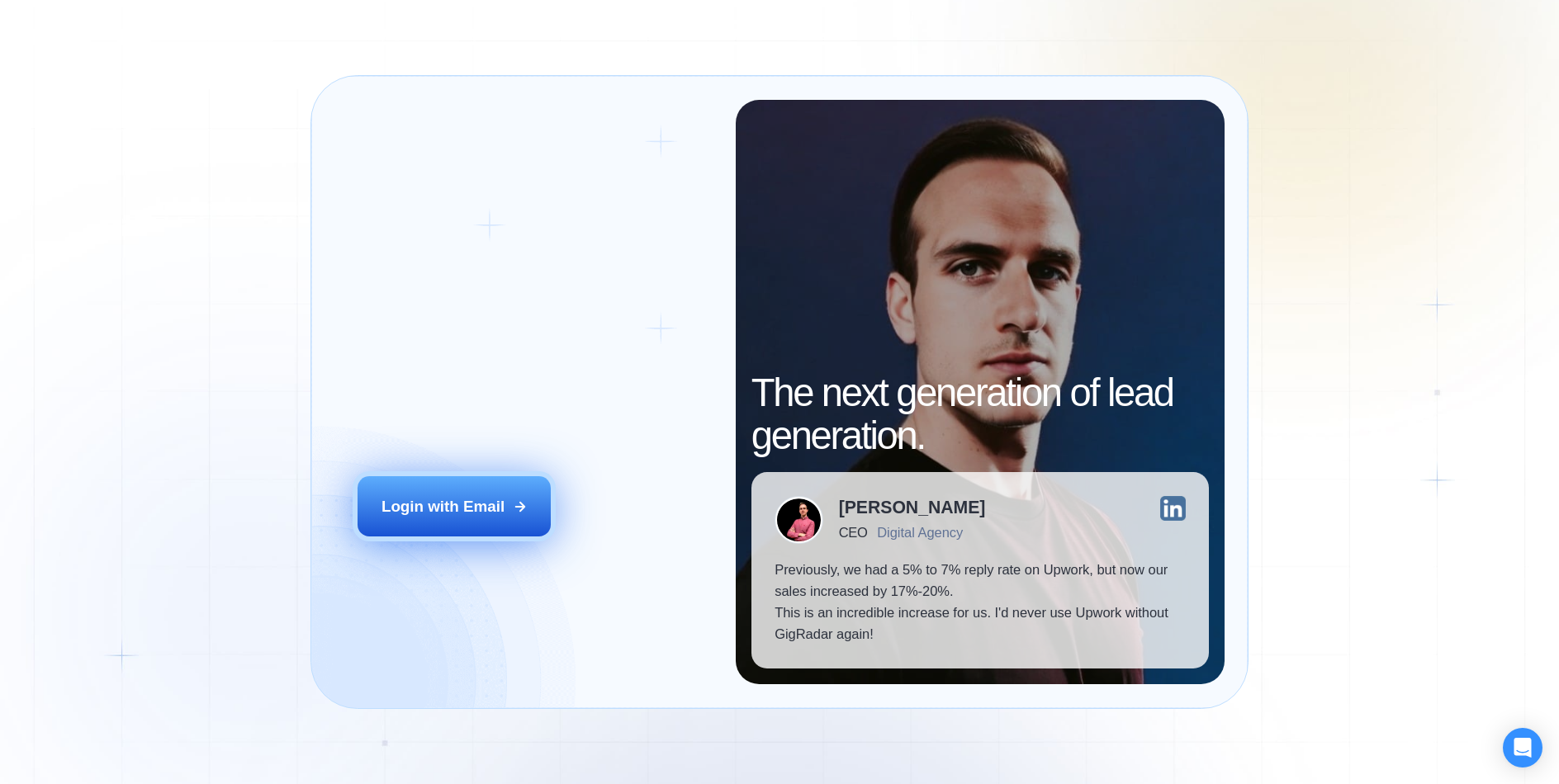
click at [489, 504] on div "Login with Email" at bounding box center [443, 507] width 123 height 22
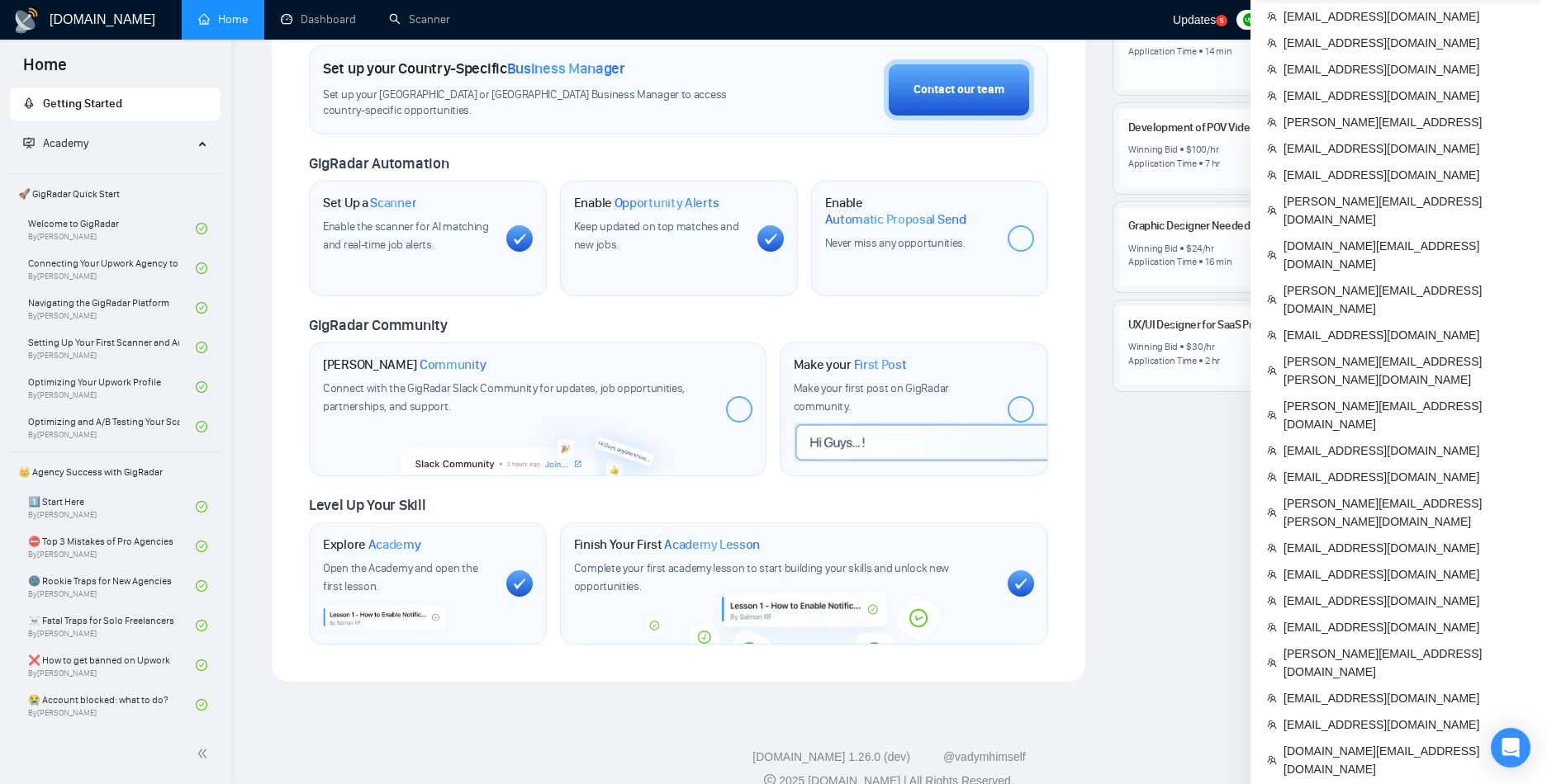
scroll to position [513, 0]
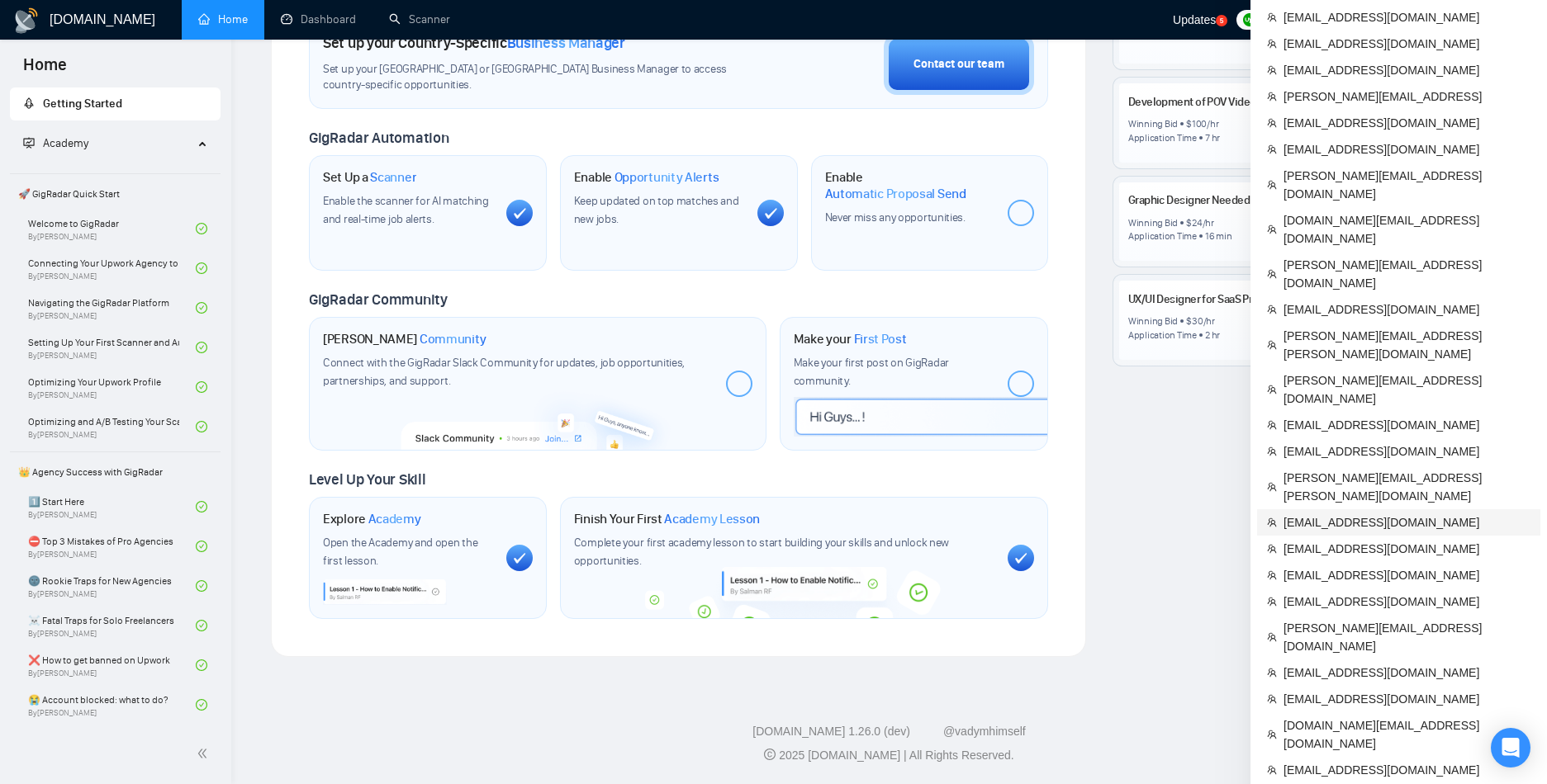
click at [1294, 514] on span "[EMAIL_ADDRESS][DOMAIN_NAME]" at bounding box center [1407, 523] width 247 height 18
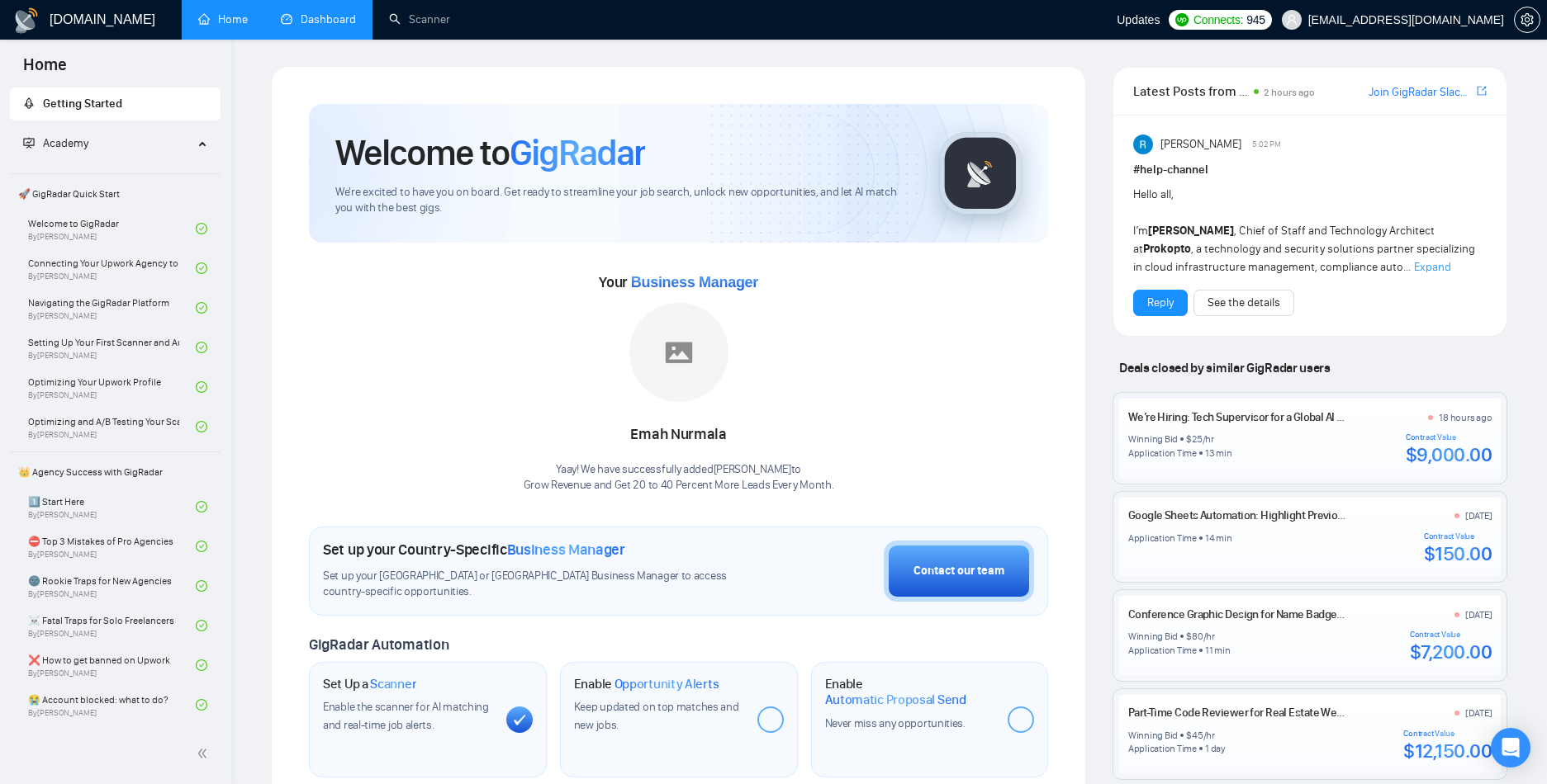
click at [343, 26] on link "Dashboard" at bounding box center [318, 19] width 75 height 14
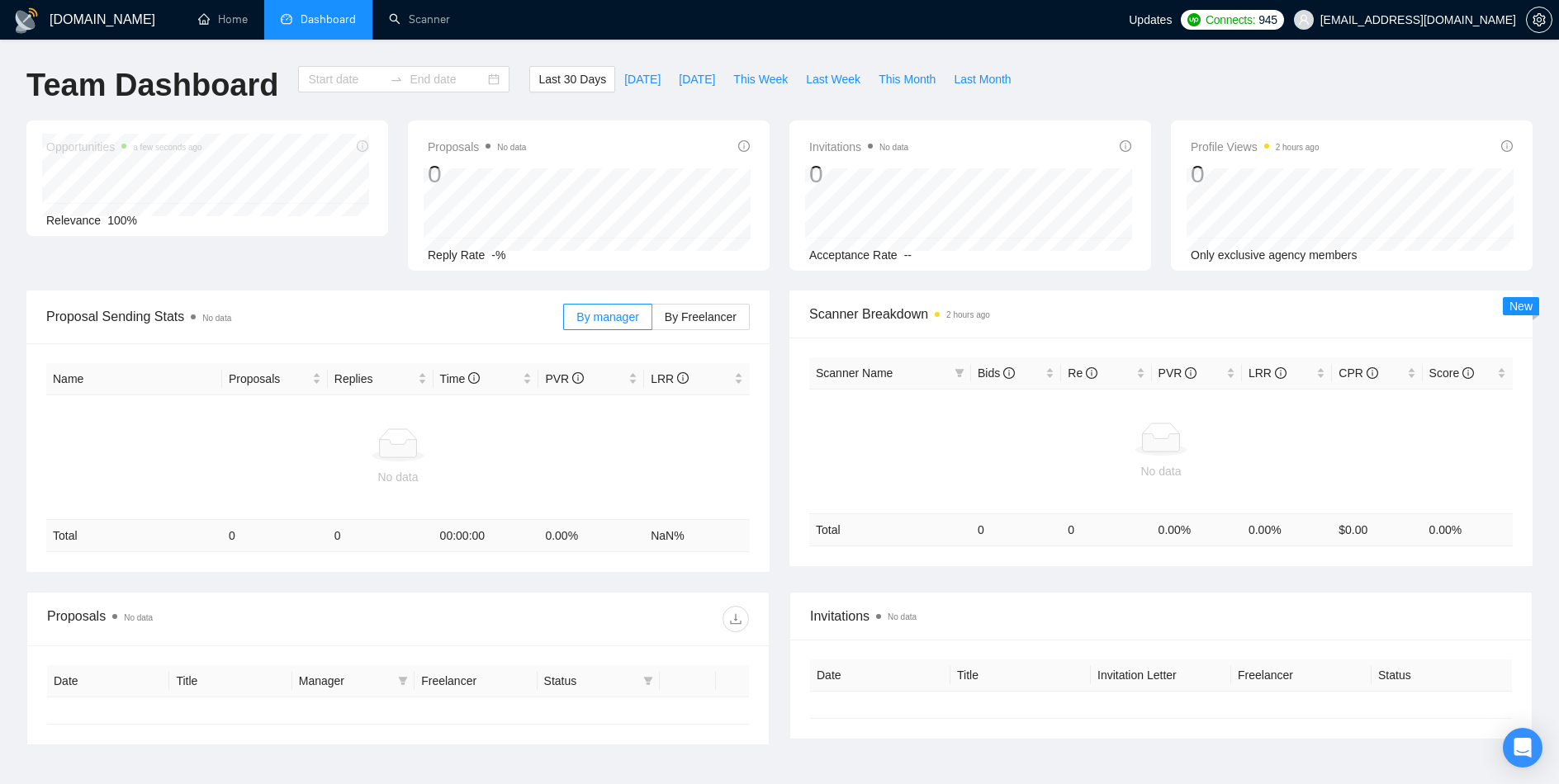
type input "[DATE]"
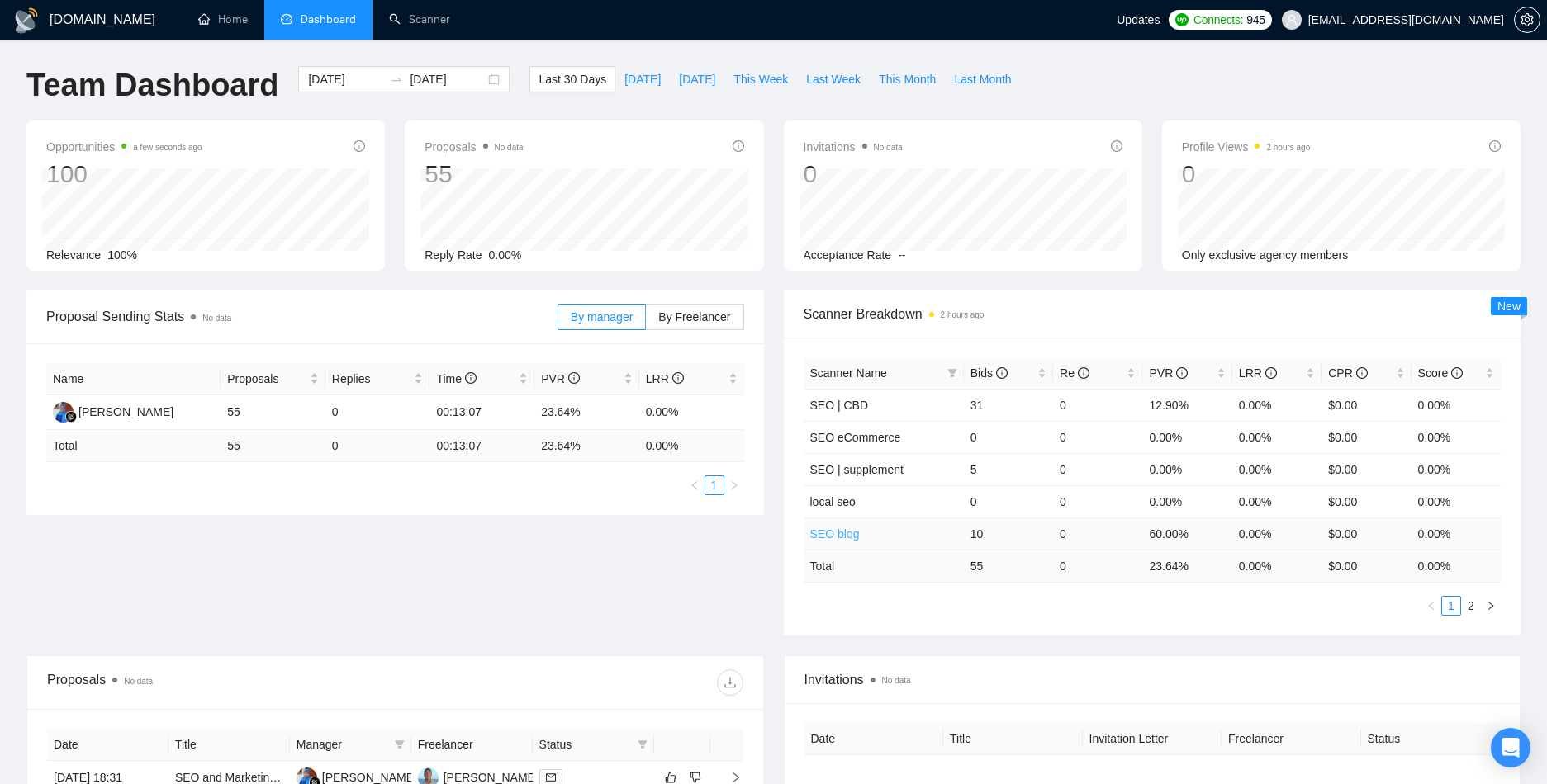
click at [832, 532] on link "SEO blog" at bounding box center [834, 534] width 50 height 14
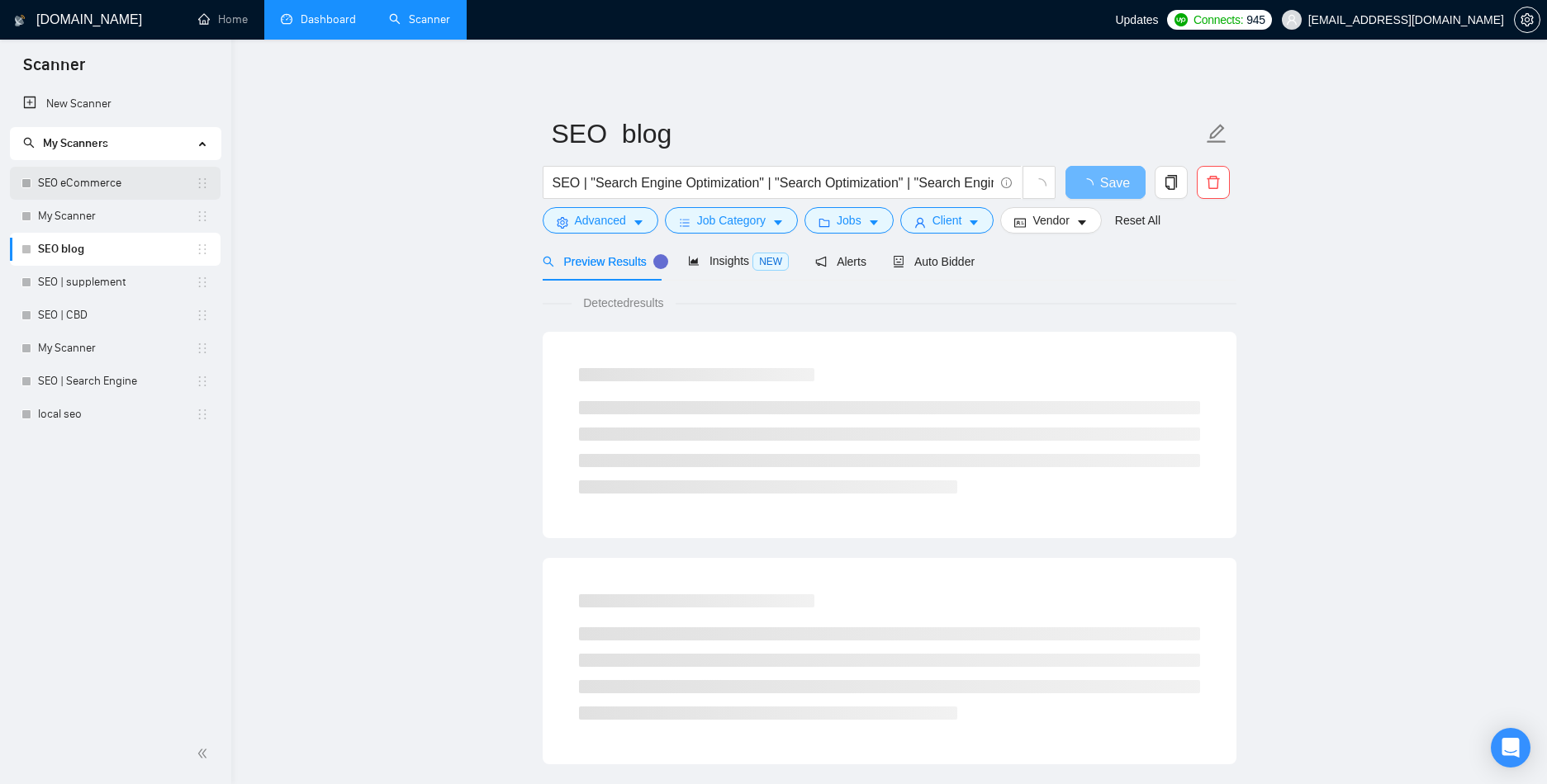
click at [90, 167] on link "SEO eCommerce" at bounding box center [117, 183] width 158 height 33
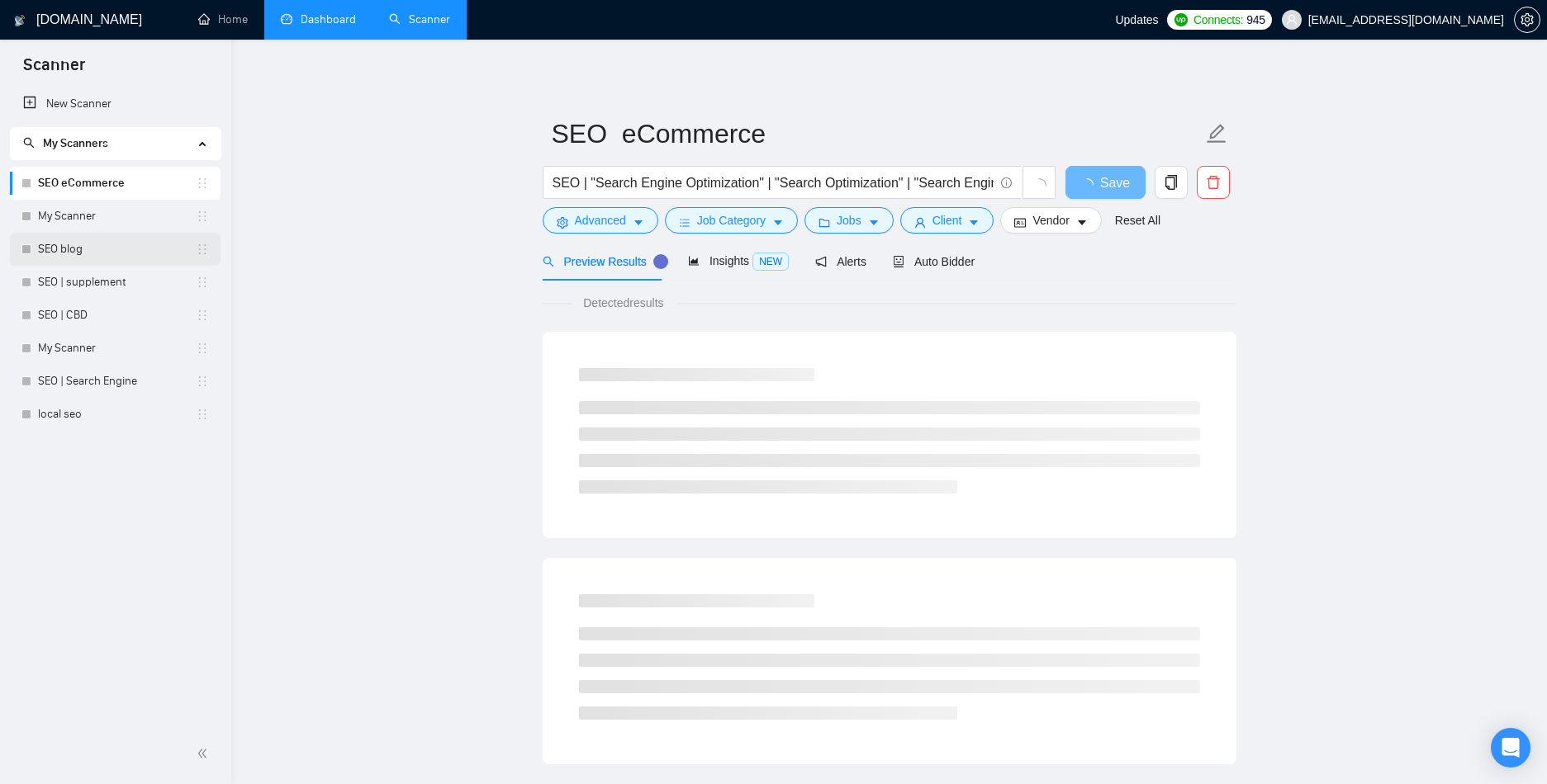
click at [74, 256] on link "SEO blog" at bounding box center [117, 250] width 158 height 33
drag, startPoint x: 66, startPoint y: 288, endPoint x: 153, endPoint y: 251, distance: 94.5
click at [66, 288] on link "SEO | supplement" at bounding box center [117, 282] width 158 height 33
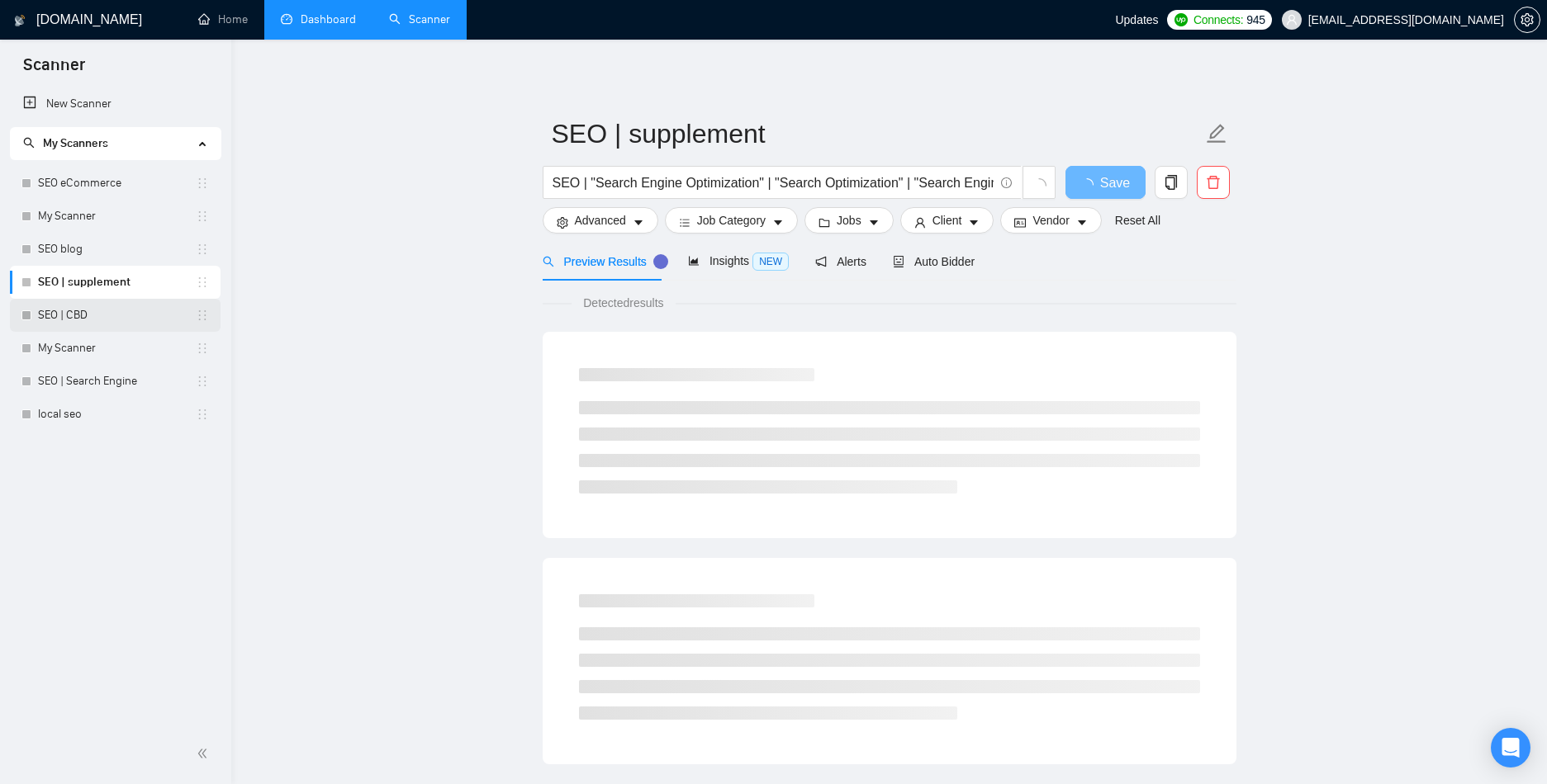
click at [60, 321] on link "SEO | CBD" at bounding box center [117, 315] width 158 height 33
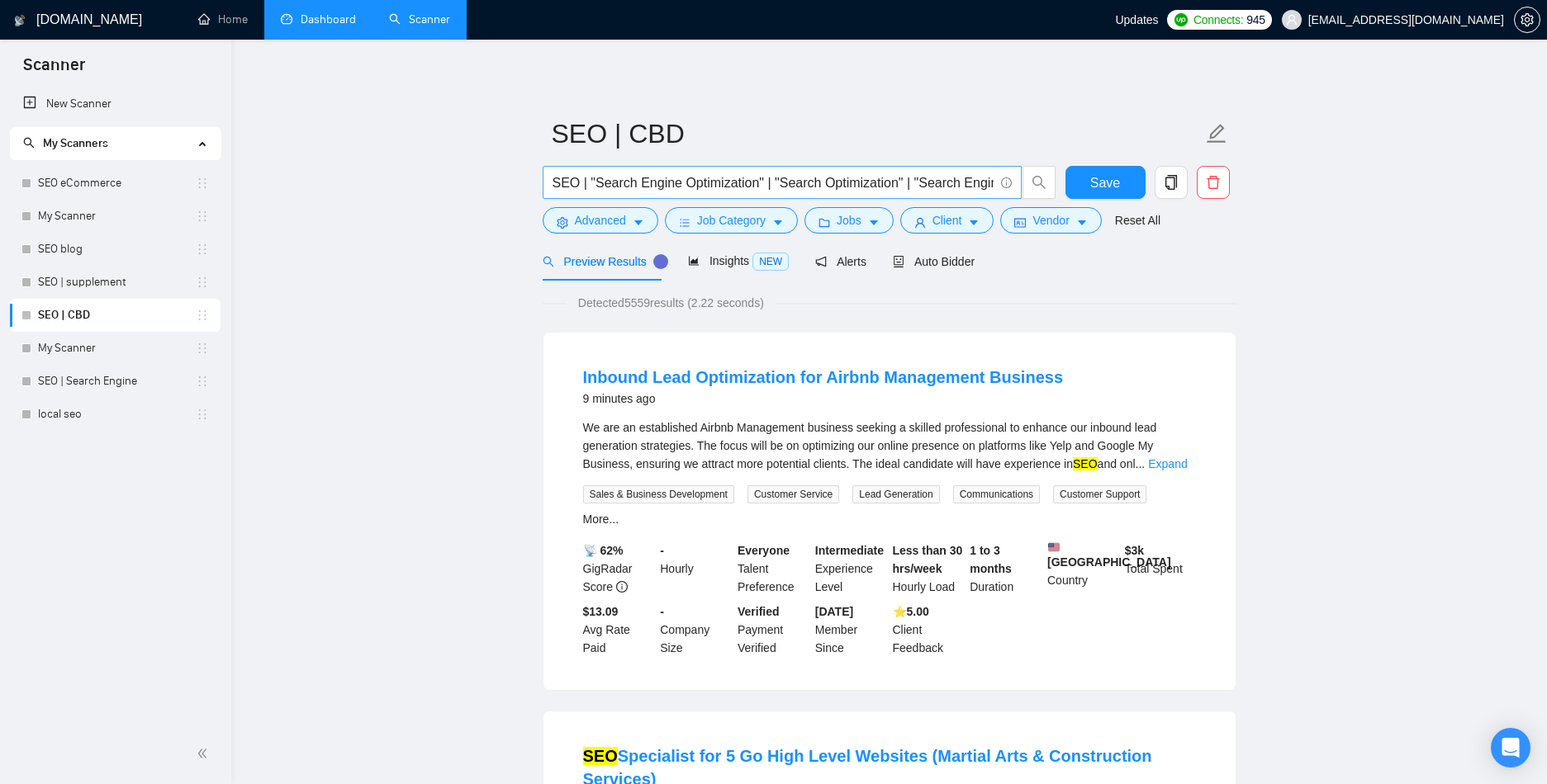
click at [714, 187] on input "SEO | "Search Engine Optimization" | "Search Optimization" | "Search Engine Mar…" at bounding box center [774, 182] width 441 height 21
click at [291, 26] on link "Dashboard" at bounding box center [318, 19] width 75 height 14
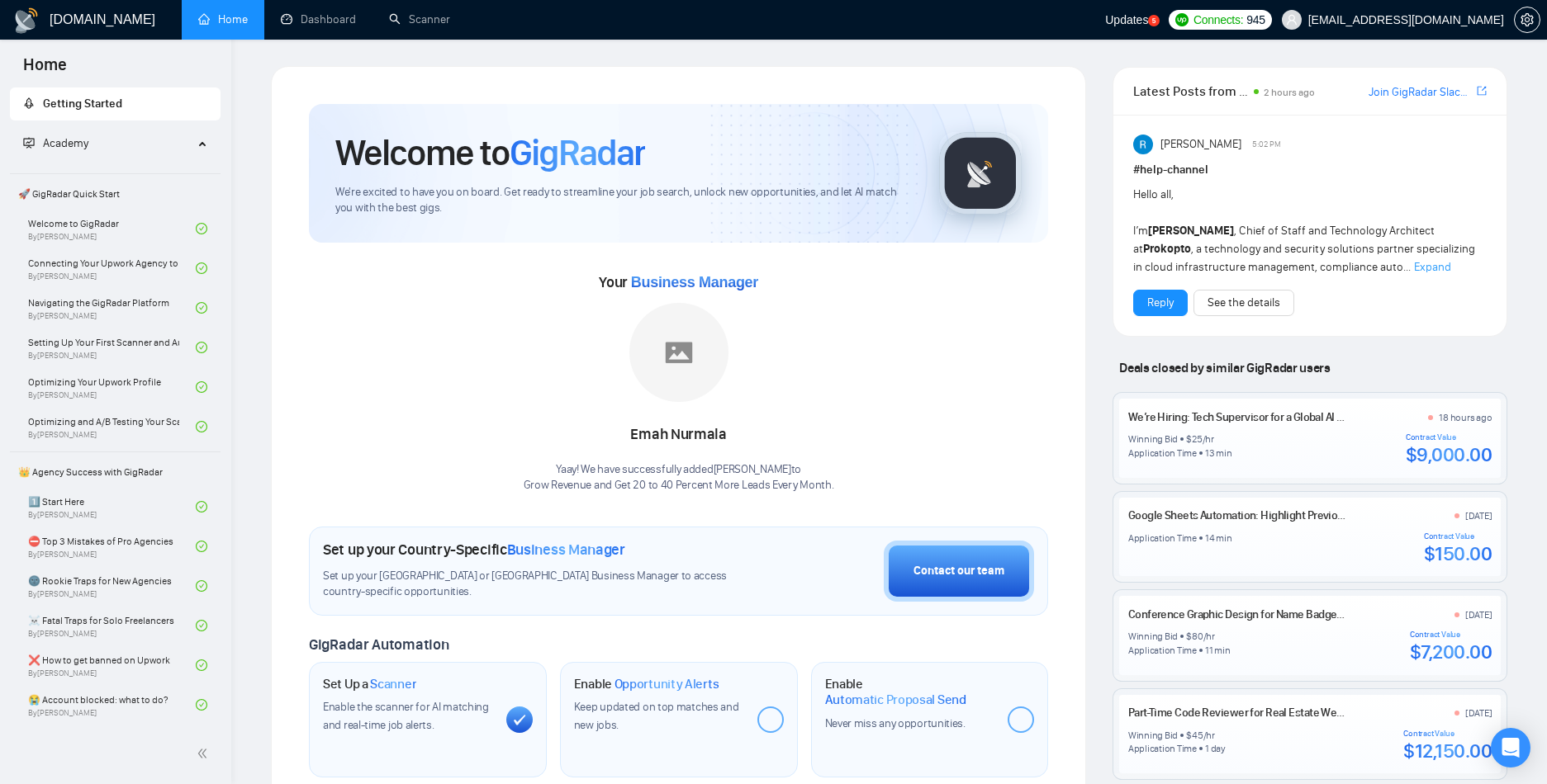
click at [1148, 20] on span "Updates" at bounding box center [1126, 20] width 43 height 14
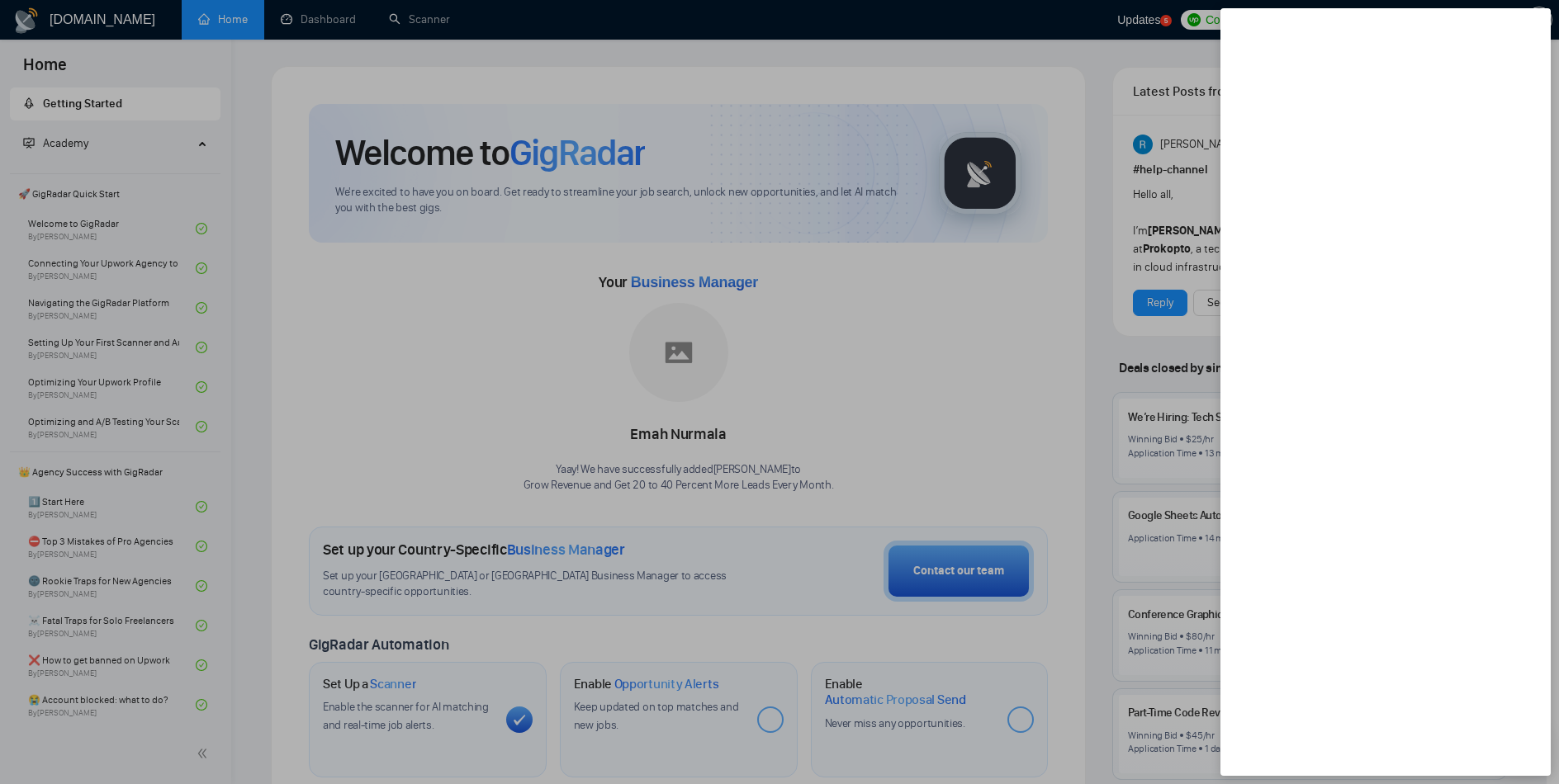
click at [1184, 132] on div at bounding box center [779, 392] width 1559 height 784
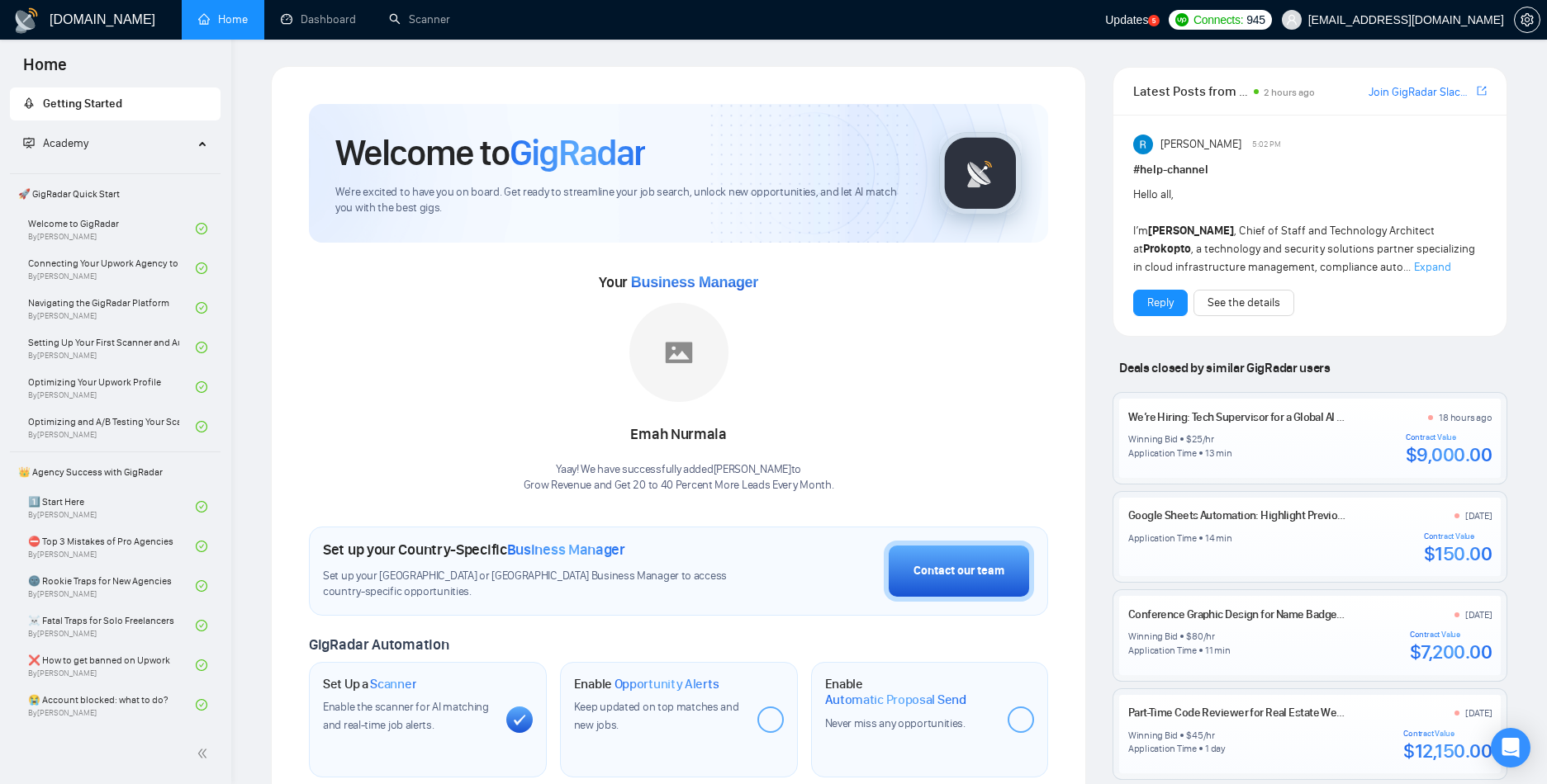
click at [1148, 23] on span "Updates" at bounding box center [1126, 20] width 43 height 14
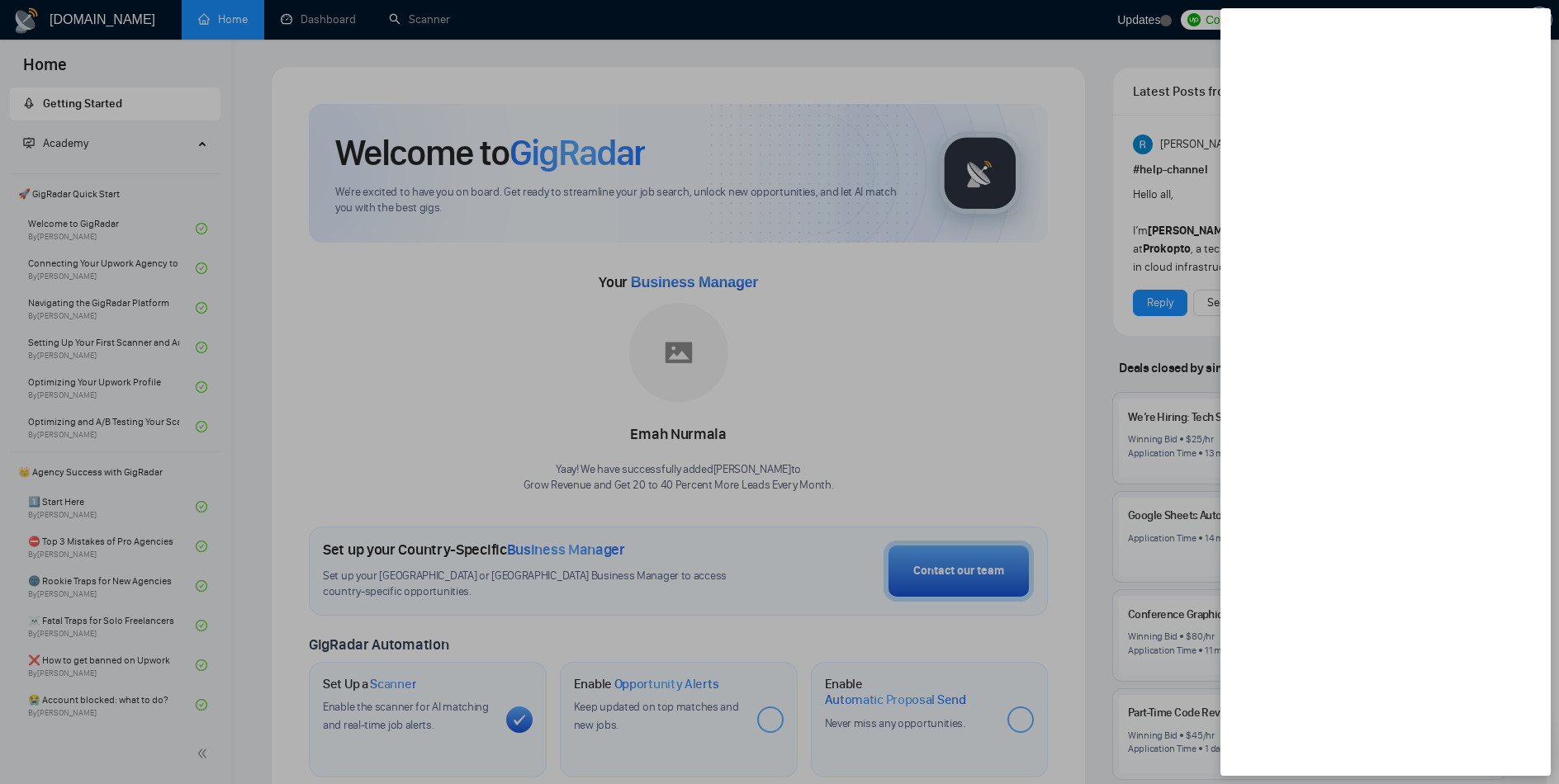
click at [1212, 23] on div at bounding box center [779, 392] width 1559 height 784
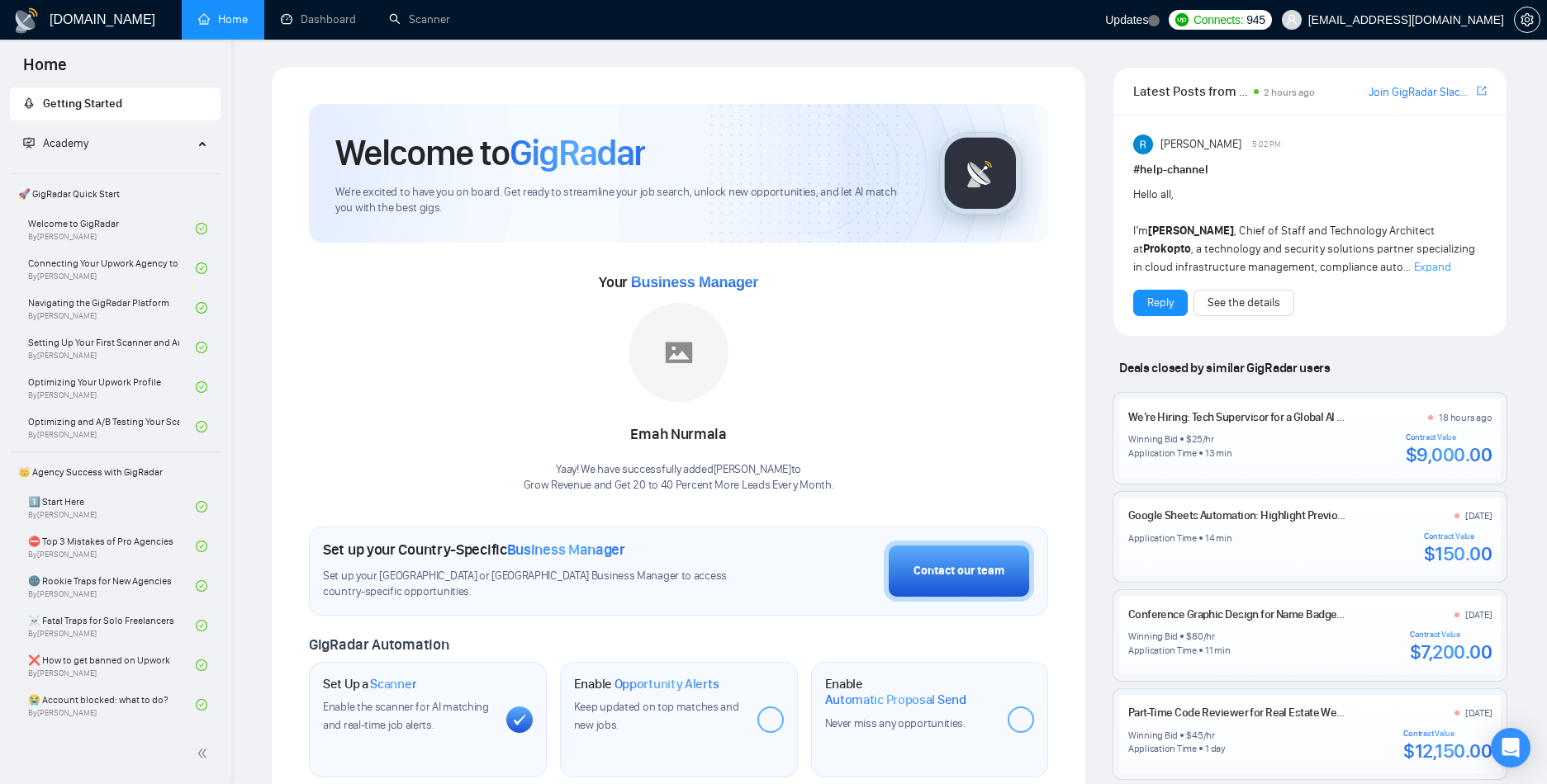
click at [1148, 23] on span "Updates" at bounding box center [1126, 20] width 43 height 14
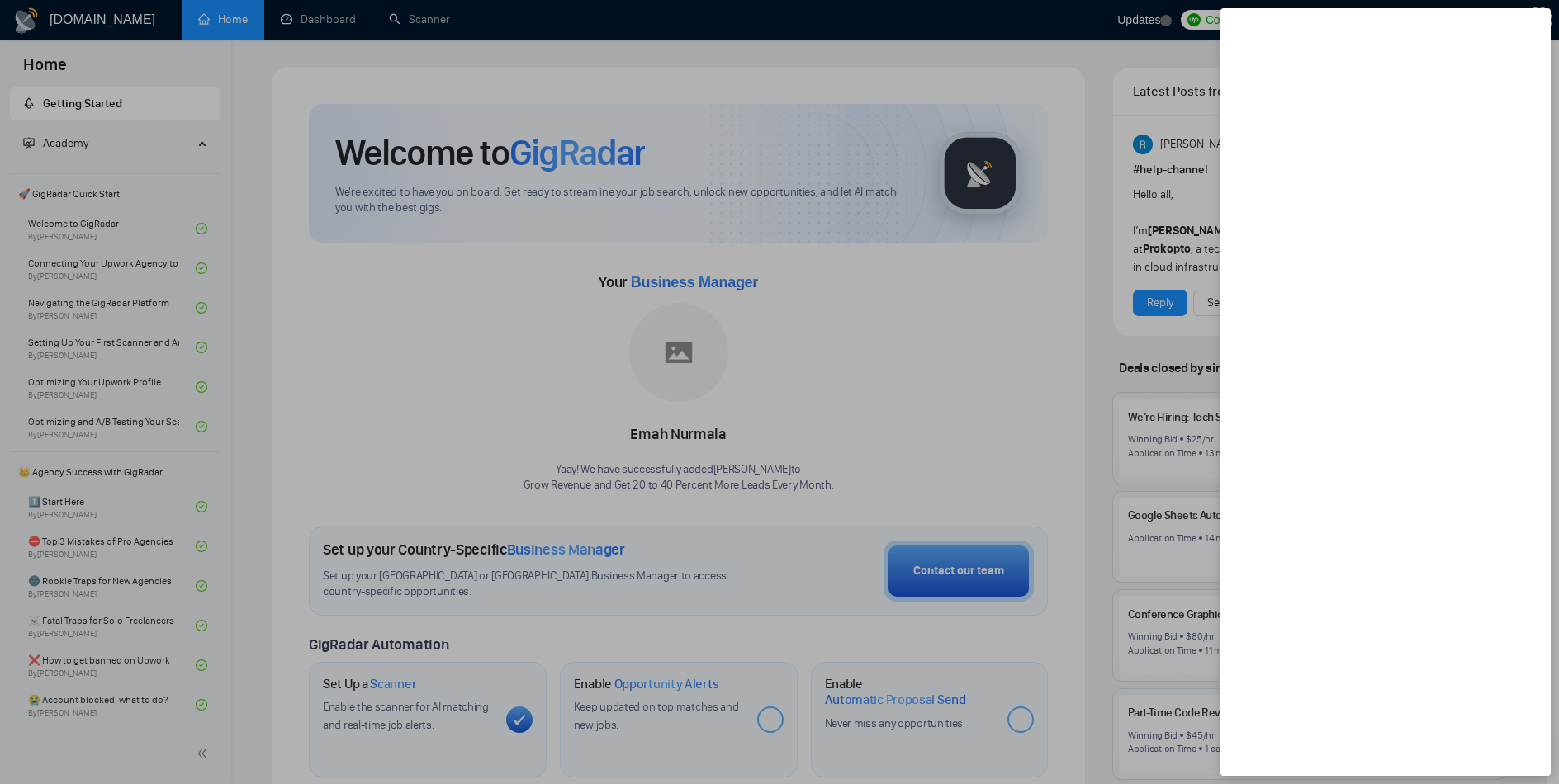
click at [1212, 23] on div at bounding box center [779, 392] width 1559 height 784
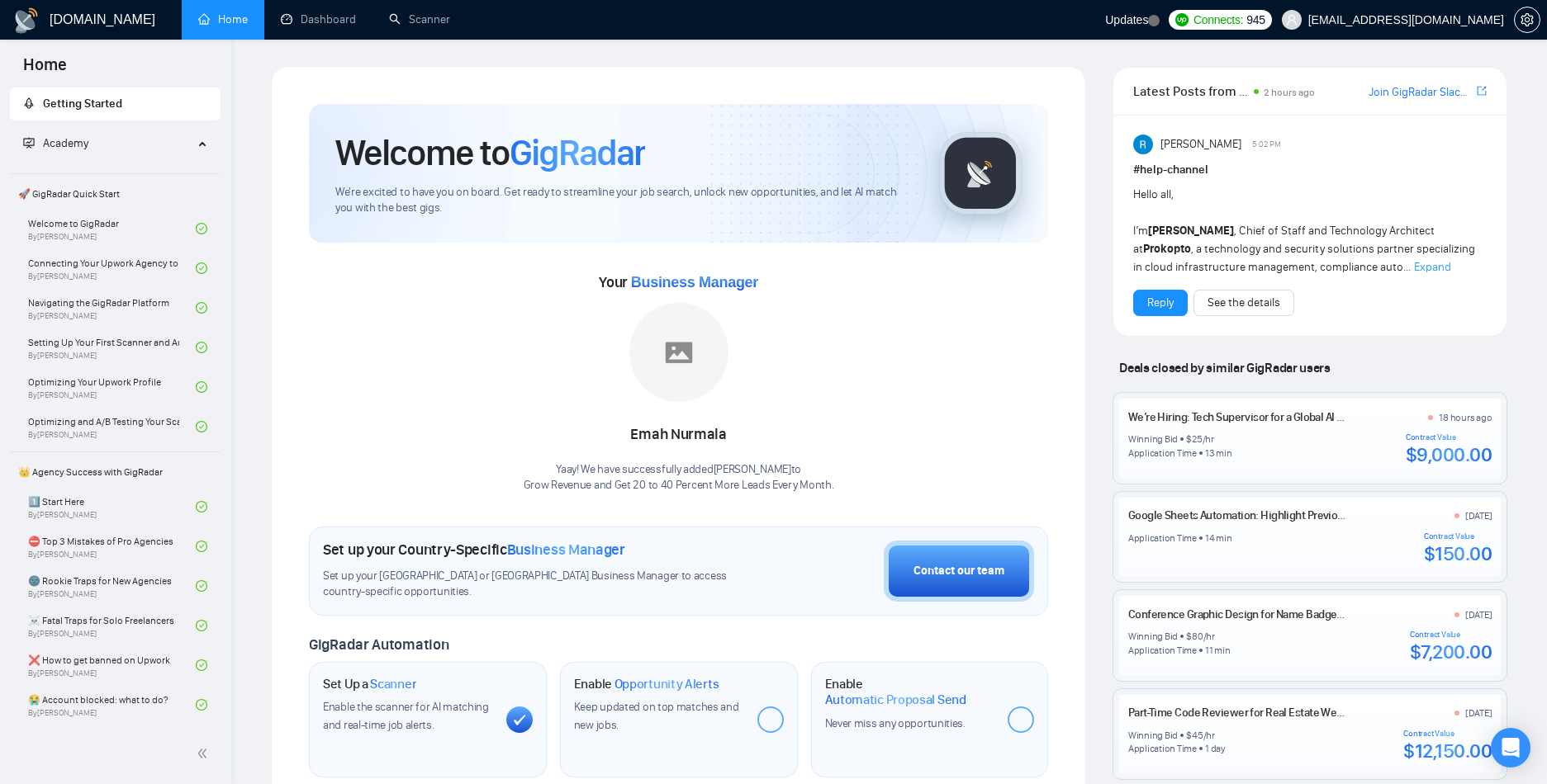
click at [1159, 23] on circle at bounding box center [1153, 20] width 12 height 12
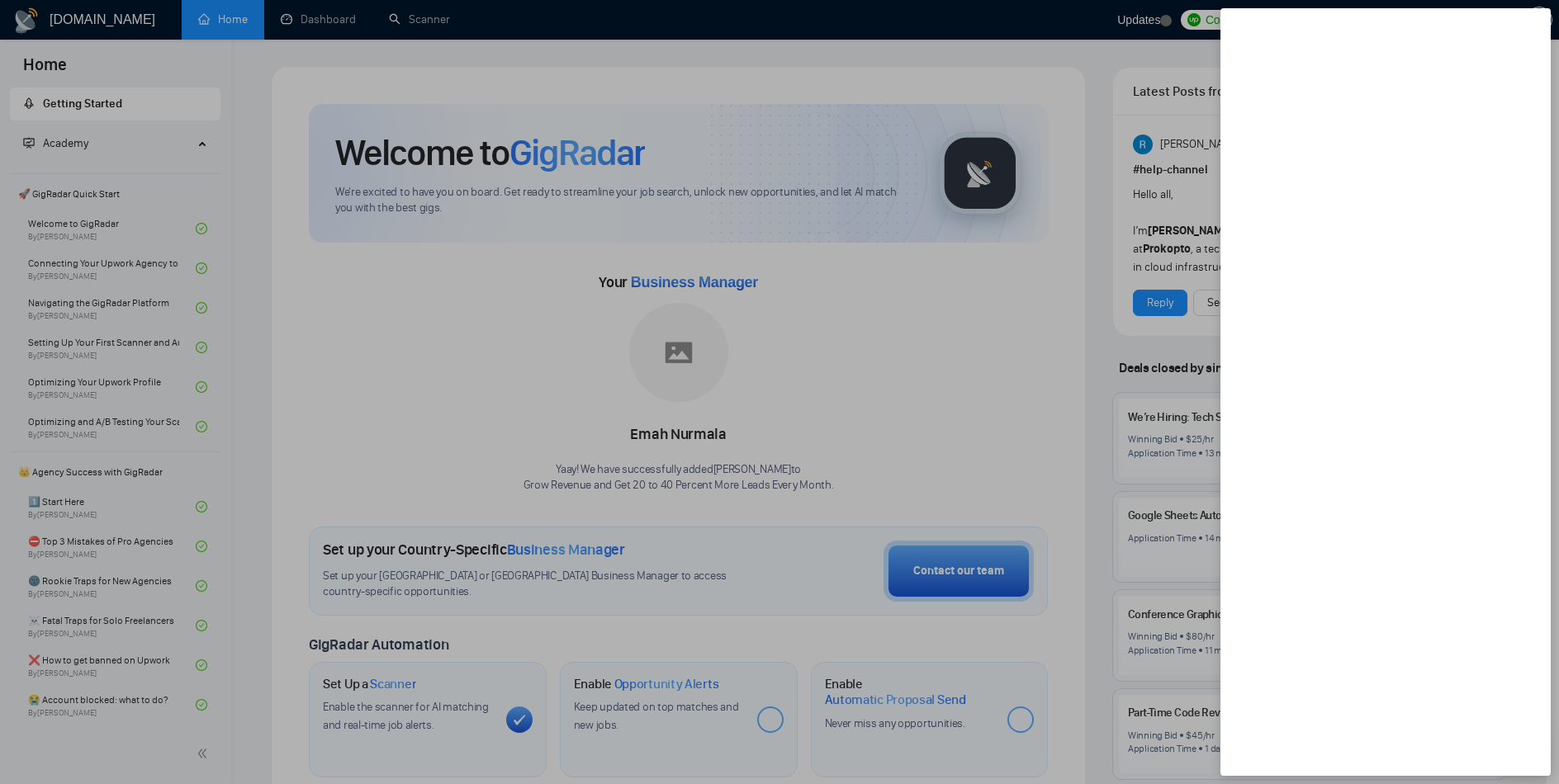
click at [1135, 123] on div at bounding box center [779, 392] width 1559 height 784
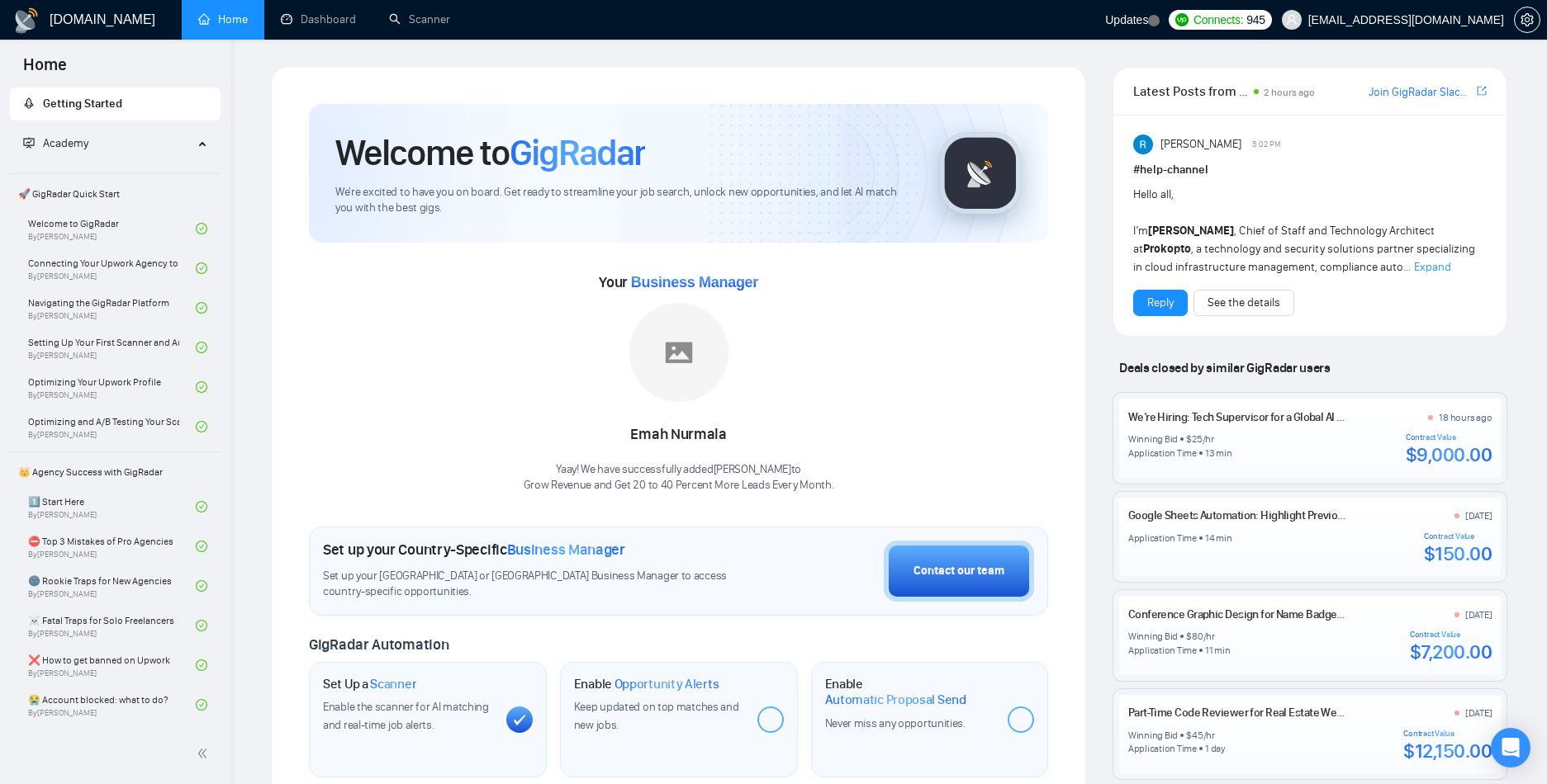
click at [668, 288] on span "Business Manager" at bounding box center [695, 282] width 127 height 16
drag, startPoint x: 668, startPoint y: 288, endPoint x: 668, endPoint y: 251, distance: 37.0
click at [668, 251] on div "Your Business Manager Emah Nurmala Yaay! We have successfully added Emah Nurmal…" at bounding box center [678, 368] width 739 height 251
click at [421, 19] on link "Scanner" at bounding box center [419, 19] width 61 height 14
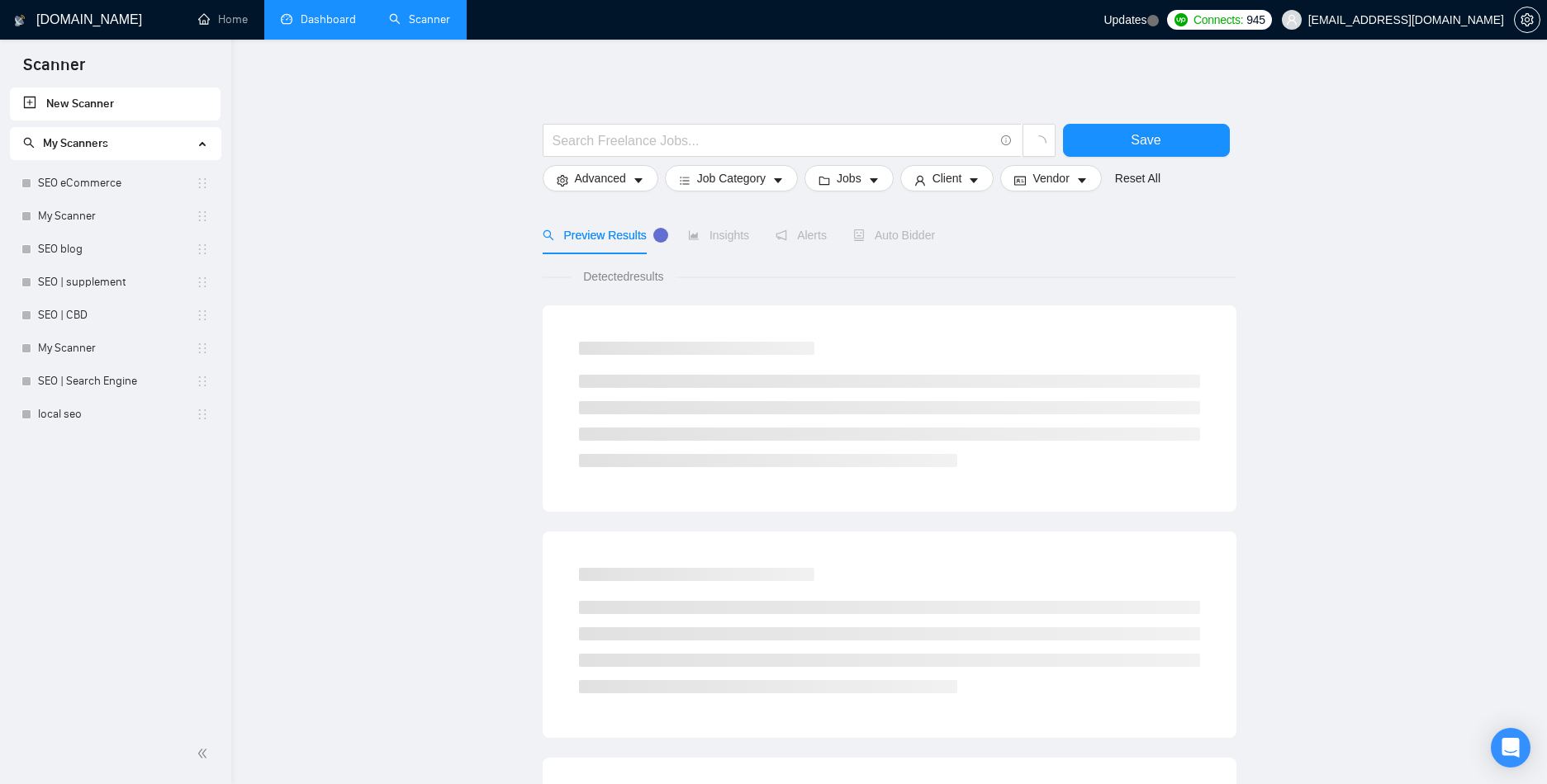
click at [352, 15] on link "Dashboard" at bounding box center [318, 19] width 75 height 14
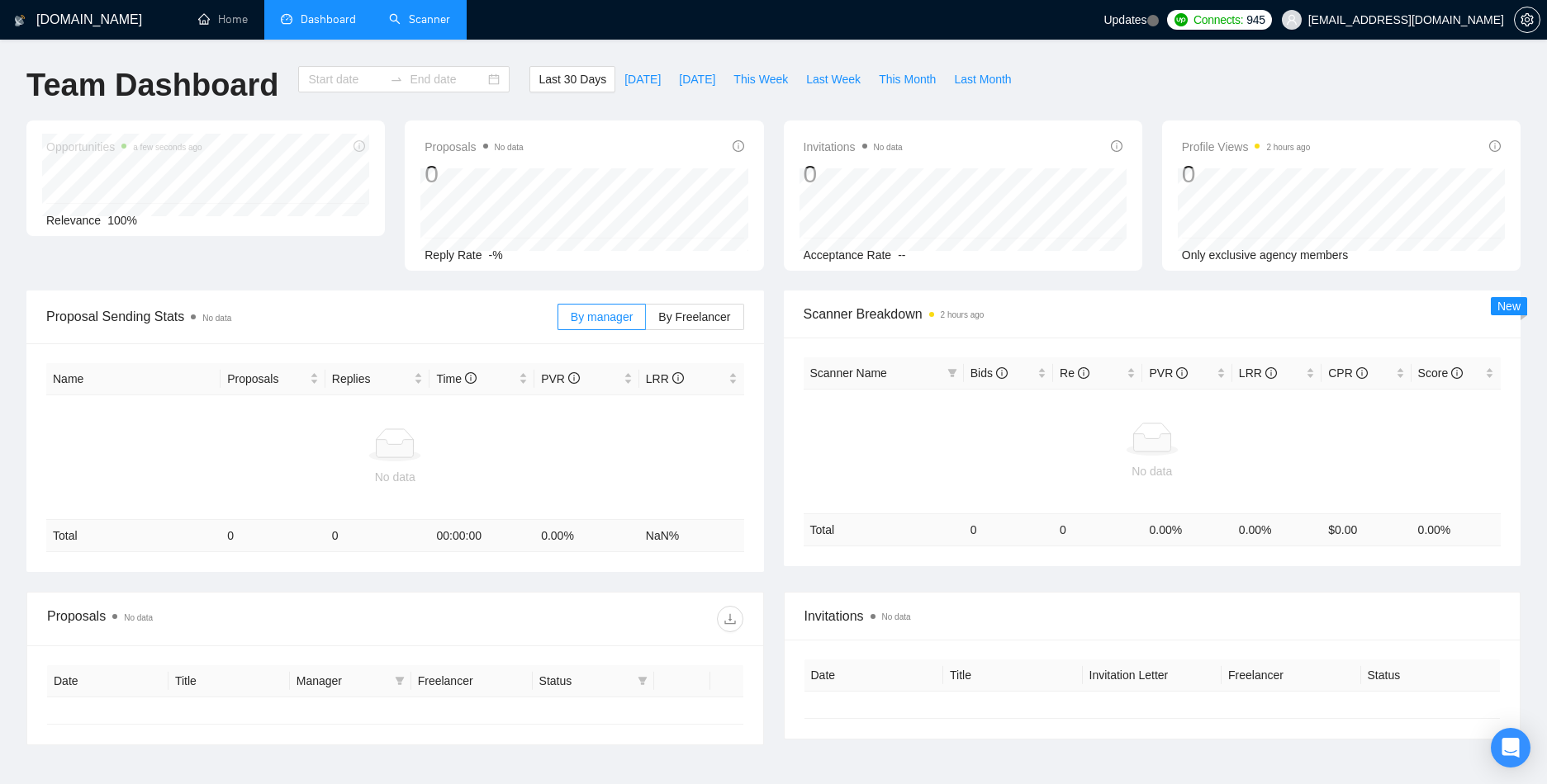
type input "2025-07-12"
type input "2025-08-11"
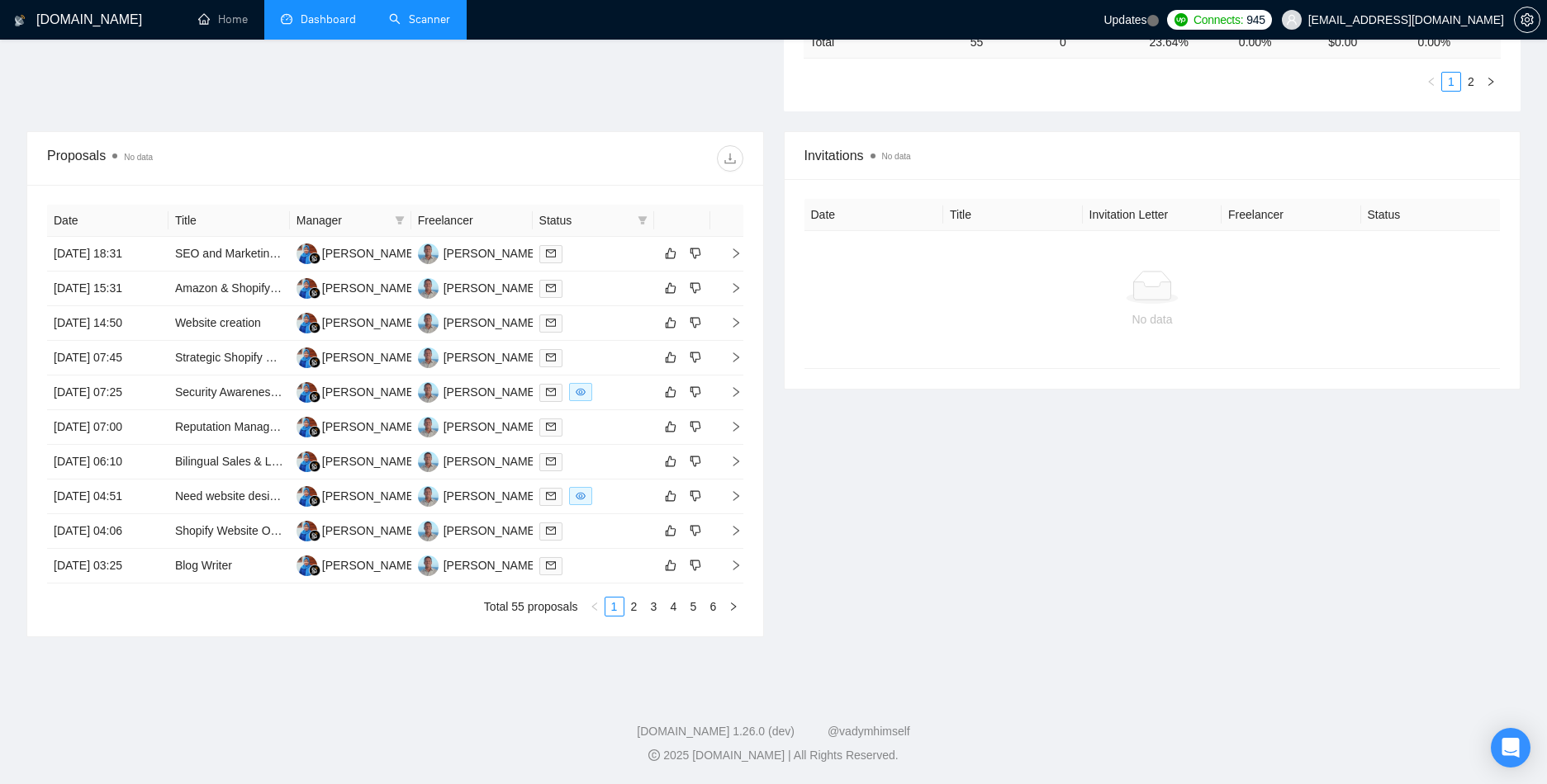
scroll to position [461, 0]
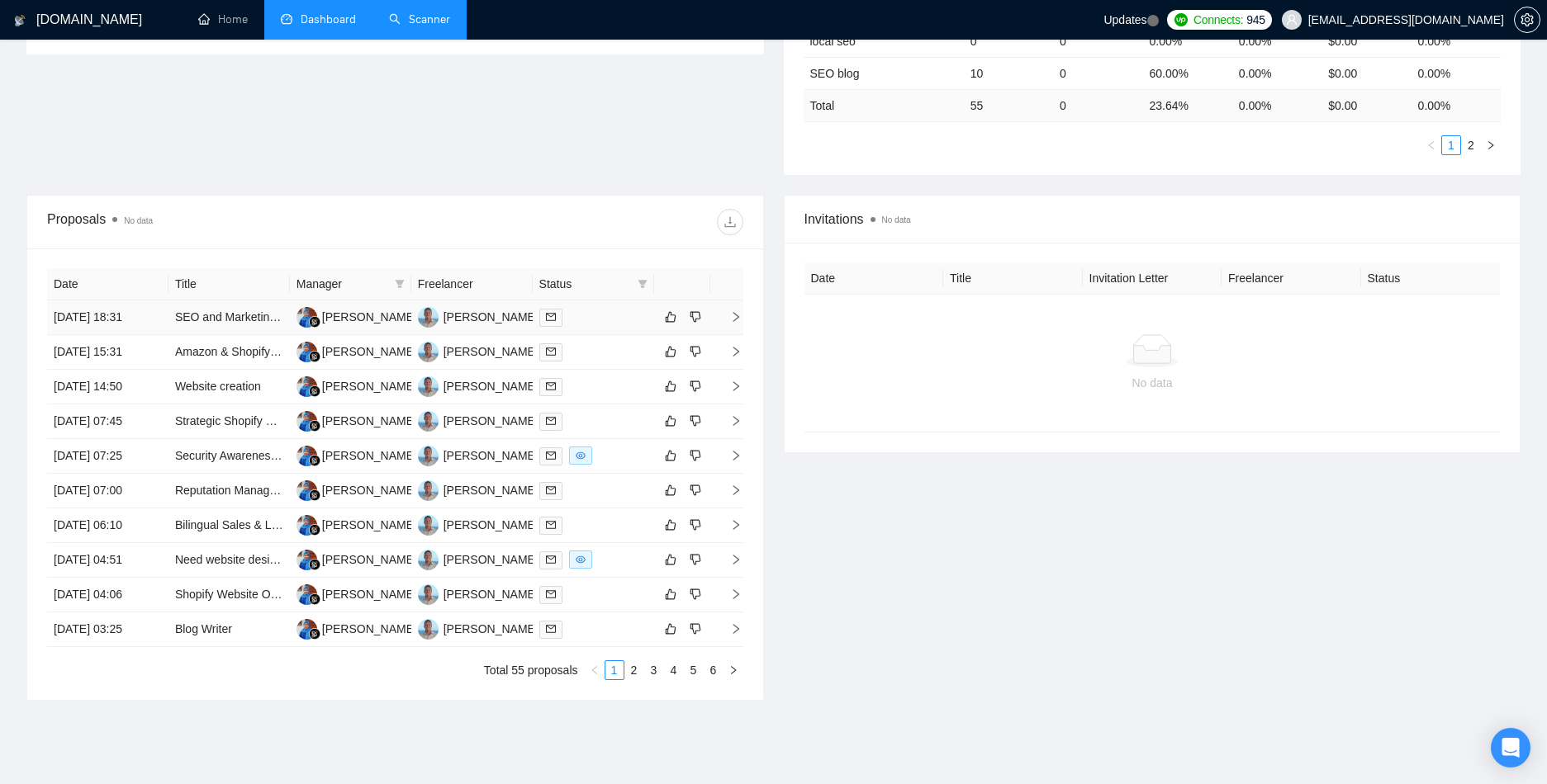
click at [591, 310] on div at bounding box center [593, 317] width 108 height 19
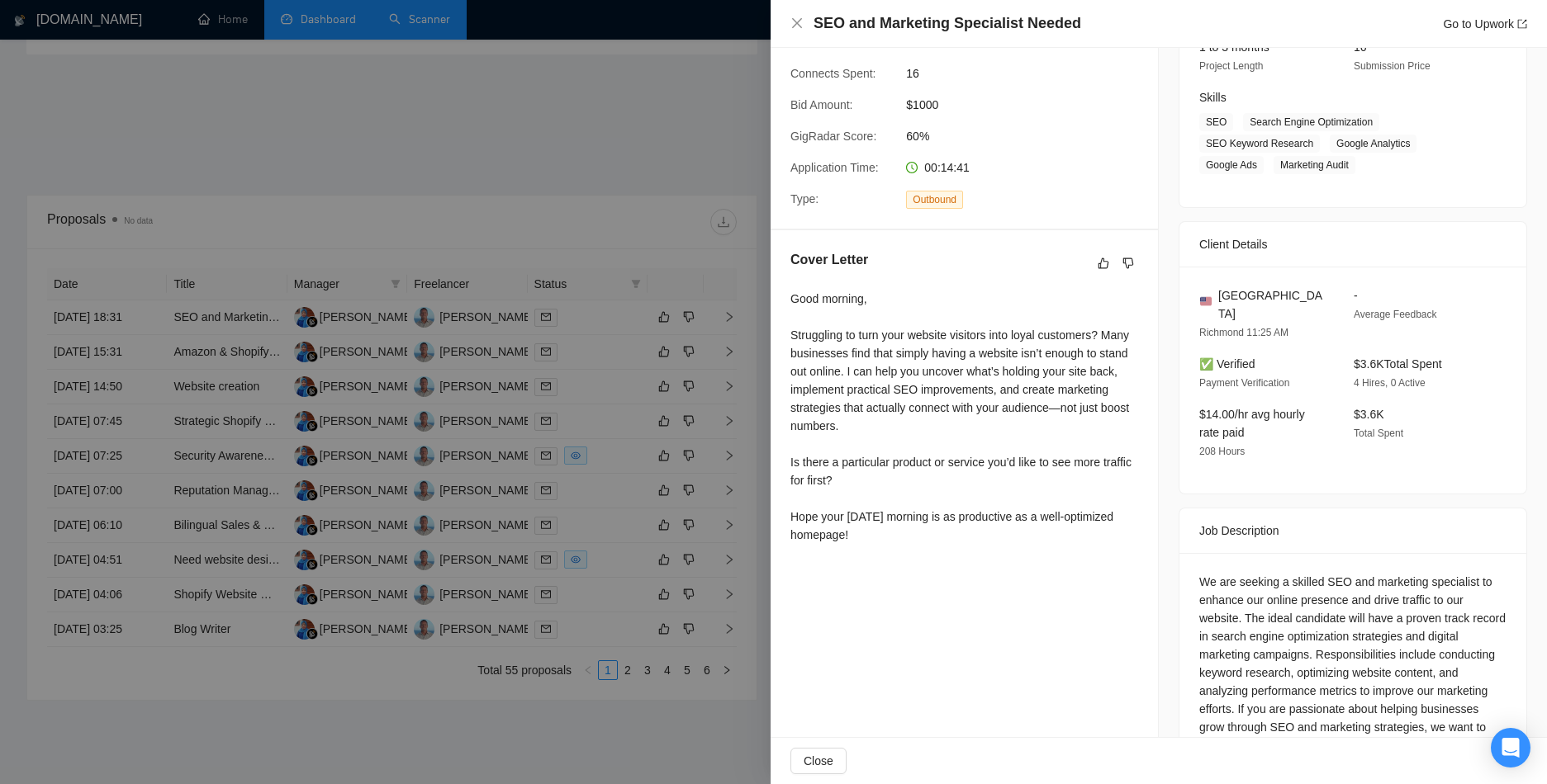
scroll to position [238, 0]
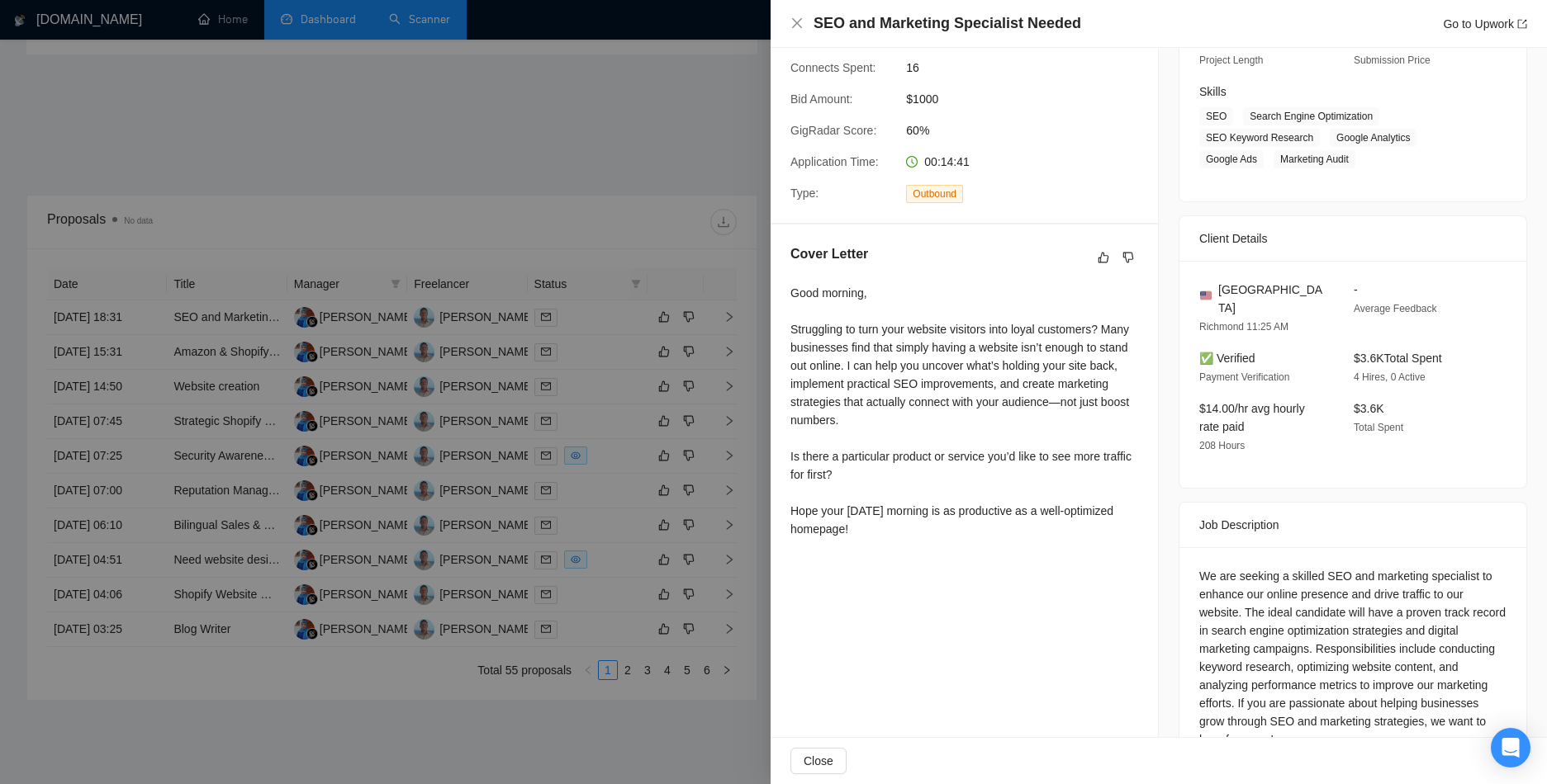
click at [832, 349] on div "Good morning, Struggling to turn your website visitors into loyal customers? Ma…" at bounding box center [964, 411] width 348 height 254
drag, startPoint x: 832, startPoint y: 349, endPoint x: 1079, endPoint y: 362, distance: 247.3
click at [1079, 362] on div "Good morning, Struggling to turn your website visitors into loyal customers? Ma…" at bounding box center [964, 411] width 348 height 254
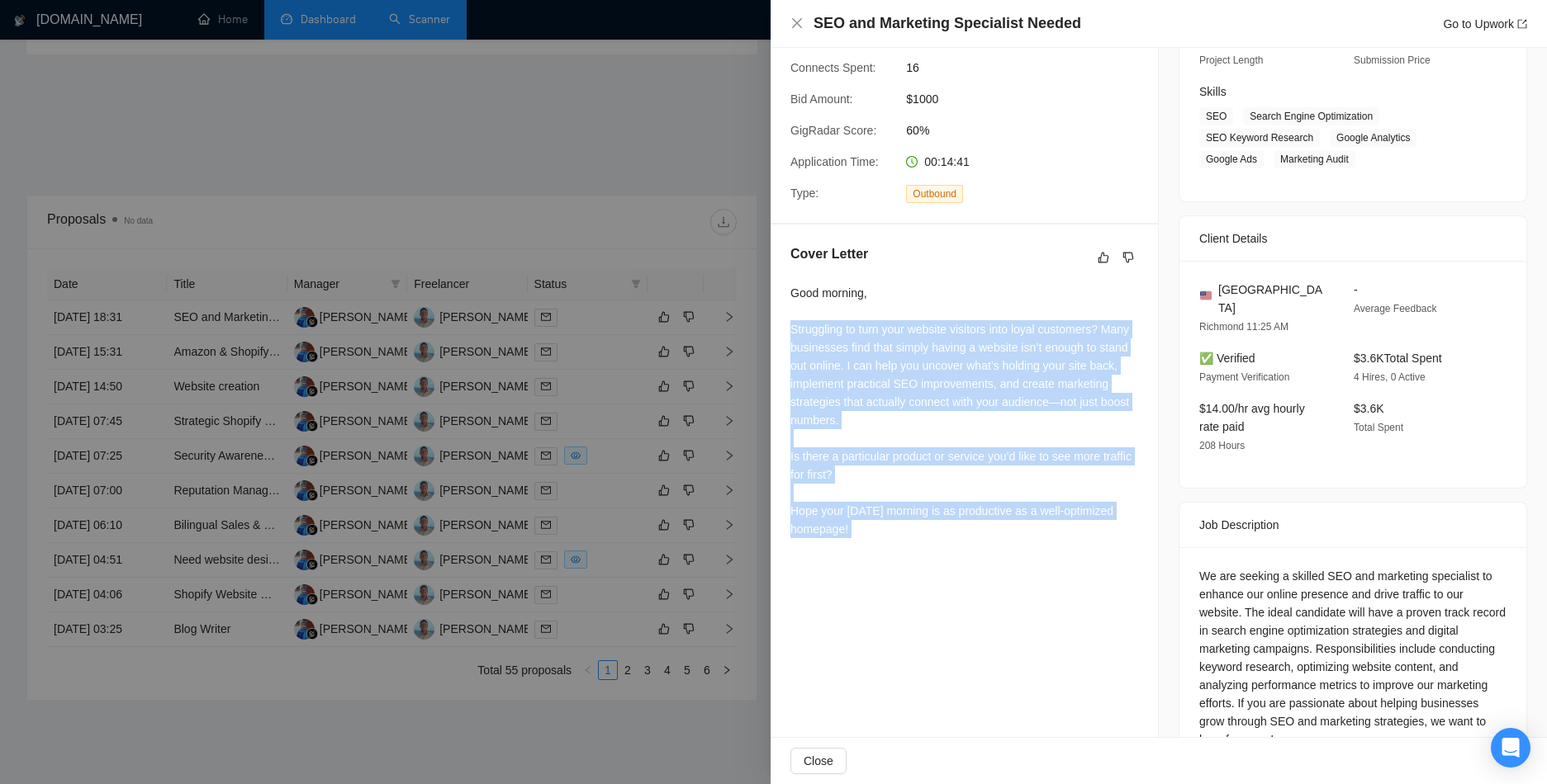
drag, startPoint x: 1079, startPoint y: 362, endPoint x: 989, endPoint y: 516, distance: 178.4
click at [989, 516] on div "Good morning, Struggling to turn your website visitors into loyal customers? Ma…" at bounding box center [964, 411] width 348 height 254
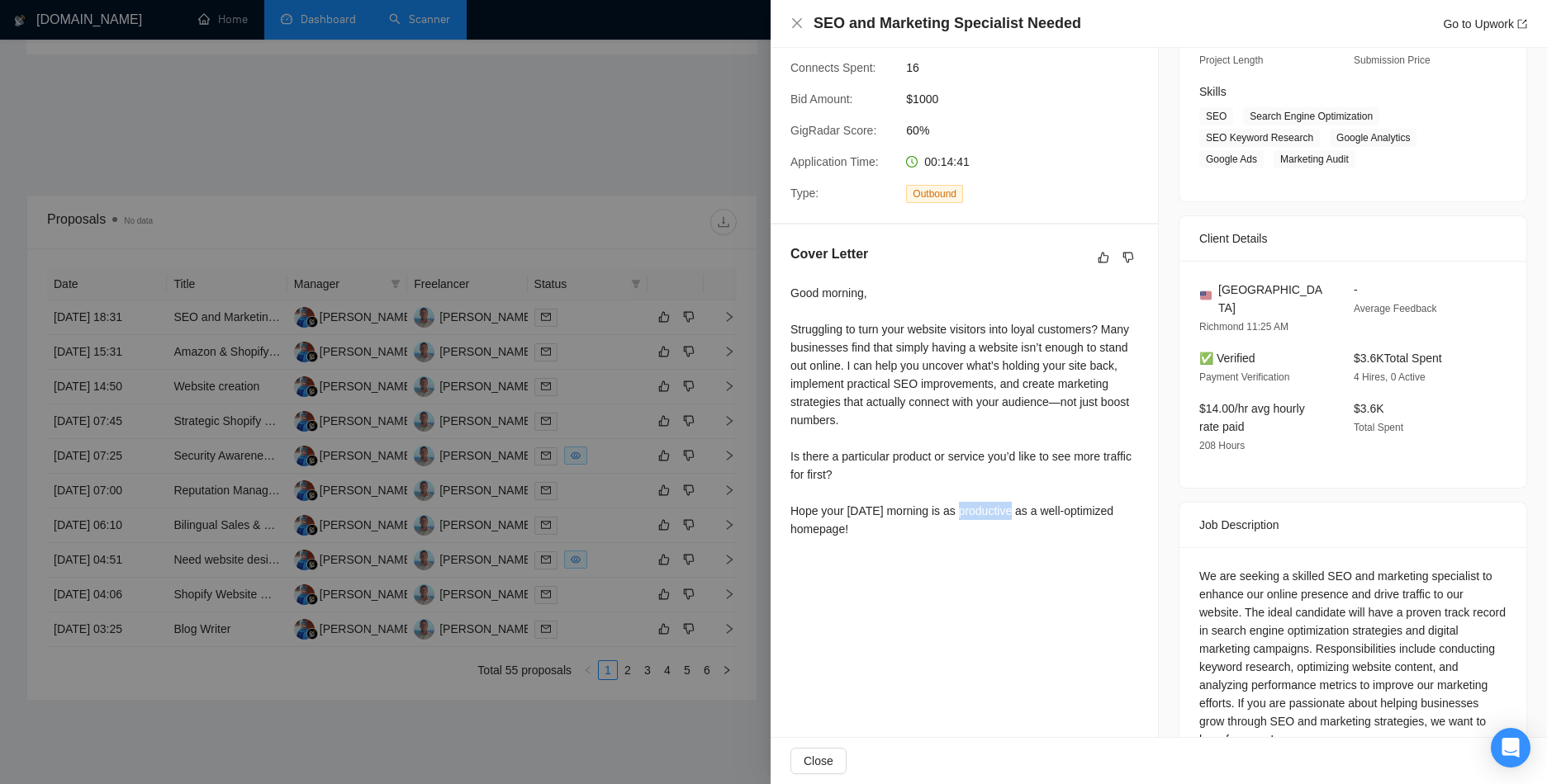
click at [989, 516] on div "Good morning, Struggling to turn your website visitors into loyal customers? Ma…" at bounding box center [964, 411] width 348 height 254
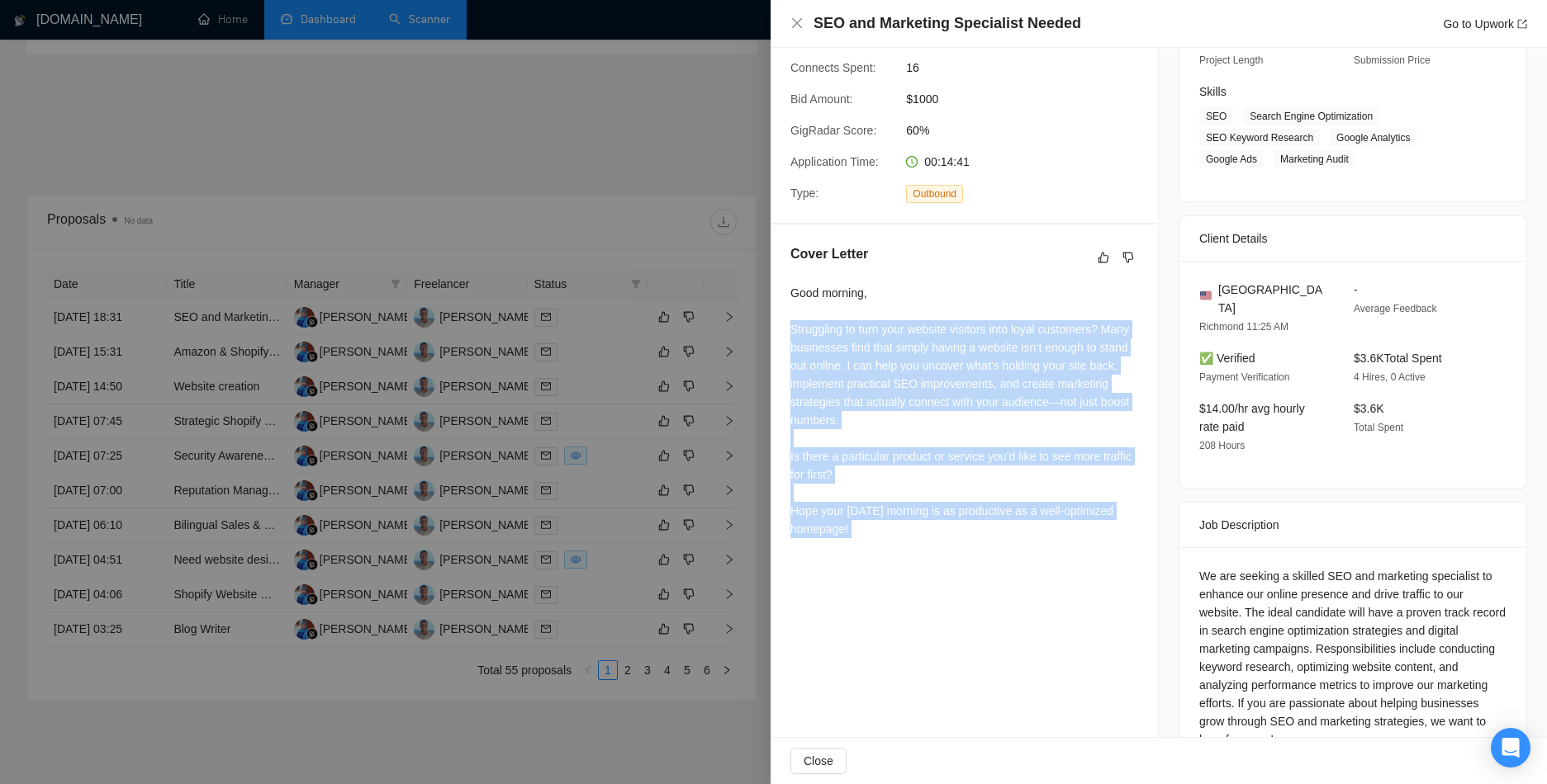
drag, startPoint x: 989, startPoint y: 516, endPoint x: 1053, endPoint y: 379, distance: 151.2
click at [1053, 379] on div "Good morning, Struggling to turn your website visitors into loyal customers? Ma…" at bounding box center [964, 411] width 348 height 254
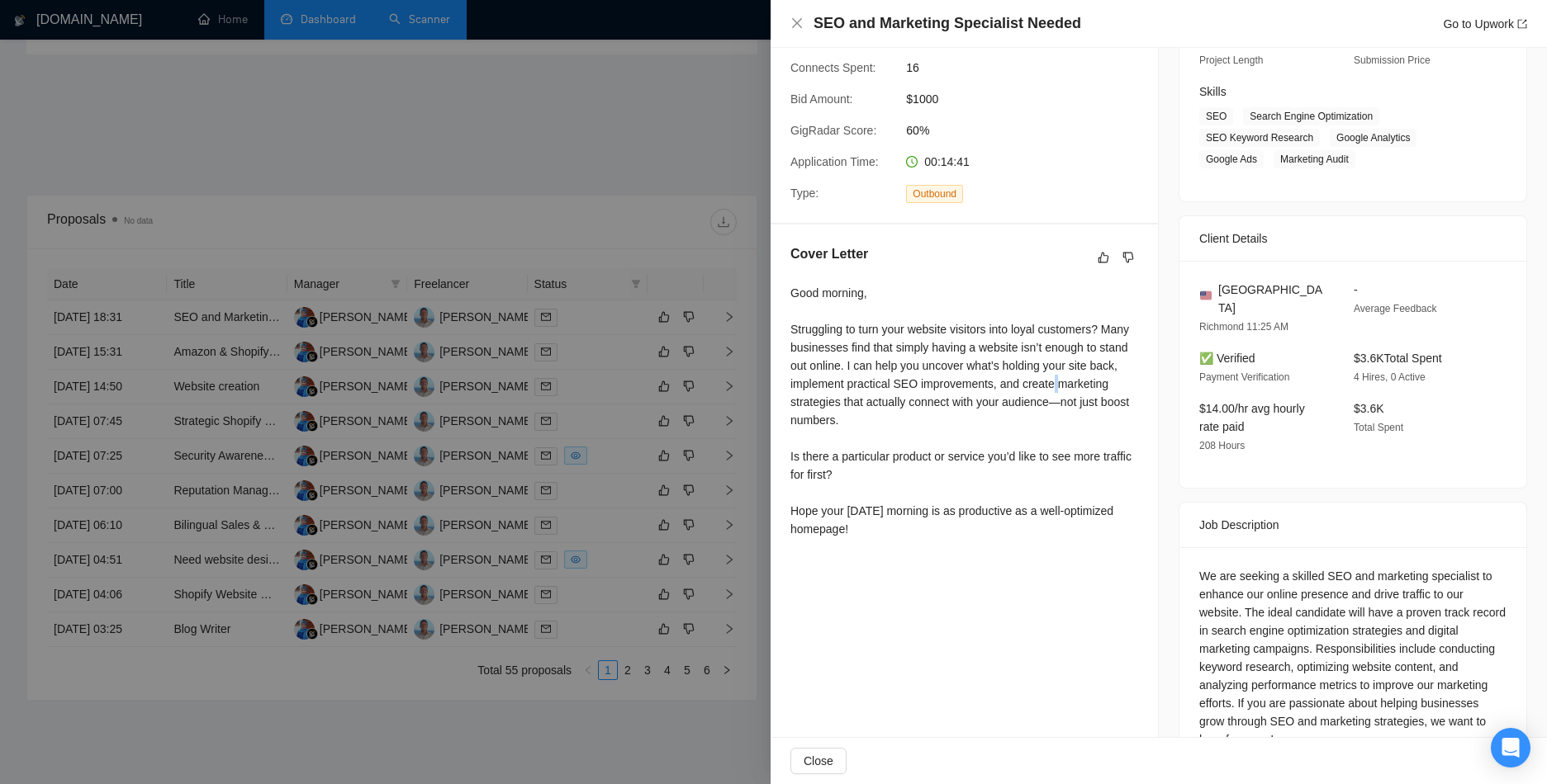
click at [1053, 379] on div "Good morning, Struggling to turn your website visitors into loyal customers? Ma…" at bounding box center [964, 411] width 348 height 254
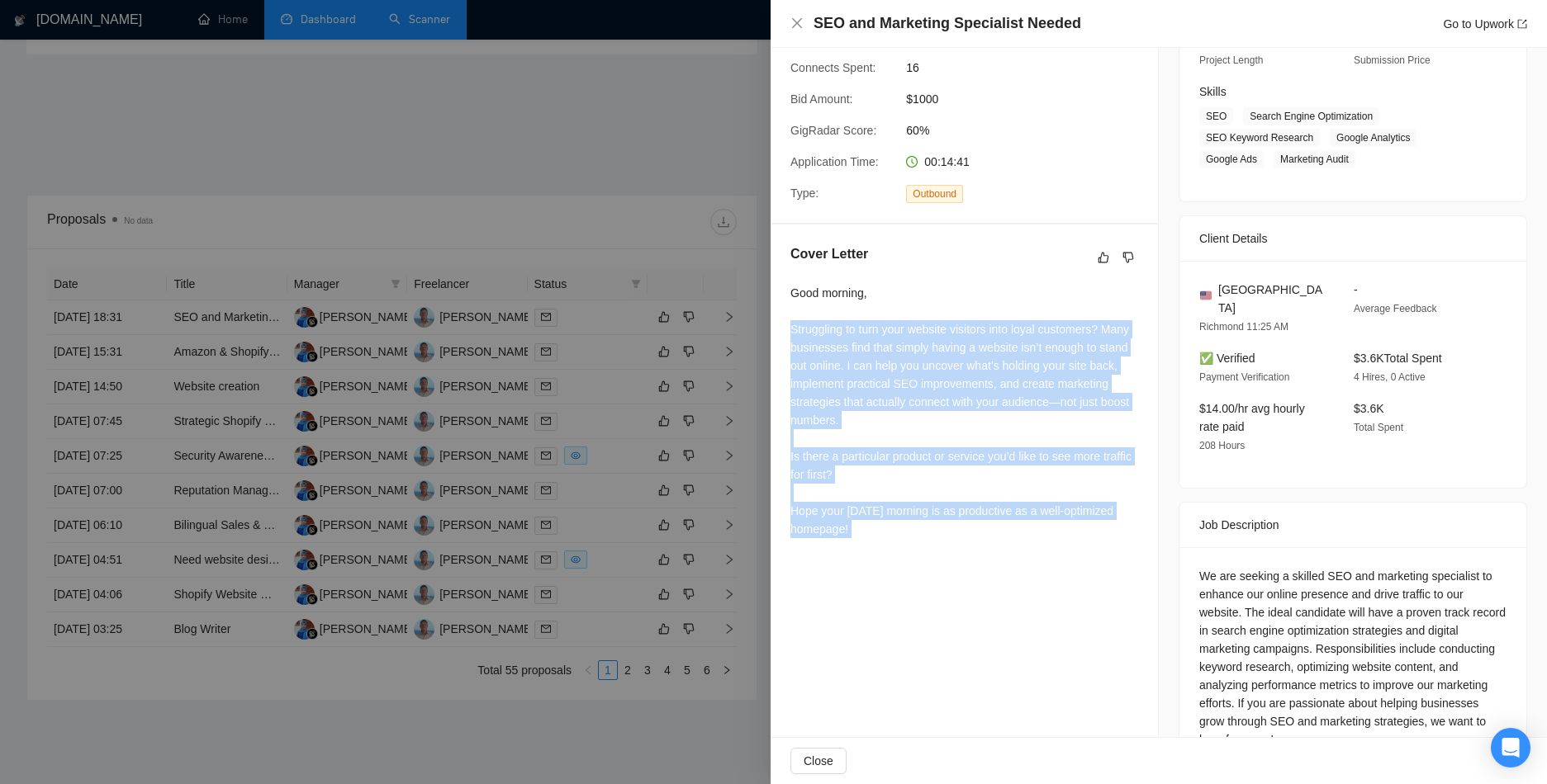
drag, startPoint x: 1053, startPoint y: 379, endPoint x: 964, endPoint y: 512, distance: 160.0
click at [964, 512] on div "Good morning, Struggling to turn your website visitors into loyal customers? Ma…" at bounding box center [964, 411] width 348 height 254
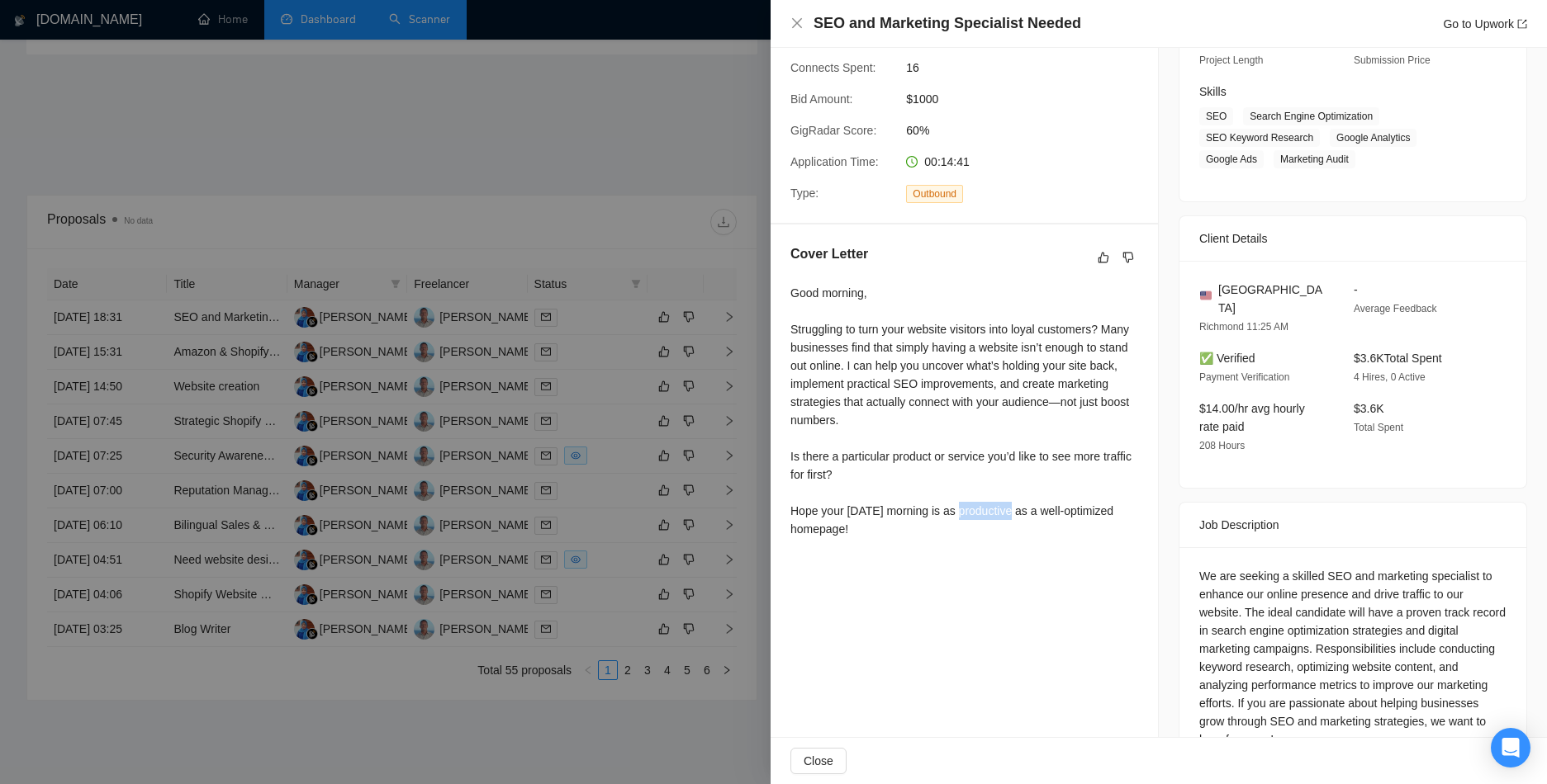
click at [964, 512] on div "Good morning, Struggling to turn your website visitors into loyal customers? Ma…" at bounding box center [964, 411] width 348 height 254
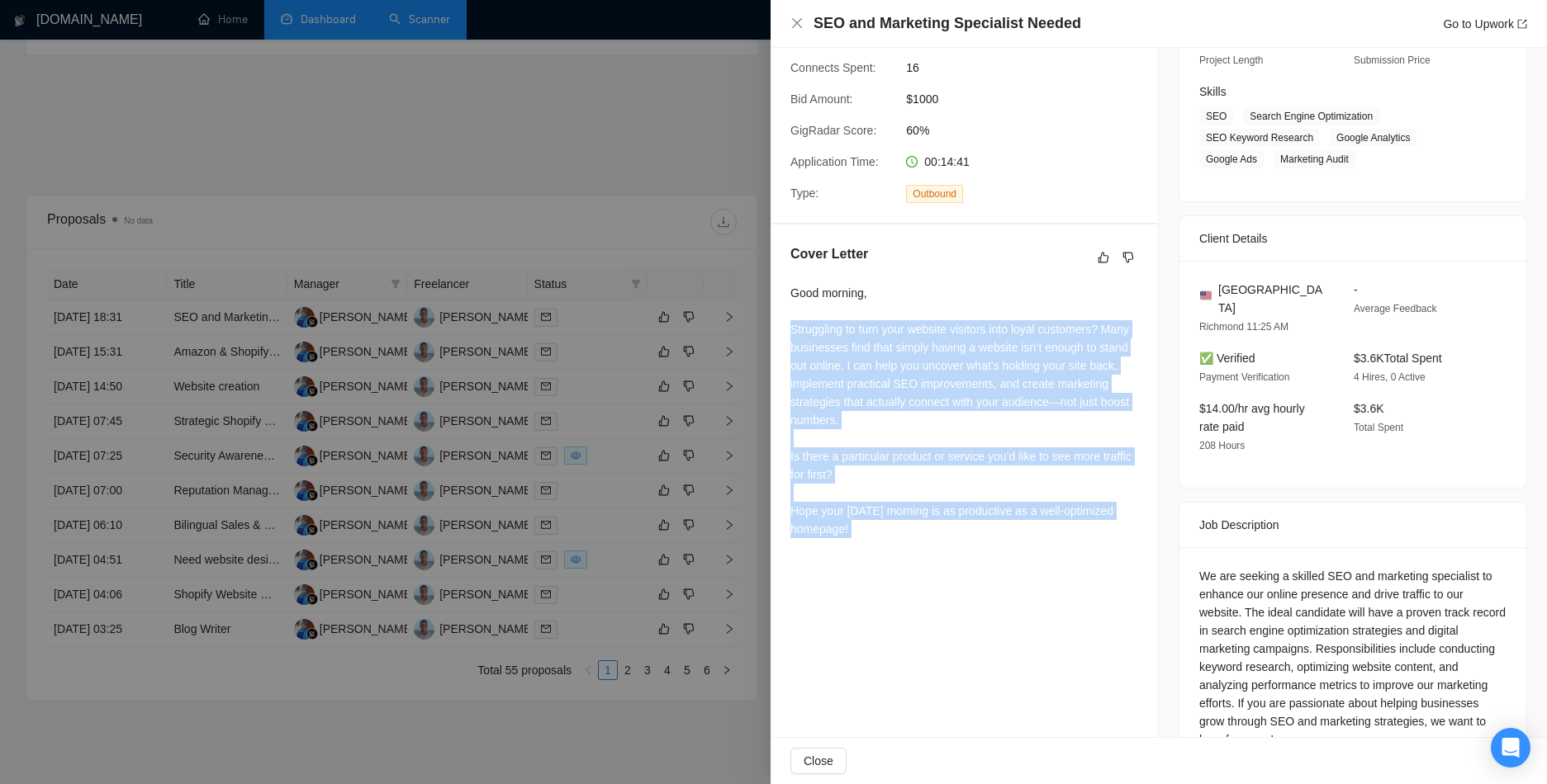
drag, startPoint x: 964, startPoint y: 512, endPoint x: 1039, endPoint y: 370, distance: 160.6
click at [1039, 370] on div "Good morning, Struggling to turn your website visitors into loyal customers? Ma…" at bounding box center [964, 411] width 348 height 254
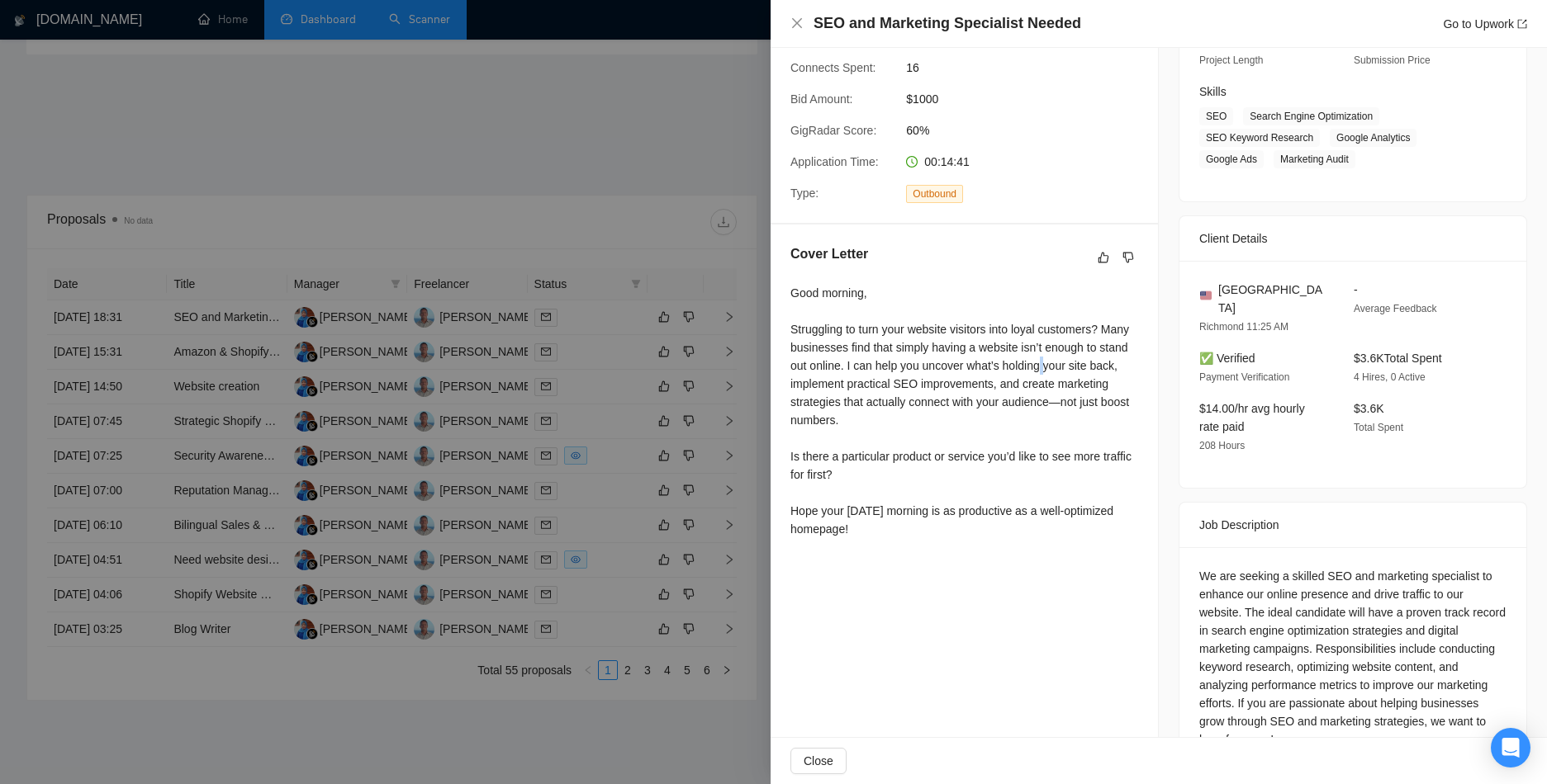
click at [1039, 370] on div "Good morning, Struggling to turn your website visitors into loyal customers? Ma…" at bounding box center [964, 411] width 348 height 254
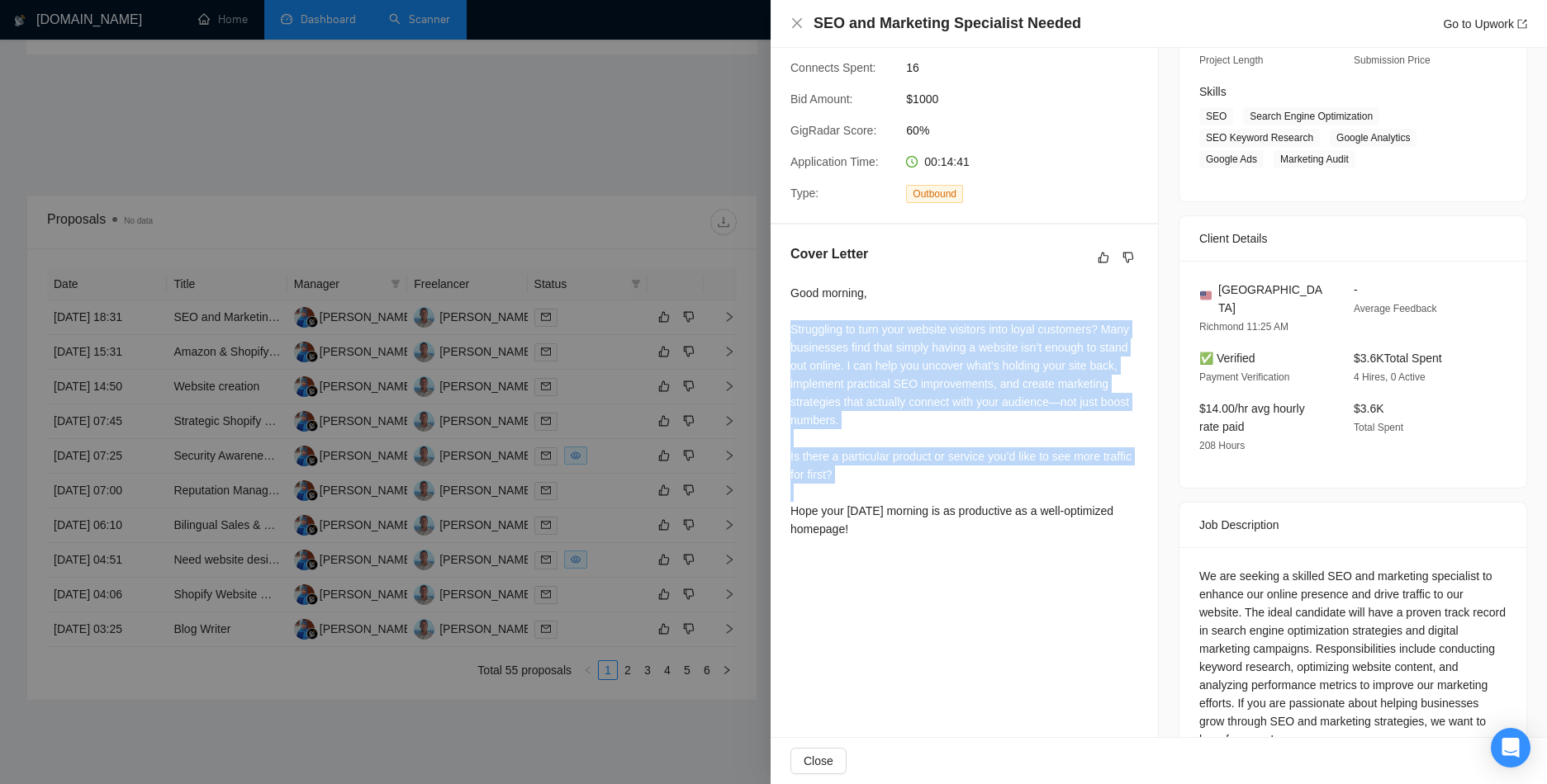
drag, startPoint x: 1039, startPoint y: 370, endPoint x: 955, endPoint y: 512, distance: 165.0
click at [955, 512] on div "Good morning, Struggling to turn your website visitors into loyal customers? Ma…" at bounding box center [964, 411] width 348 height 254
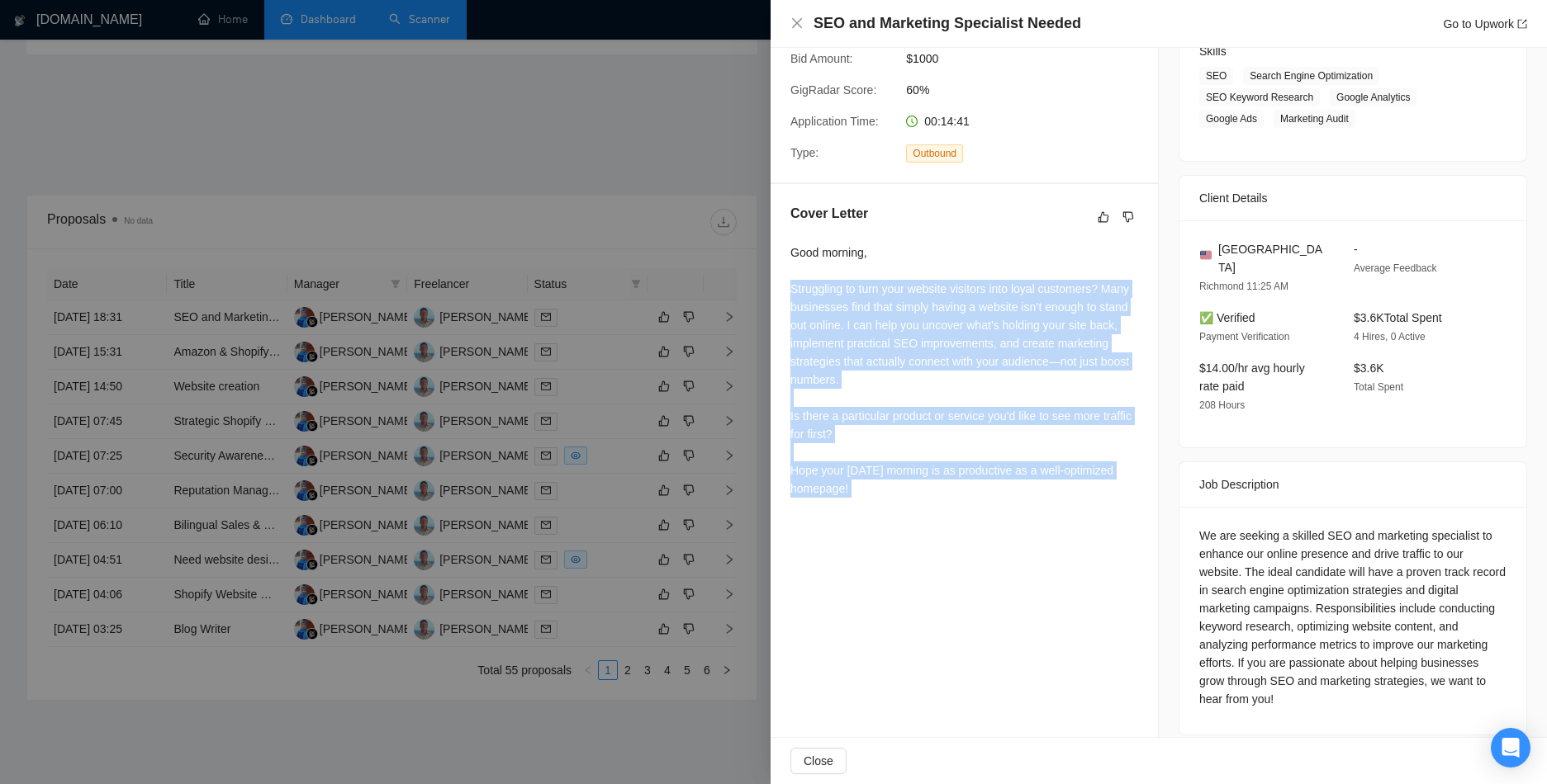
click at [499, 514] on div at bounding box center [774, 392] width 1547 height 784
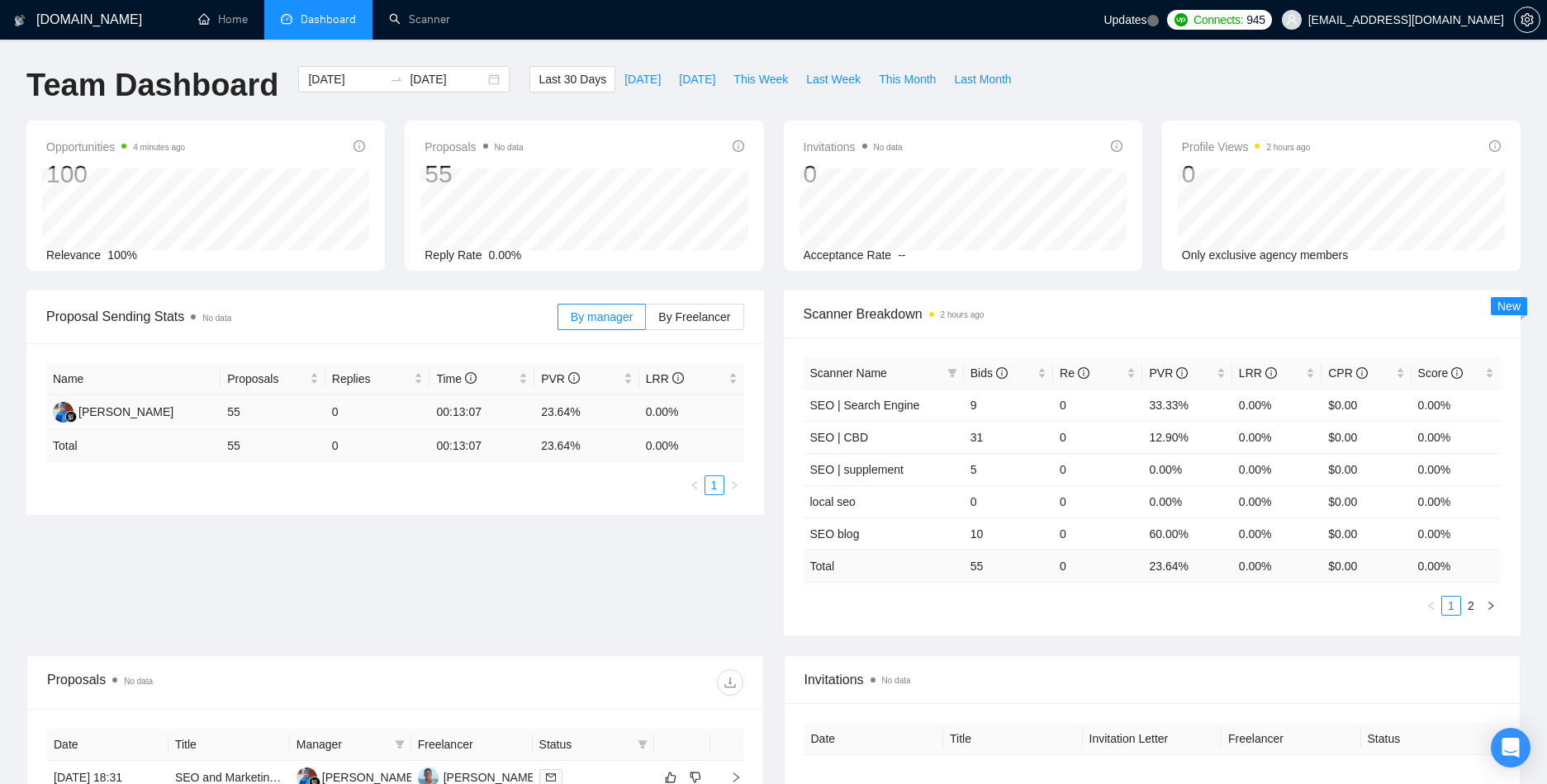
scroll to position [524, 0]
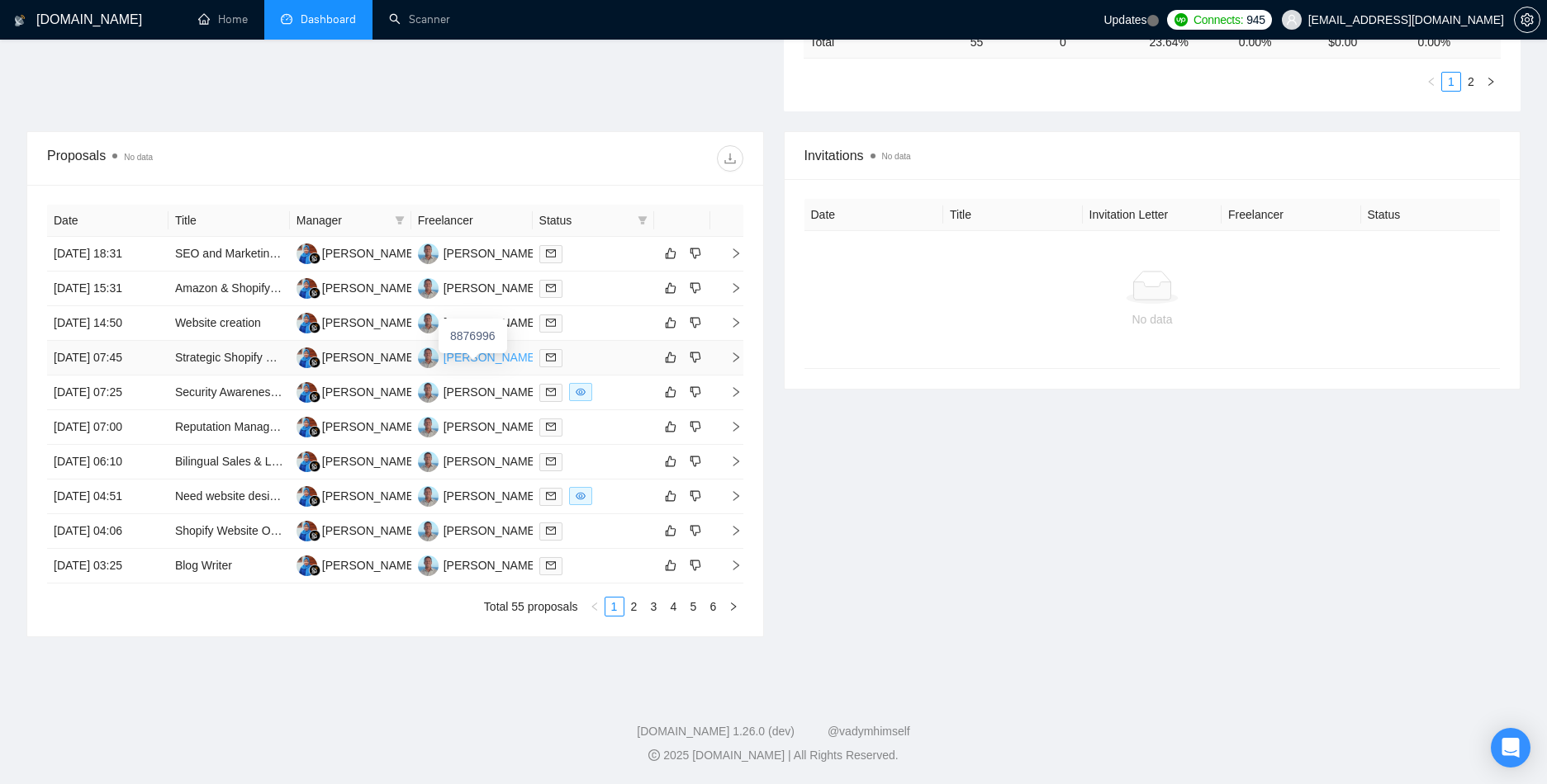
click at [481, 360] on div "[PERSON_NAME]" at bounding box center [490, 358] width 95 height 18
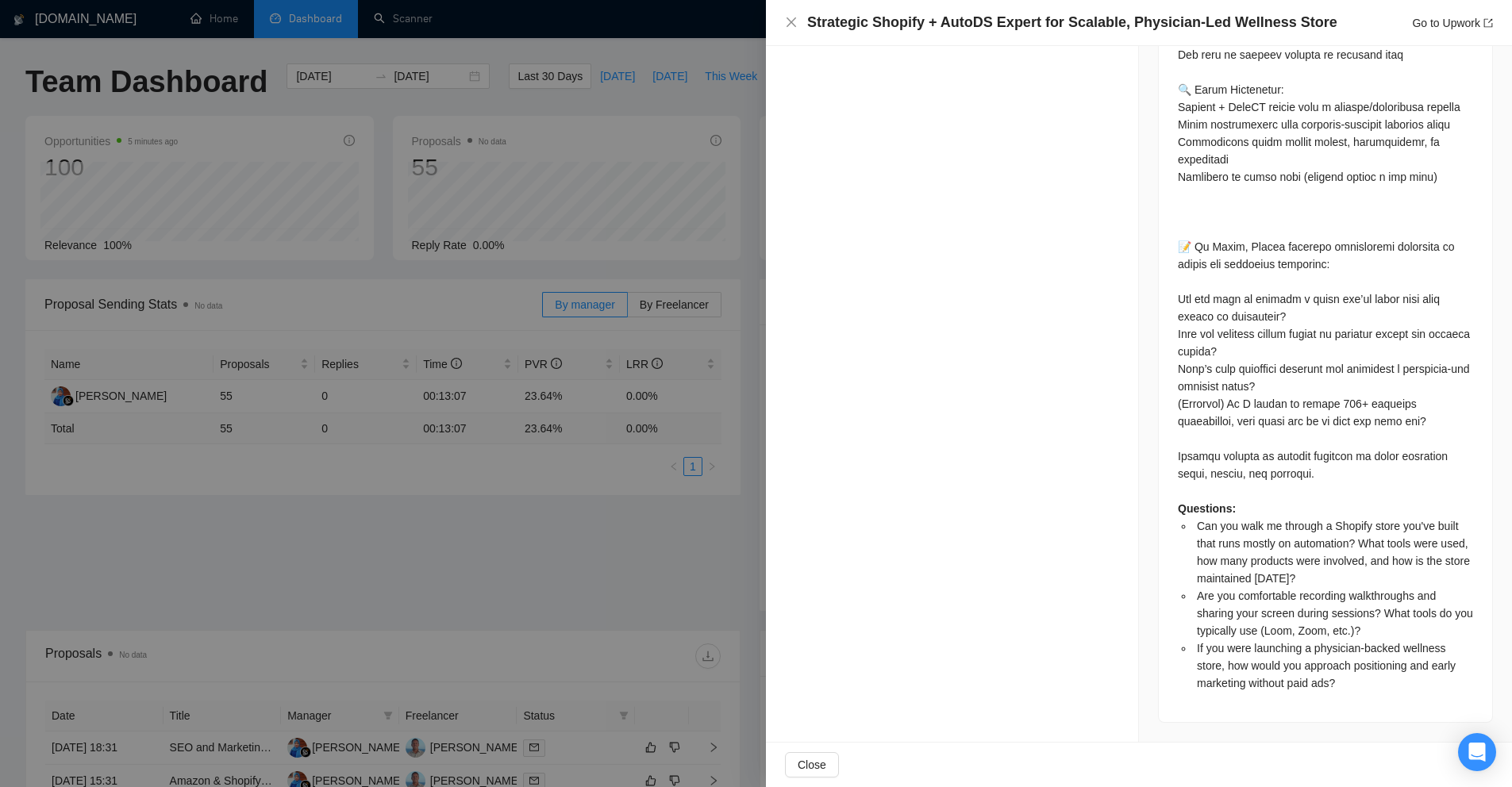
scroll to position [0, 0]
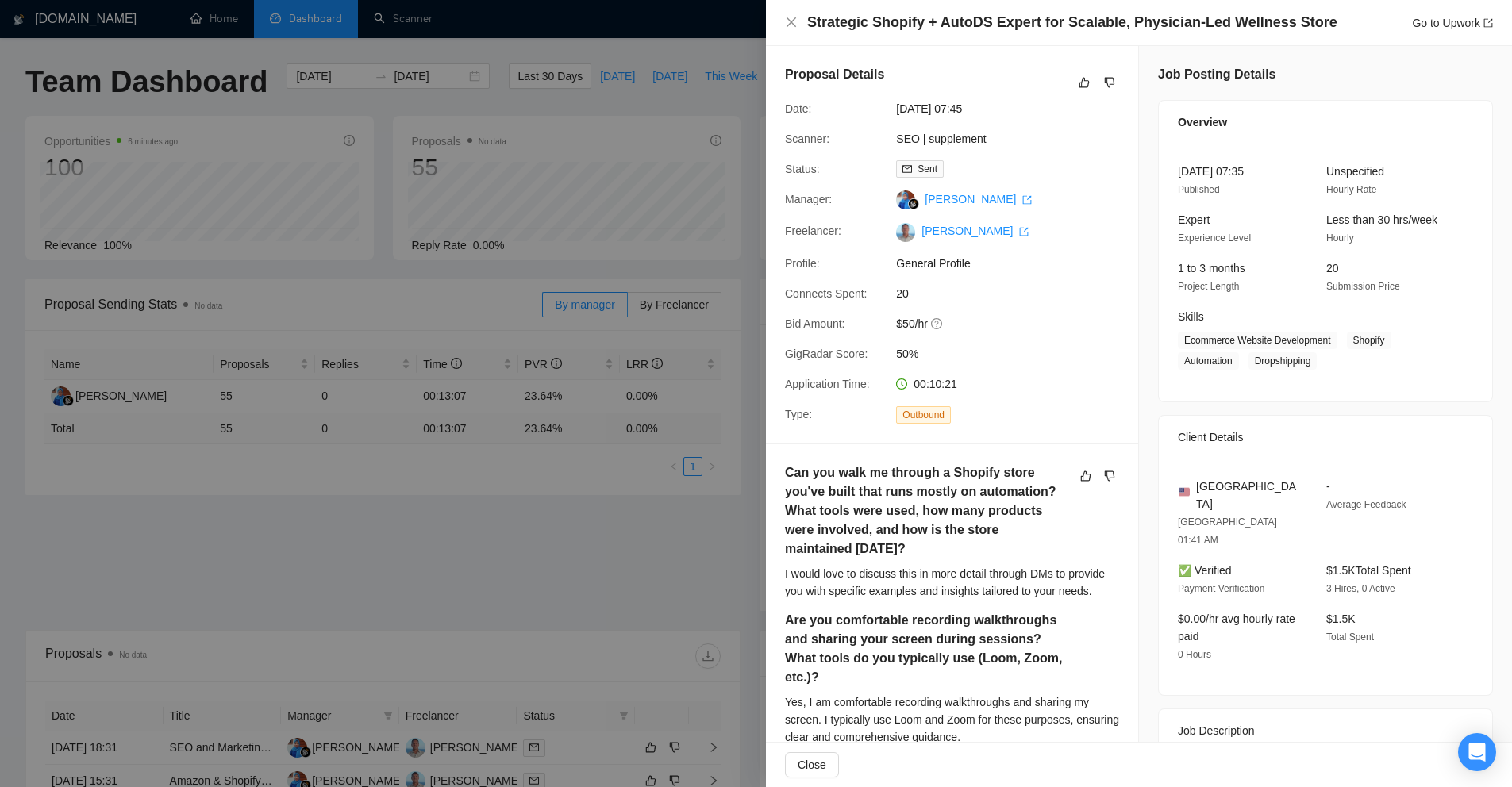
click at [777, 369] on div "Proposal Details Date: 08 Aug, 2025 07:45 Scanner: SEO | supplement Status: Sen…" at bounding box center [952, 244] width 373 height 397
click at [719, 347] on div at bounding box center [756, 394] width 1512 height 787
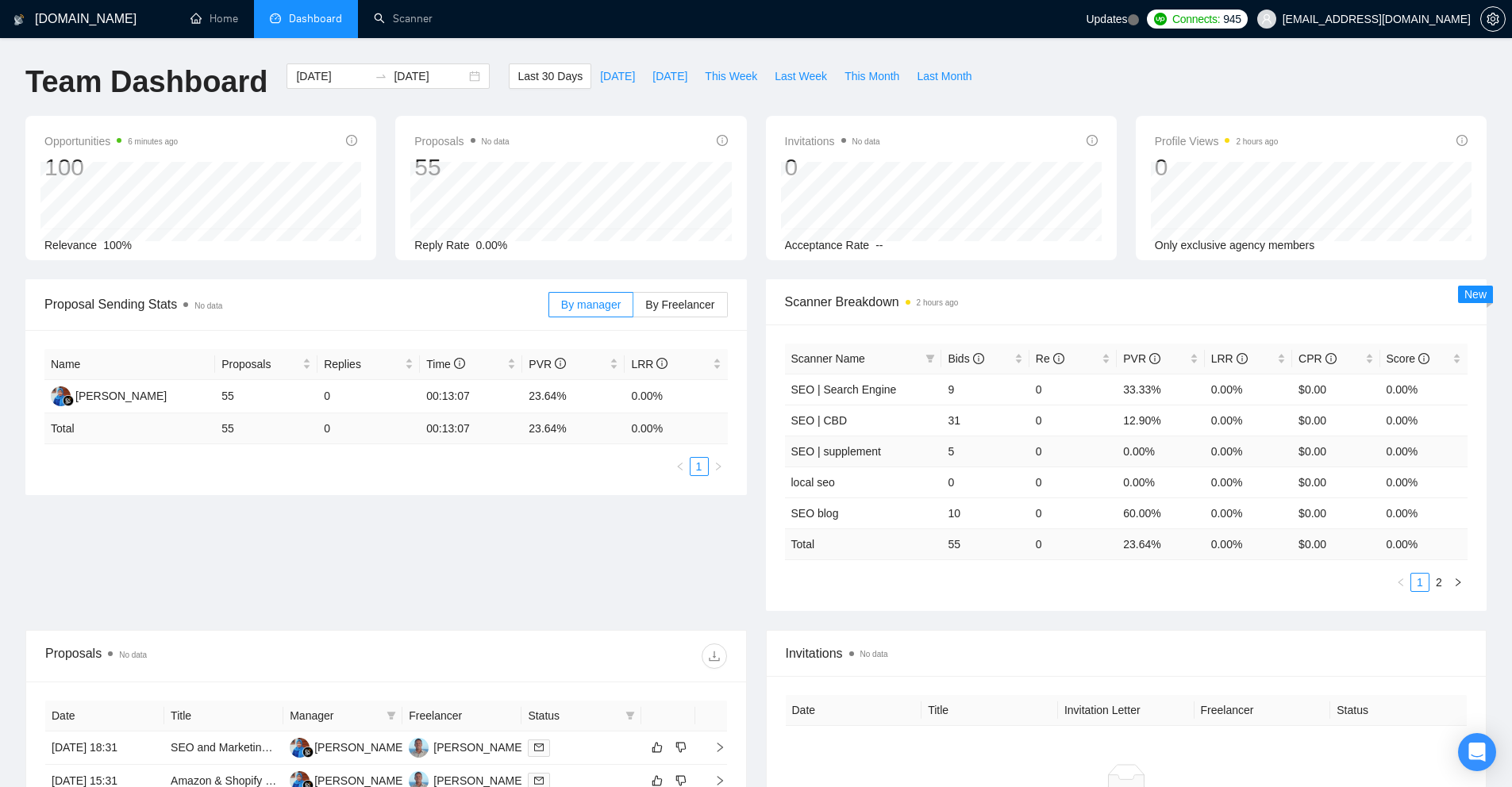
drag, startPoint x: 778, startPoint y: 379, endPoint x: 1481, endPoint y: 482, distance: 710.5
click at [1478, 482] on div "Scanner Name Bids Re PVR LRR CPR Score SEO | Search Engine 9 0 33.33% 0.00% $0.…" at bounding box center [1126, 468] width 722 height 286
click at [1365, 291] on div "Scanner Breakdown 2 hours ago" at bounding box center [1126, 302] width 683 height 45
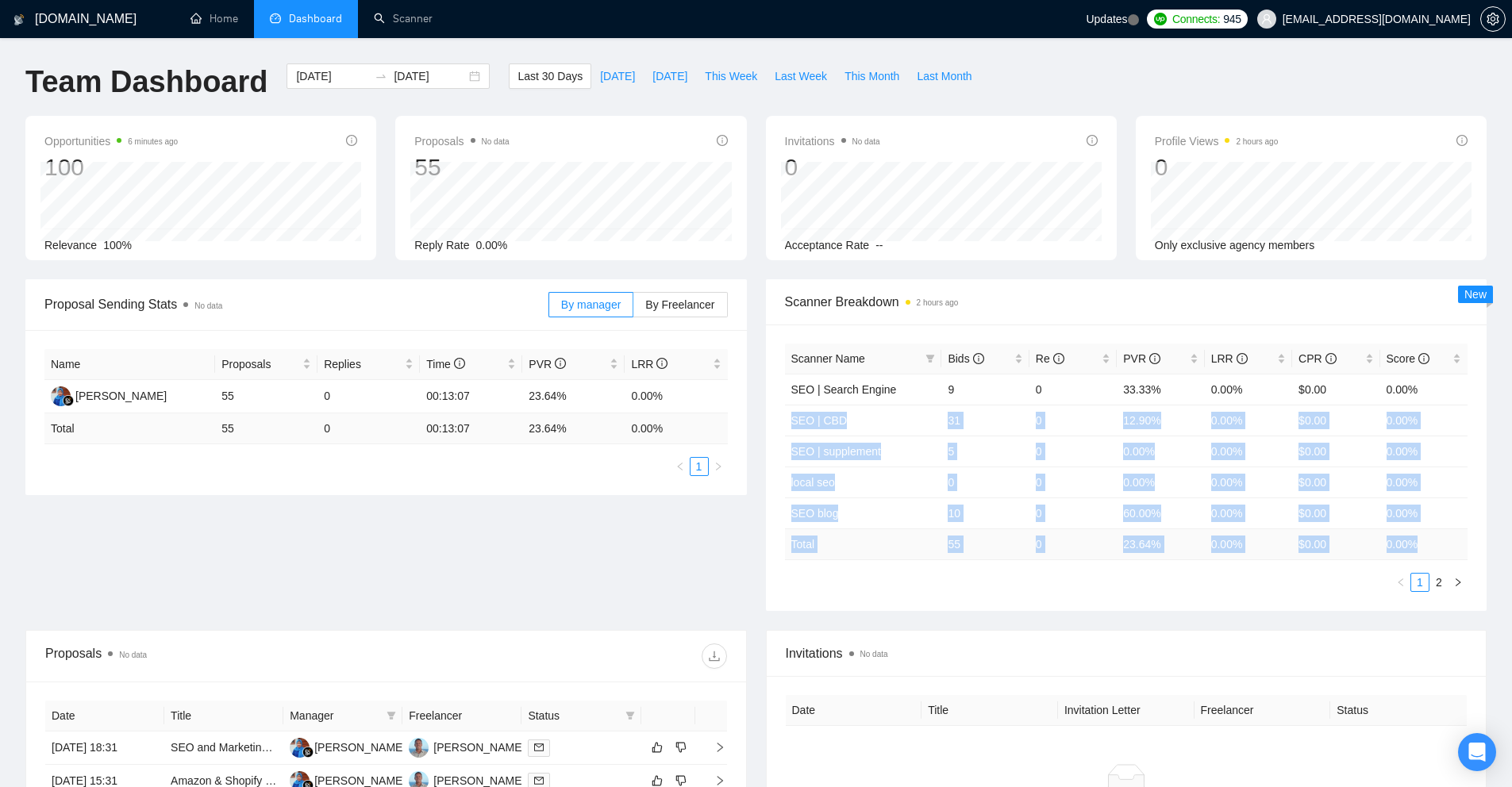
drag, startPoint x: 1427, startPoint y: 397, endPoint x: 1449, endPoint y: 557, distance: 161.5
click at [1449, 557] on table "Scanner Name Bids Re PVR LRR CPR Score SEO | Search Engine 9 0 33.33% 0.00% $0.…" at bounding box center [1126, 452] width 683 height 216
click at [1449, 557] on td "0.00 %" at bounding box center [1424, 544] width 87 height 31
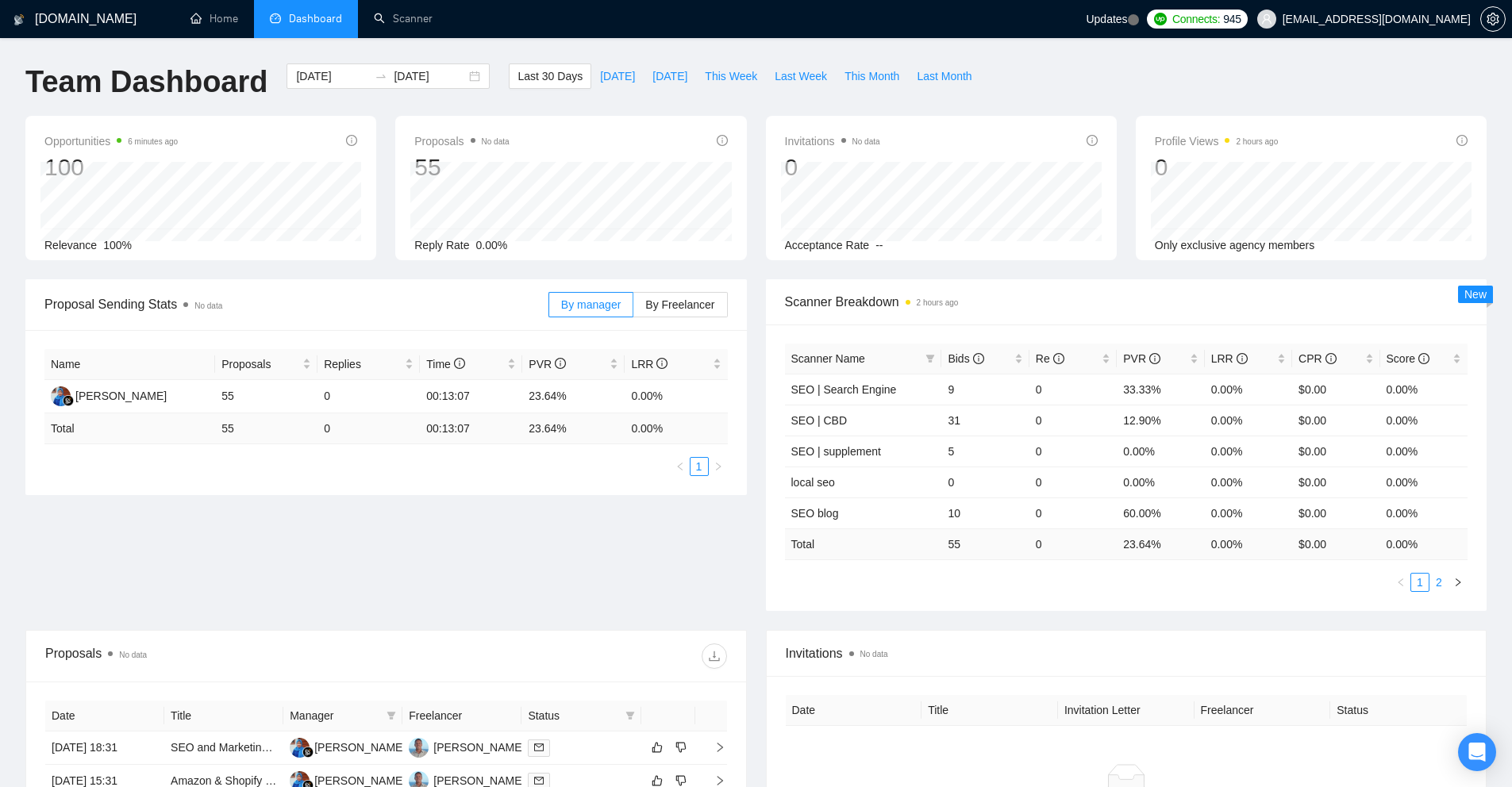
click at [1440, 581] on link "2" at bounding box center [1439, 583] width 17 height 17
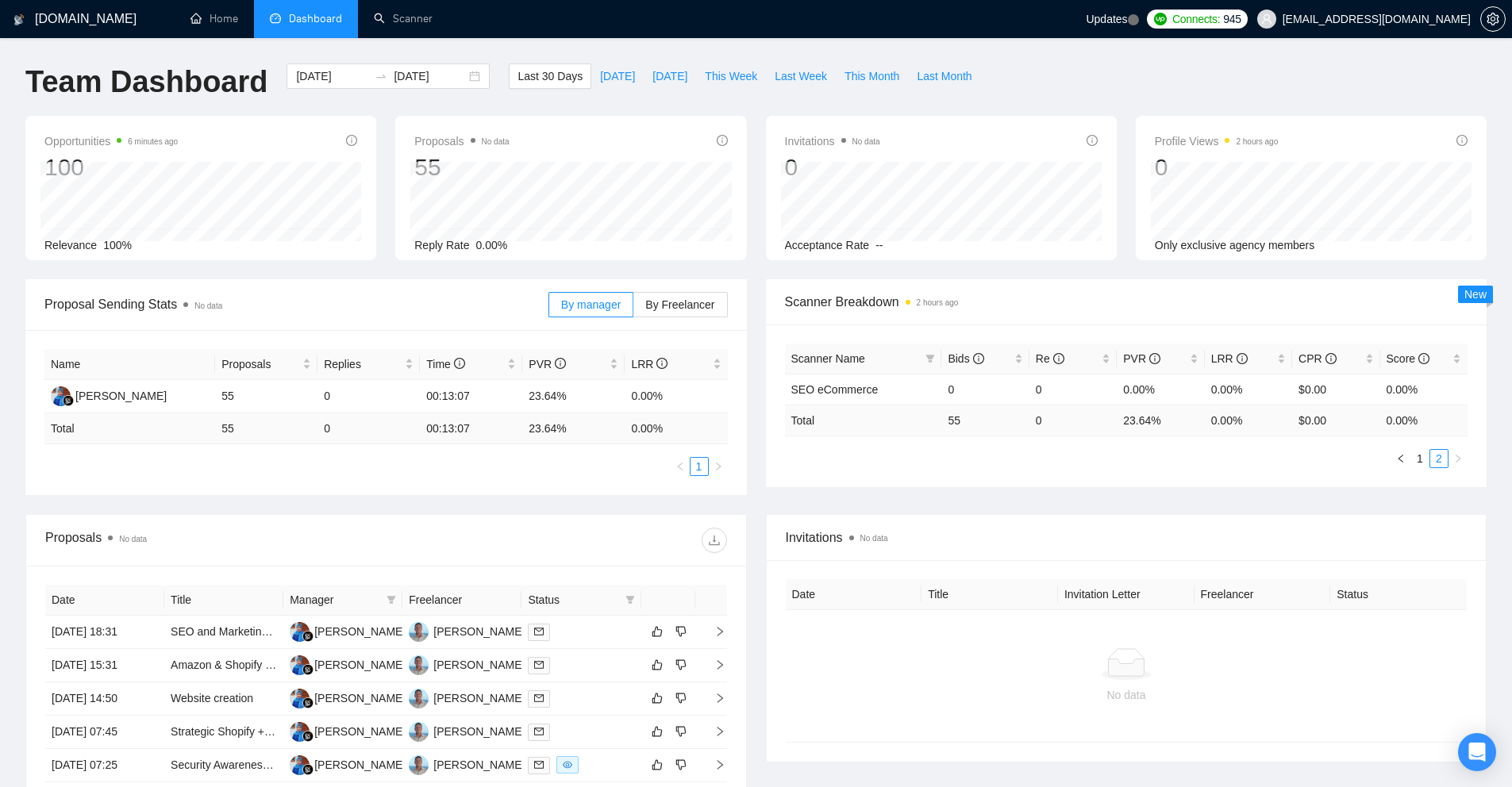
drag, startPoint x: 1433, startPoint y: 419, endPoint x: 884, endPoint y: 436, distance: 549.3
click at [884, 436] on div "Scanner Name Bids Re PVR LRR CPR Score SEO eCommerce 0 0 0.00% 0.00% $0.00 0.00…" at bounding box center [1126, 406] width 683 height 125
click at [1132, 414] on td "23.64 %" at bounding box center [1160, 420] width 87 height 31
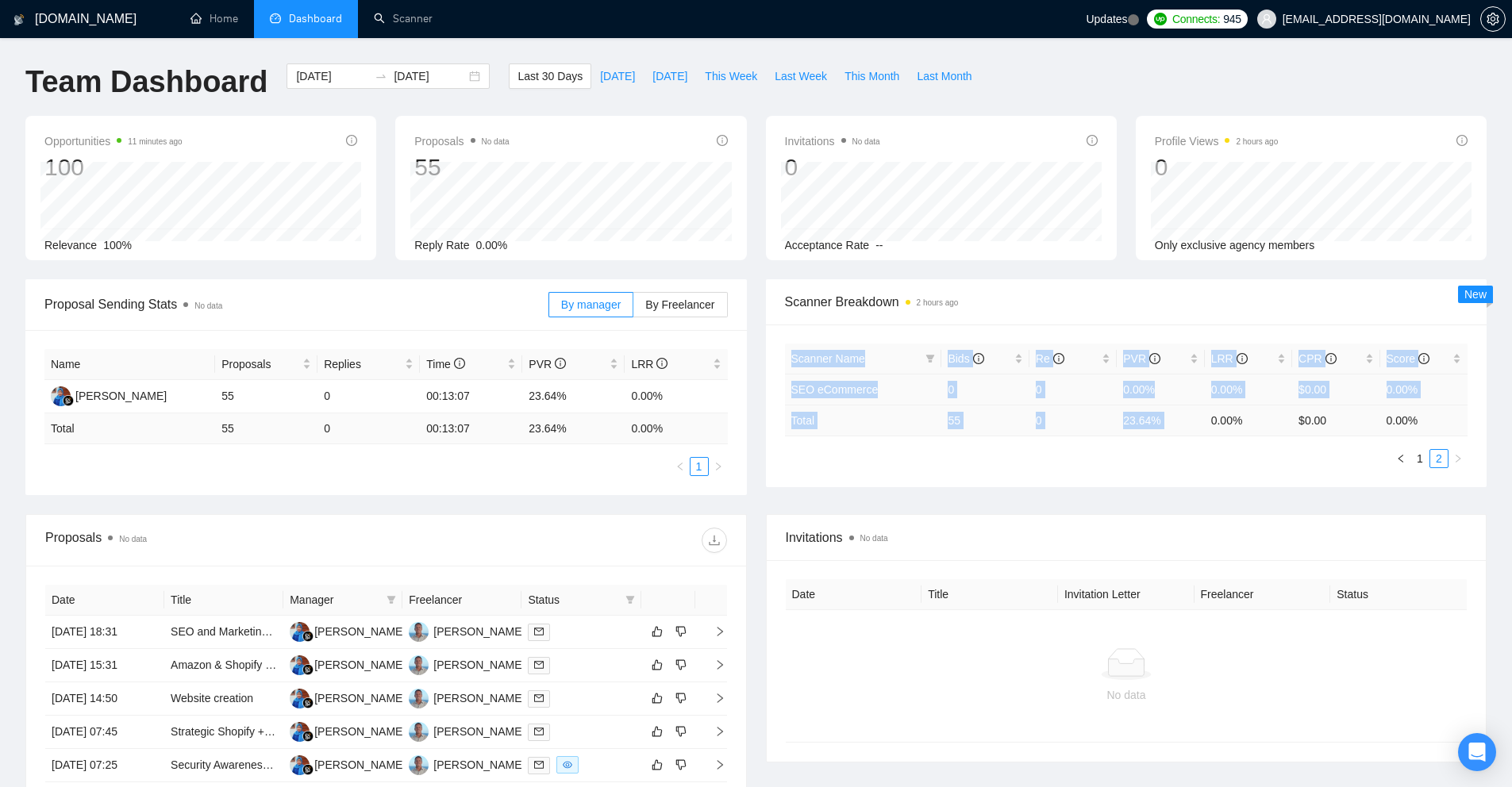
drag, startPoint x: 1132, startPoint y: 414, endPoint x: 776, endPoint y: 380, distance: 357.6
click at [776, 380] on div "Scanner Name Bids Re PVR LRR CPR Score SEO eCommerce 0 0 0.00% 0.00% $0.00 0.00…" at bounding box center [1126, 406] width 722 height 162
drag, startPoint x: 776, startPoint y: 380, endPoint x: 1363, endPoint y: 435, distance: 589.6
click at [1363, 435] on div "Scanner Name Bids Re PVR LRR CPR Score SEO eCommerce 0 0 0.00% 0.00% $0.00 0.00…" at bounding box center [1126, 406] width 722 height 162
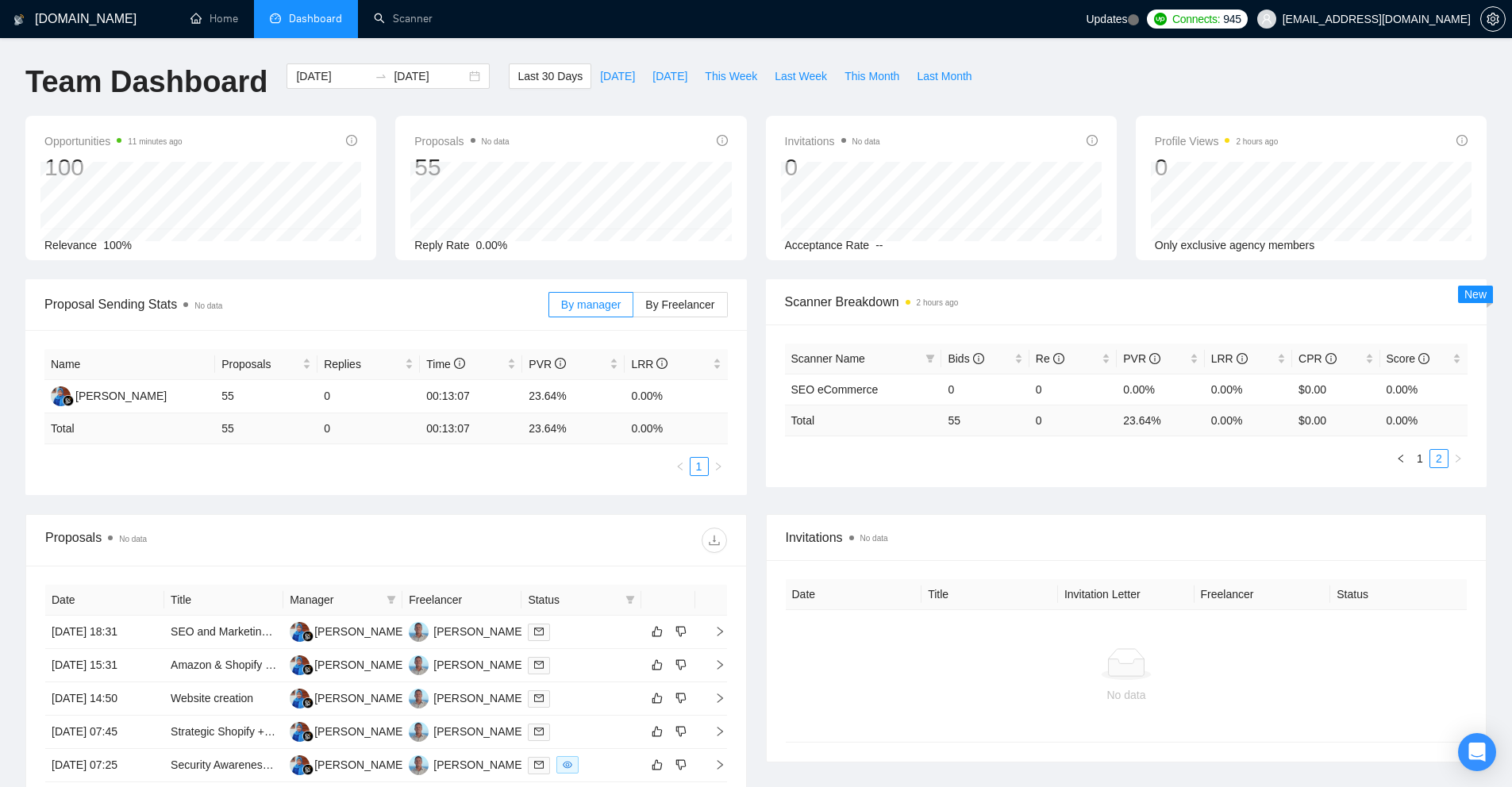
click at [1206, 706] on div "No data" at bounding box center [1126, 676] width 681 height 132
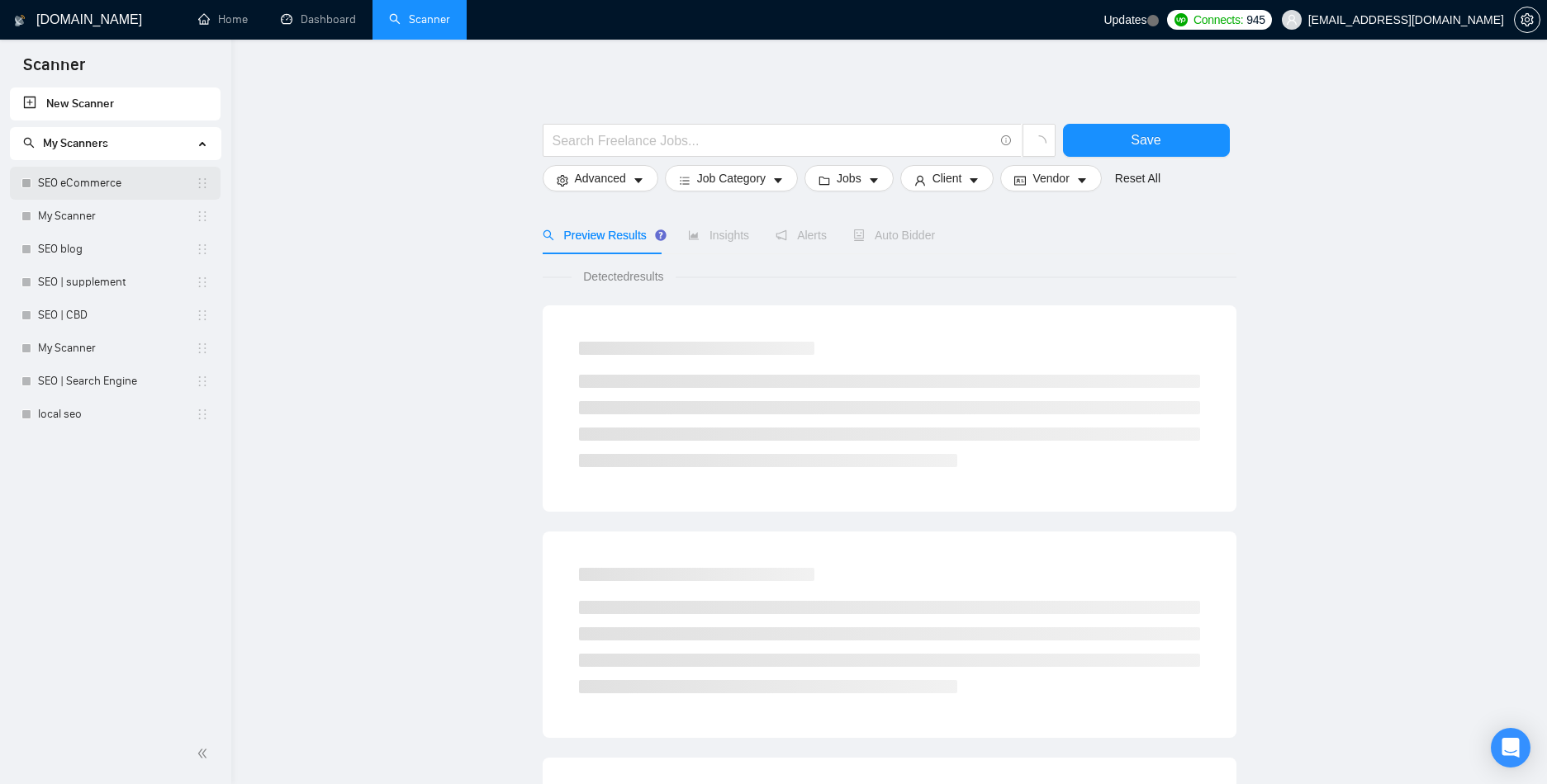
click at [142, 192] on link "SEO eCommerce" at bounding box center [117, 183] width 158 height 33
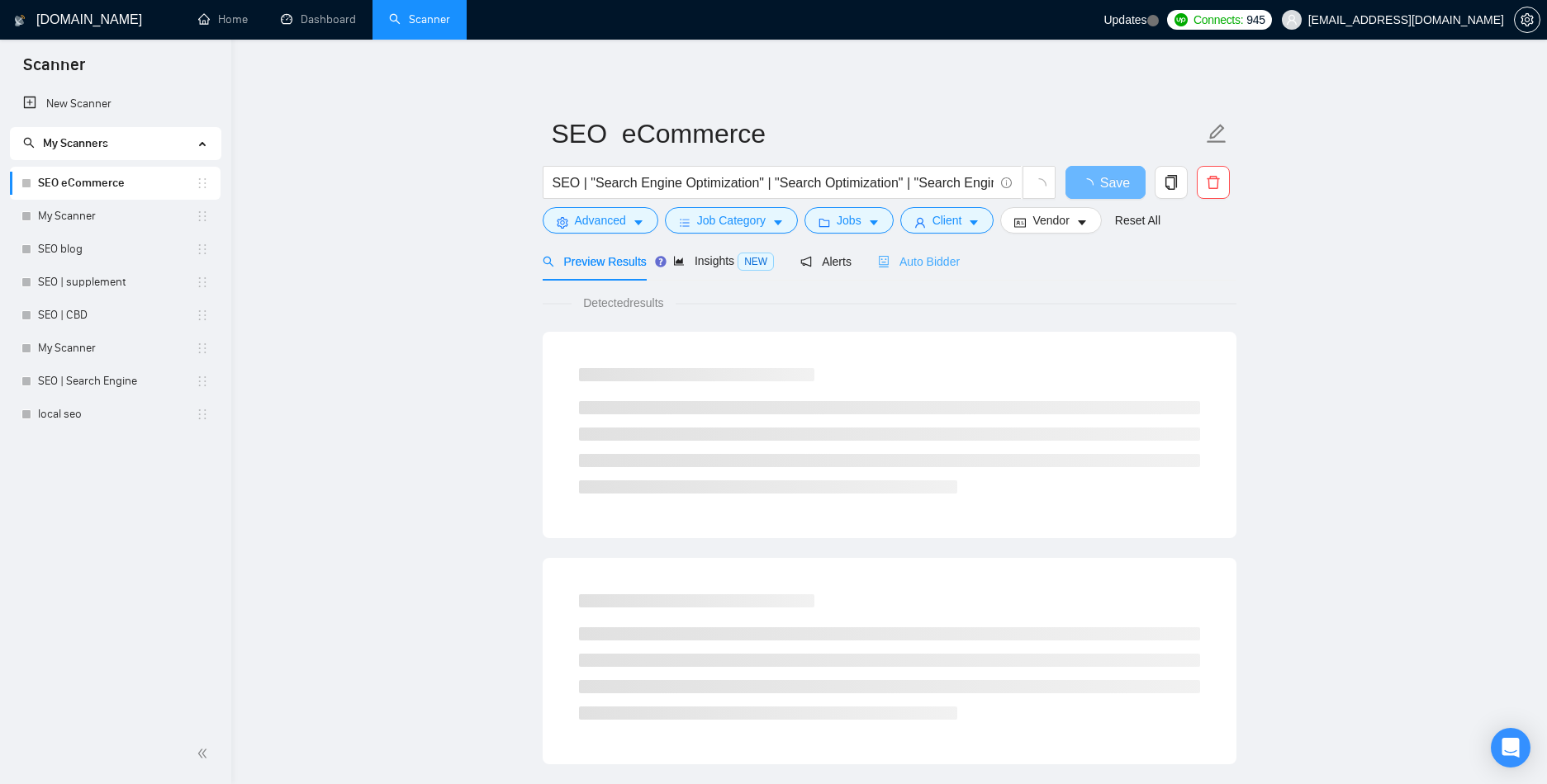
click at [921, 247] on div "Auto Bidder" at bounding box center [919, 261] width 82 height 39
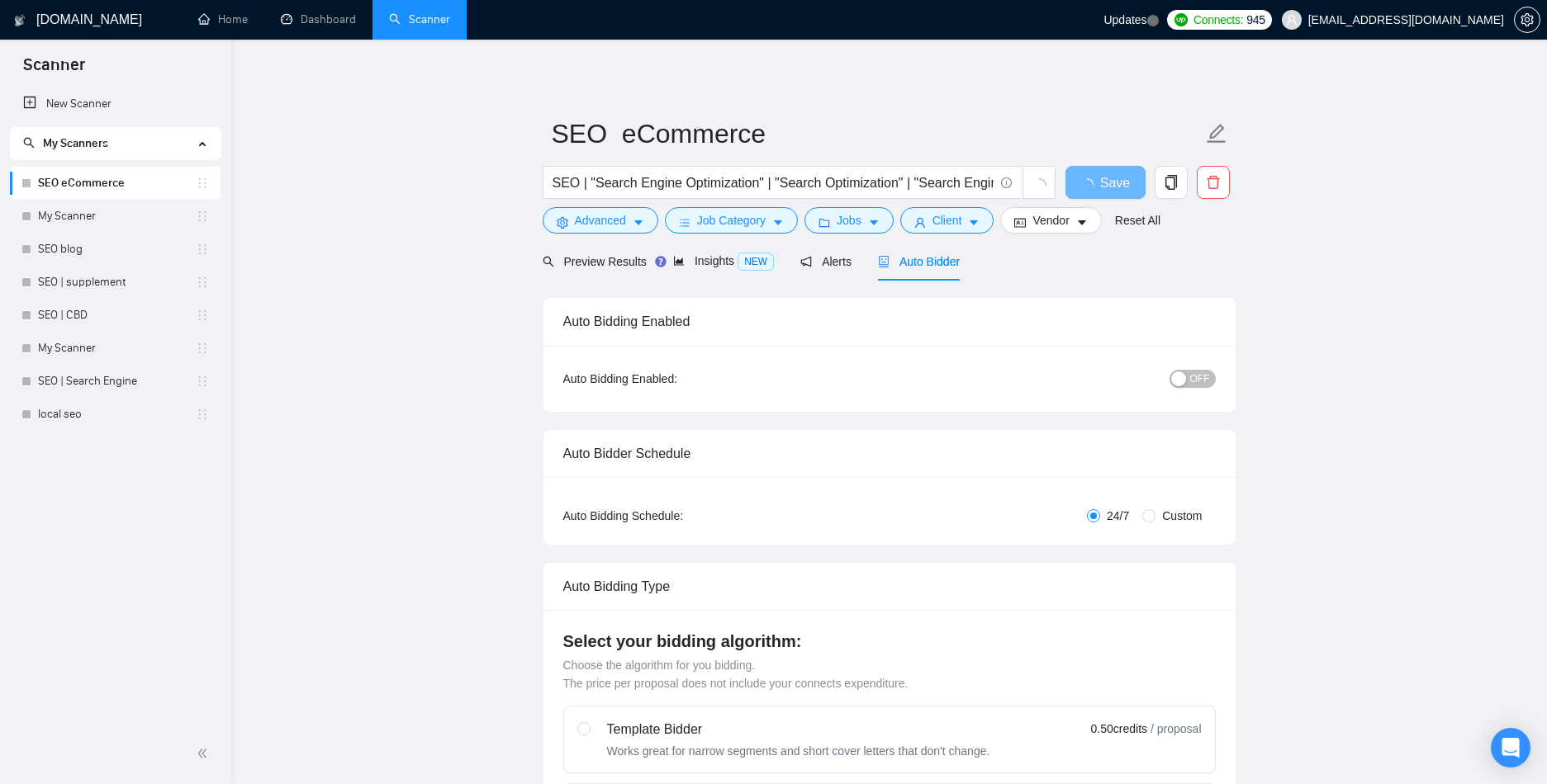
radio input "false"
radio input "true"
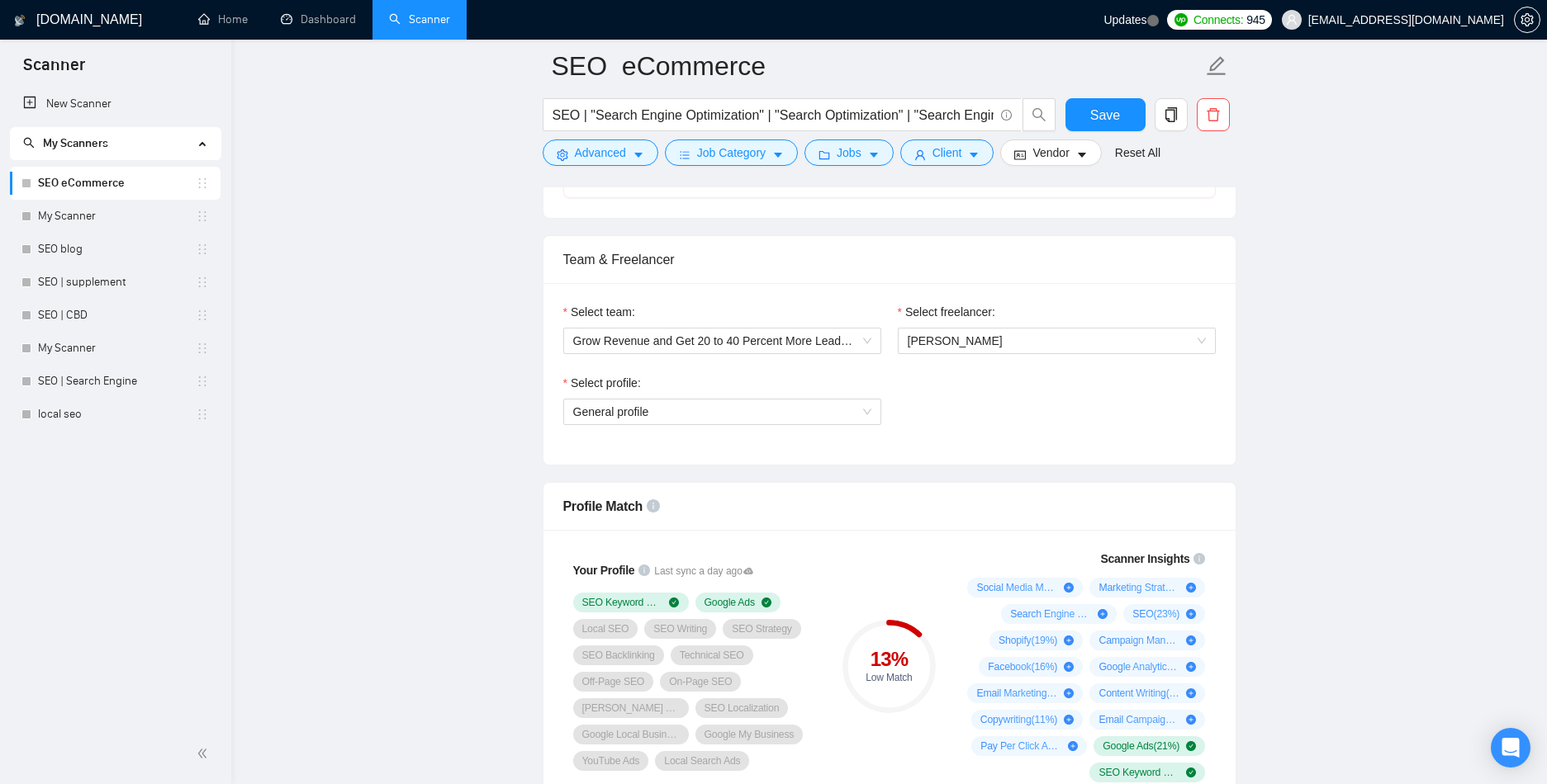
scroll to position [907, 0]
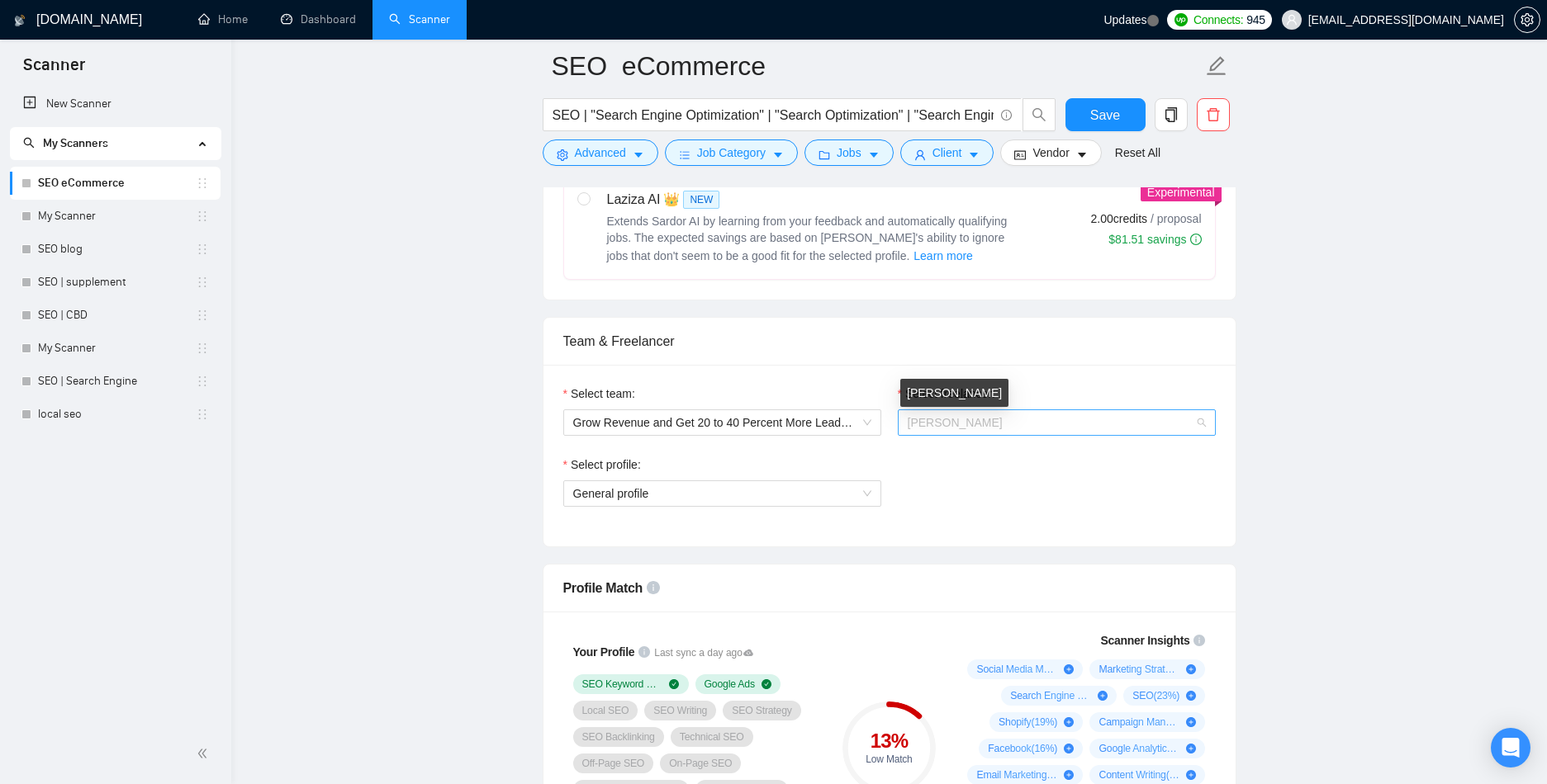
click at [983, 425] on span "[PERSON_NAME]" at bounding box center [955, 422] width 95 height 14
click at [982, 424] on span "[PERSON_NAME]" at bounding box center [955, 422] width 95 height 14
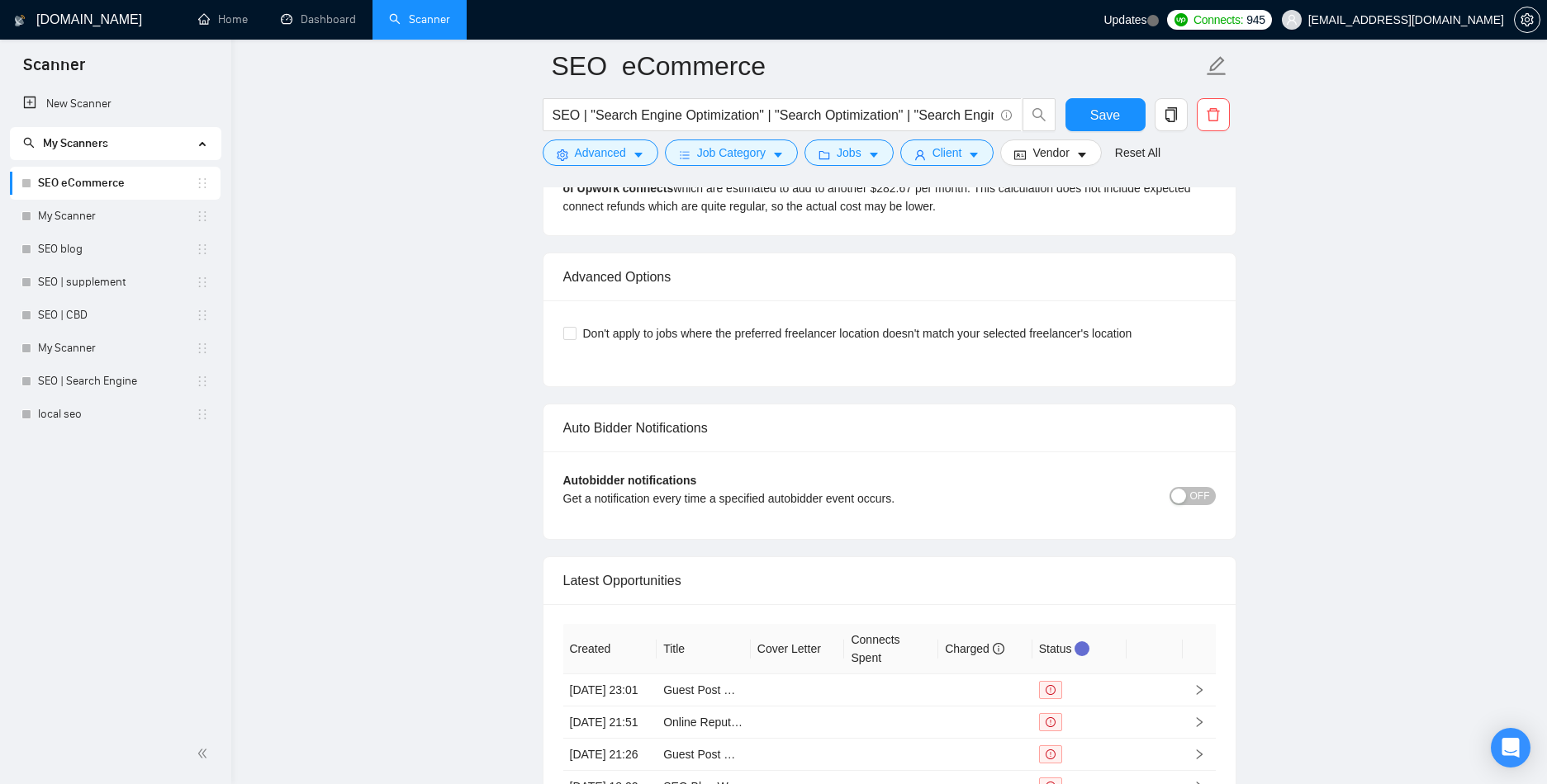
scroll to position [4389, 0]
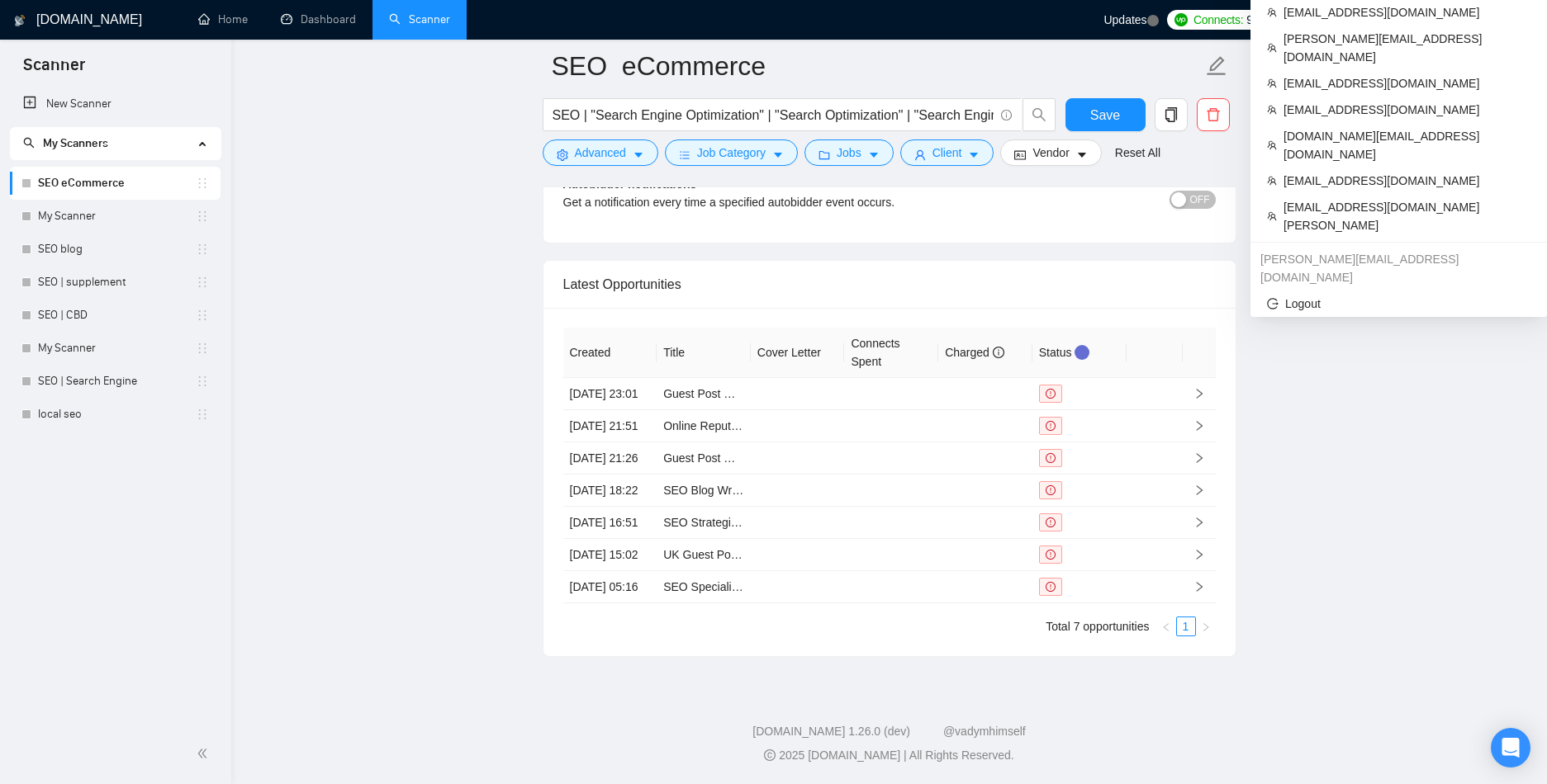
drag, startPoint x: 1371, startPoint y: 27, endPoint x: 1499, endPoint y: 64, distance: 133.2
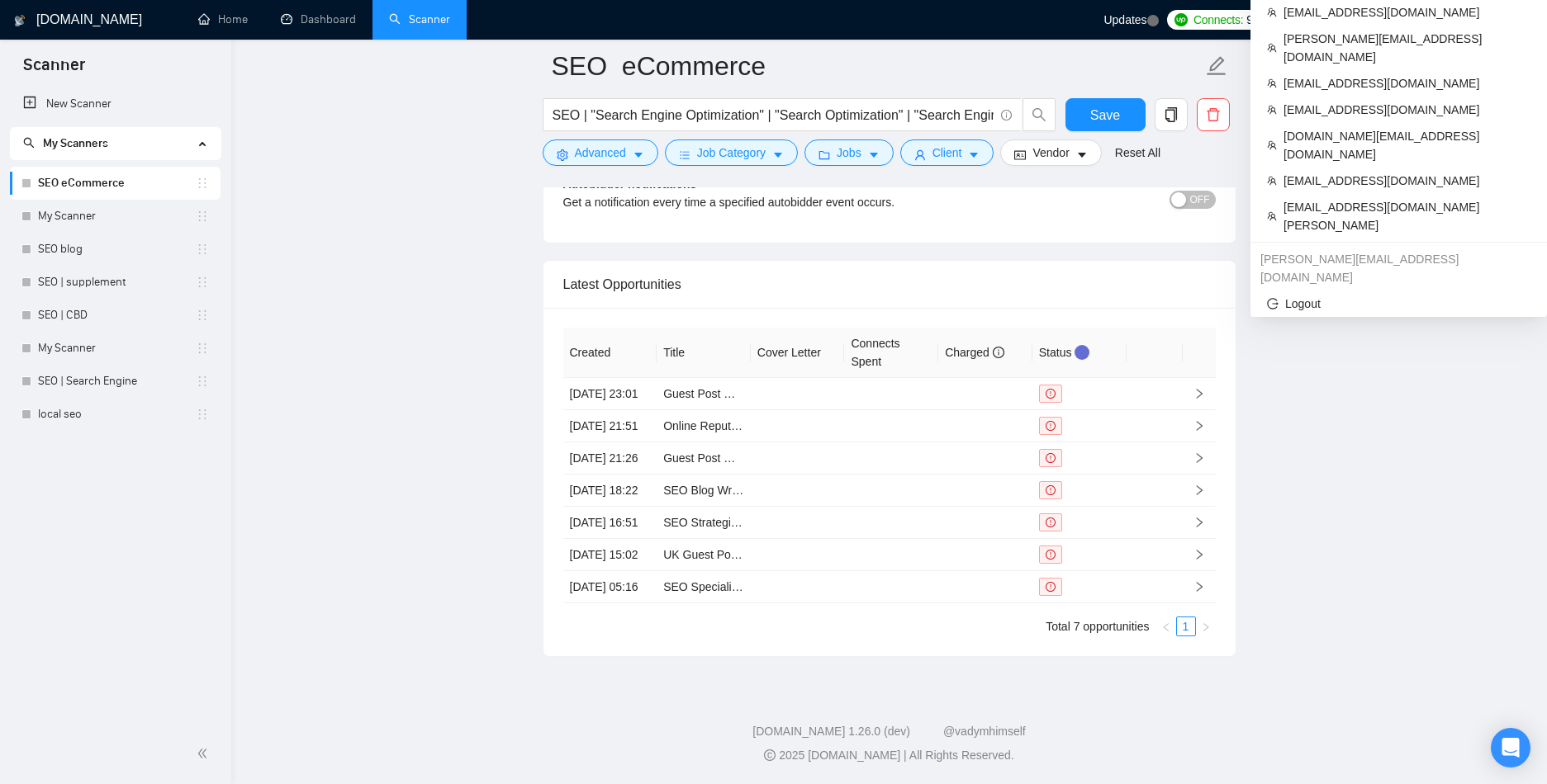
copy span "[EMAIL_ADDRESS][DOMAIN_NAME]"
drag, startPoint x: 1375, startPoint y: 18, endPoint x: 1501, endPoint y: 15, distance: 126.0
click at [1501, 15] on span "[EMAIL_ADDRESS][DOMAIN_NAME]" at bounding box center [1393, 20] width 242 height 53
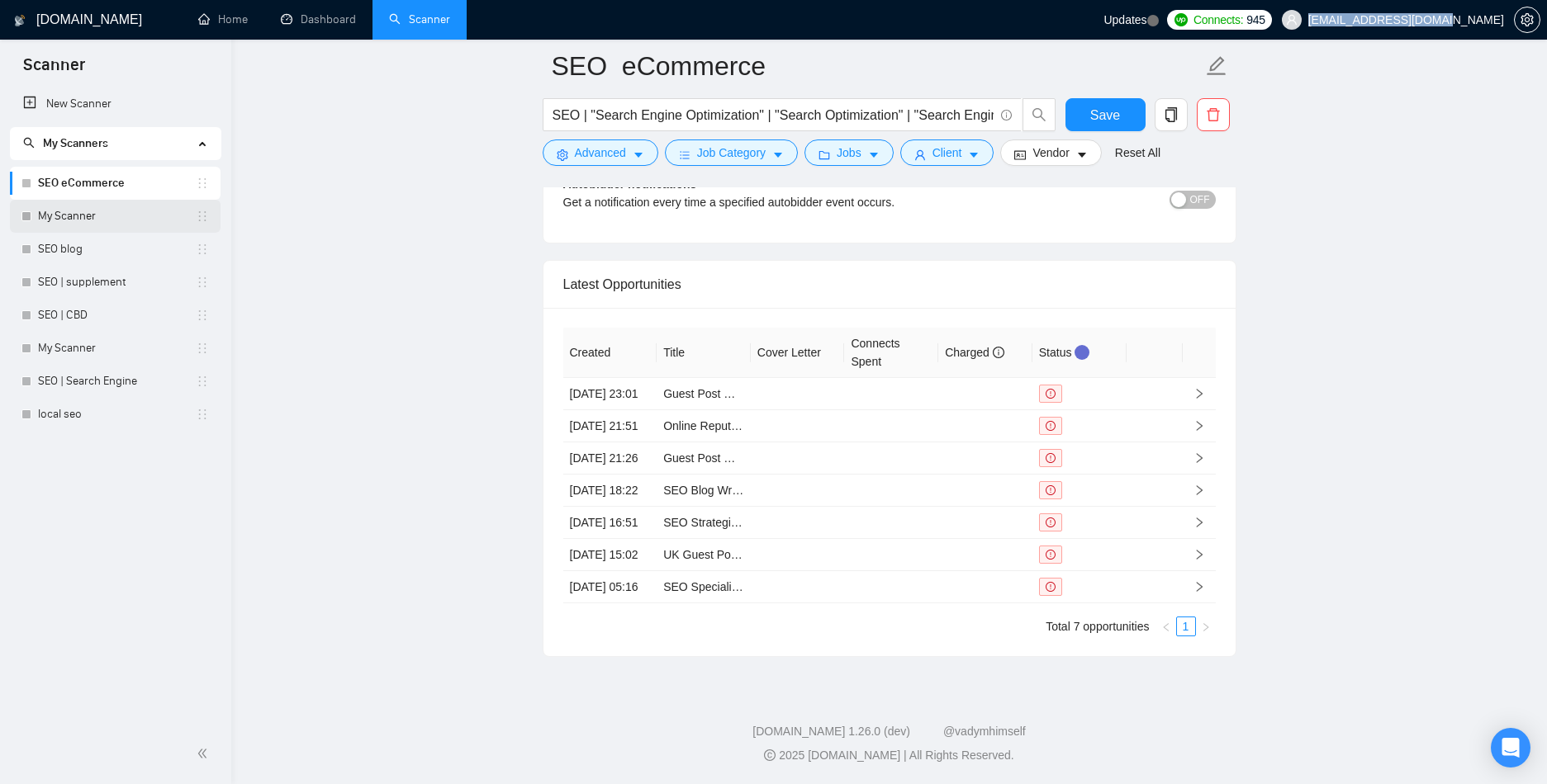
click at [164, 229] on link "My Scanner" at bounding box center [117, 216] width 158 height 33
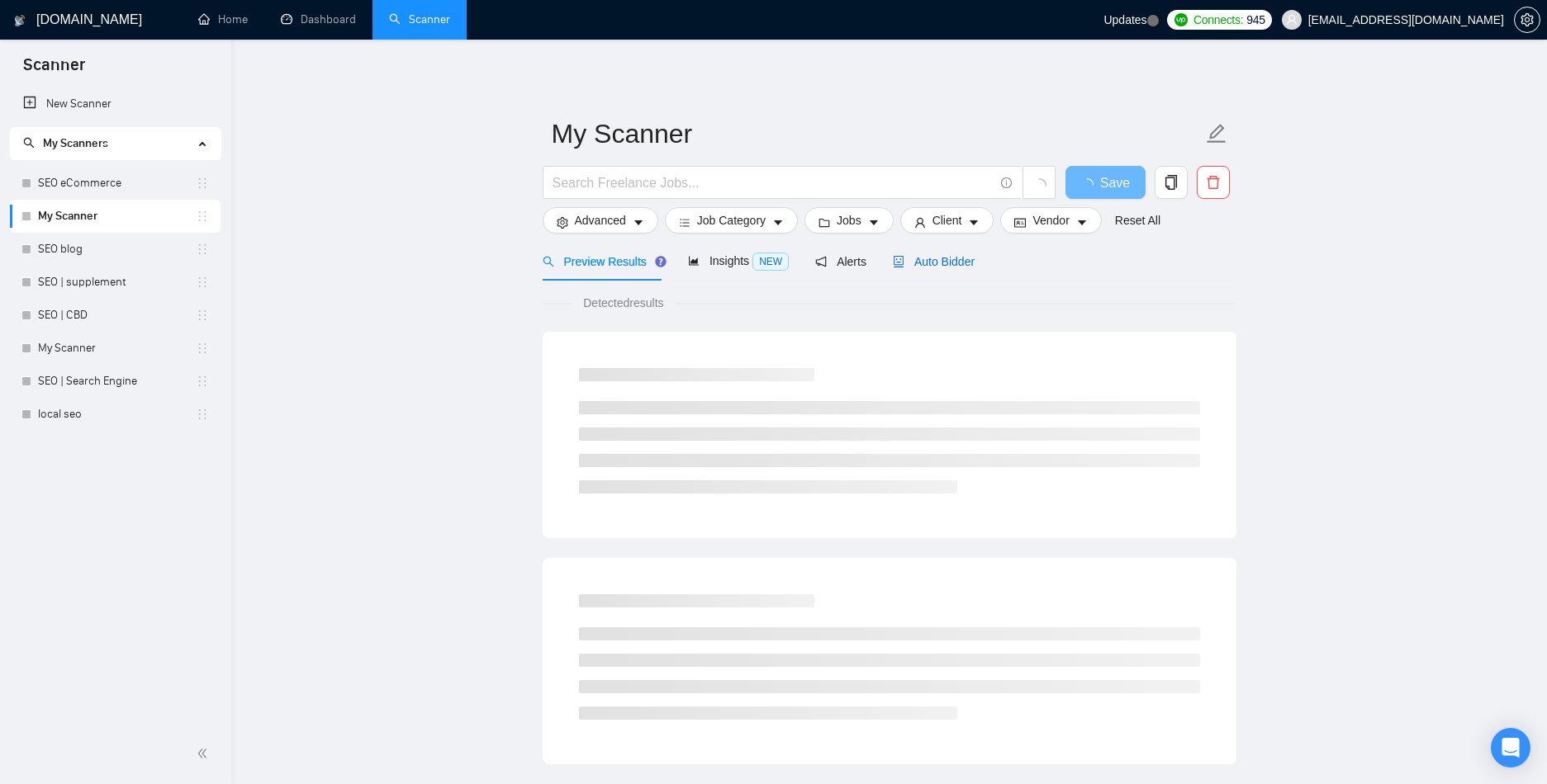
click at [941, 258] on span "Auto Bidder" at bounding box center [933, 261] width 82 height 14
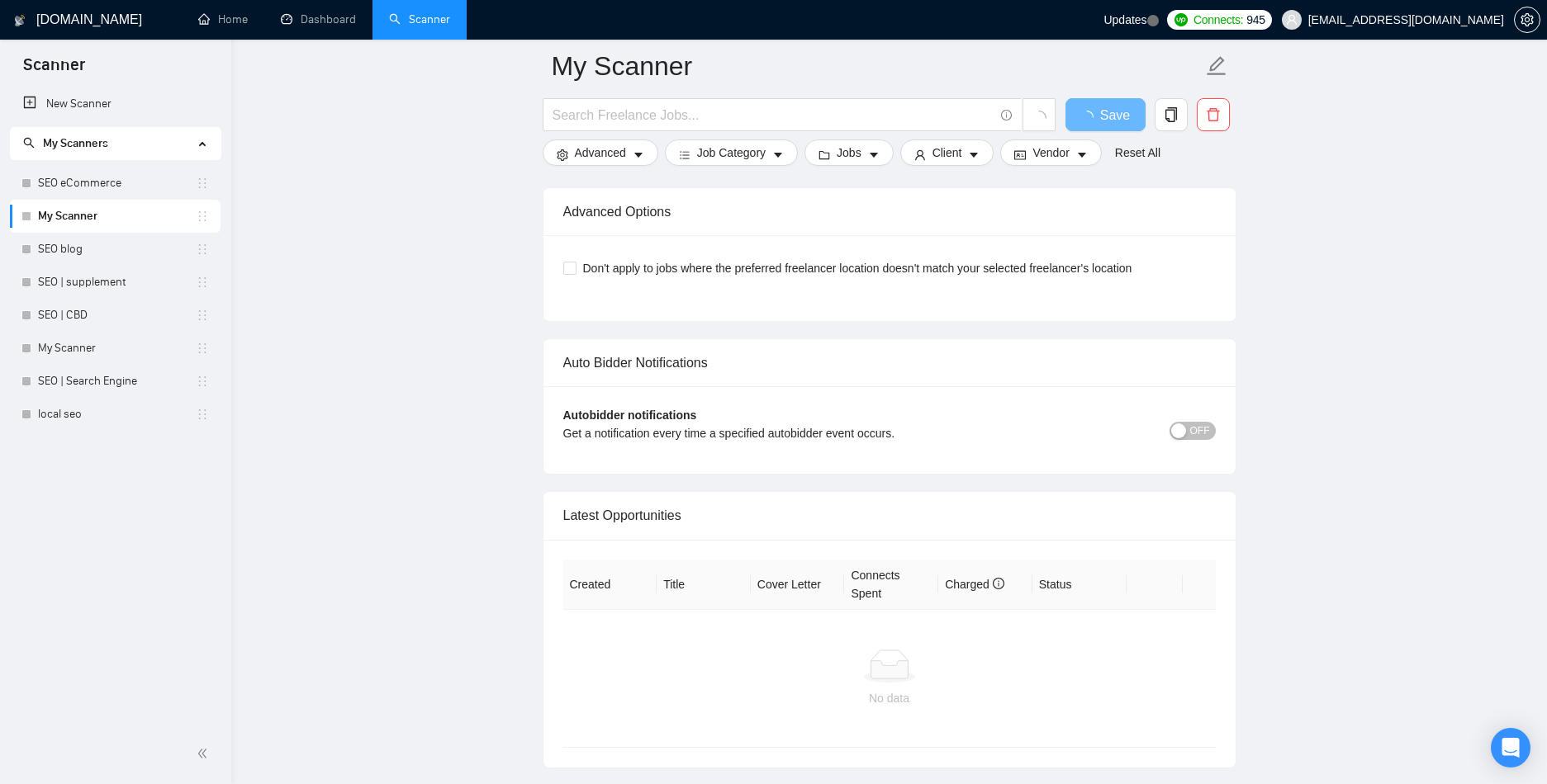
scroll to position [3651, 0]
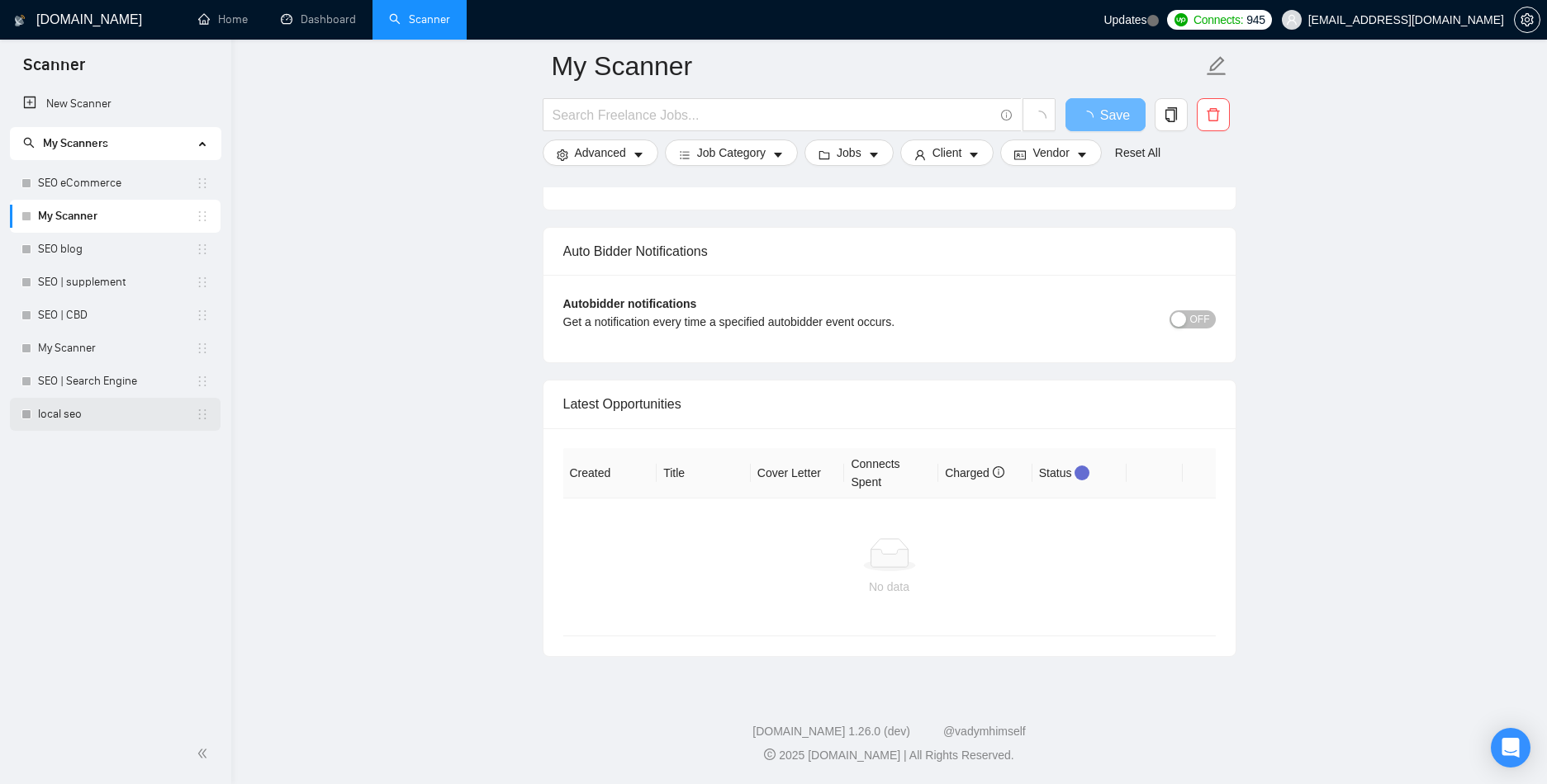
click at [91, 406] on link "local seo" at bounding box center [117, 414] width 158 height 33
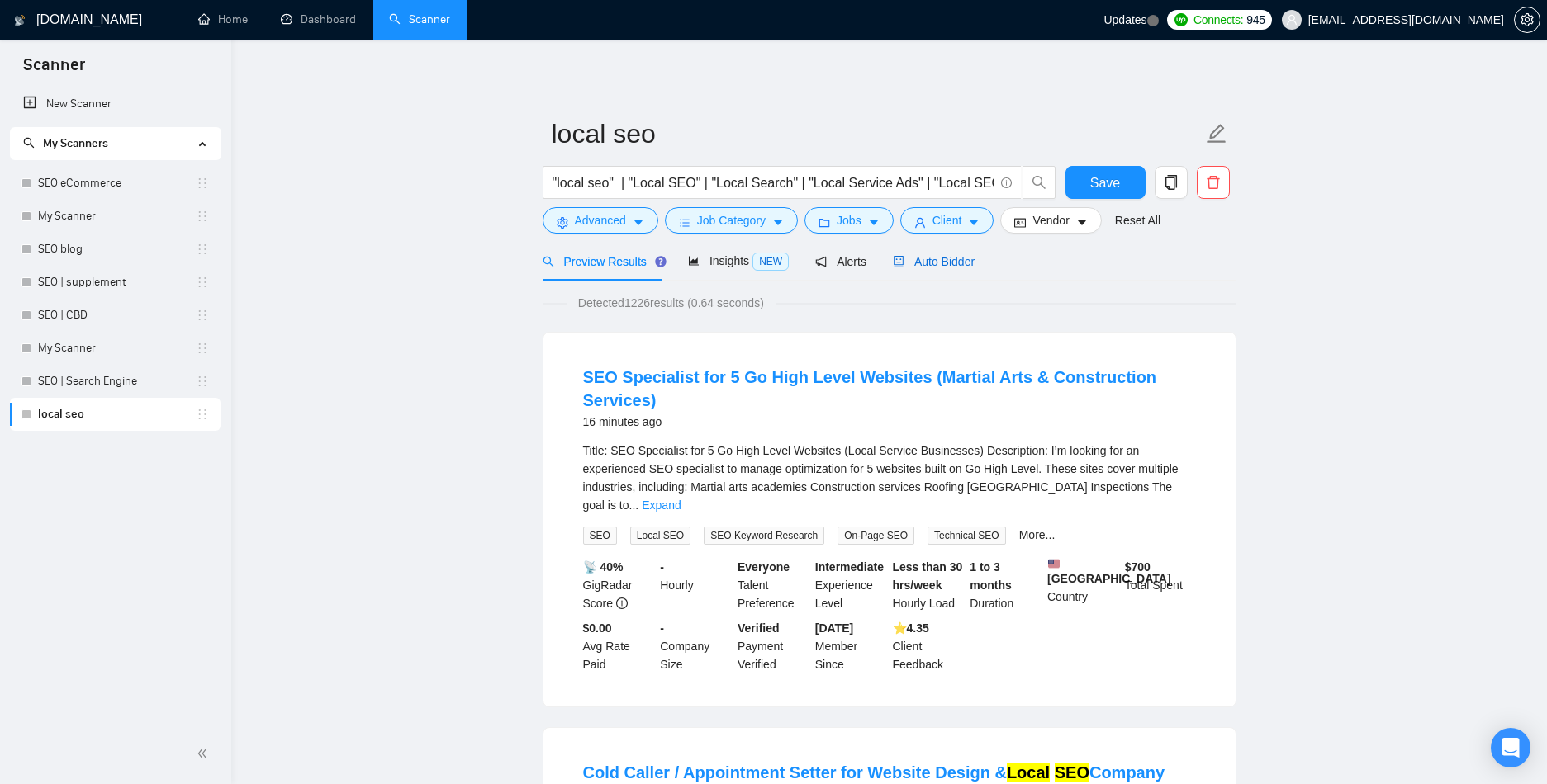
click at [919, 264] on span "Auto Bidder" at bounding box center [933, 261] width 82 height 14
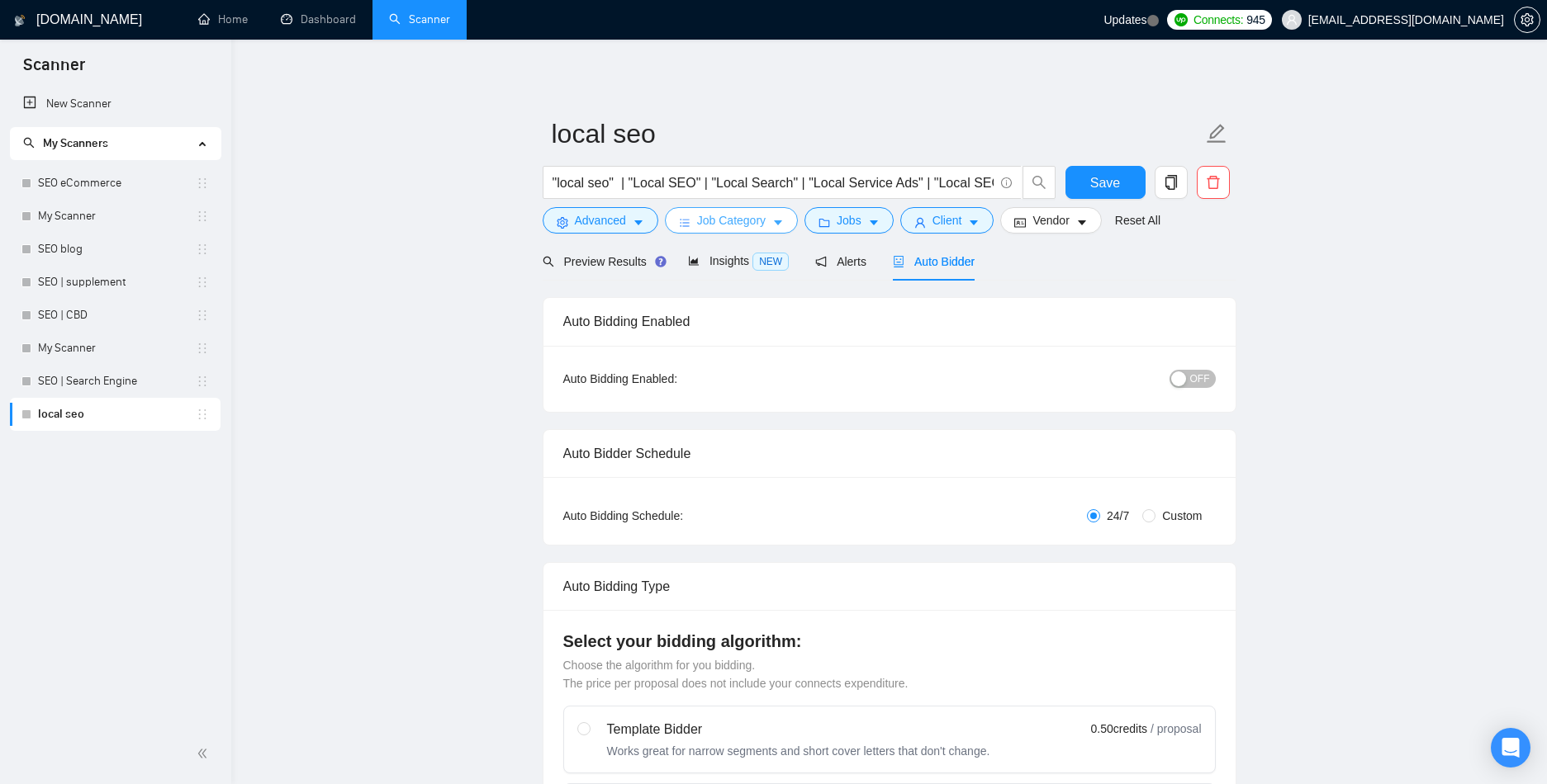
radio input "false"
radio input "true"
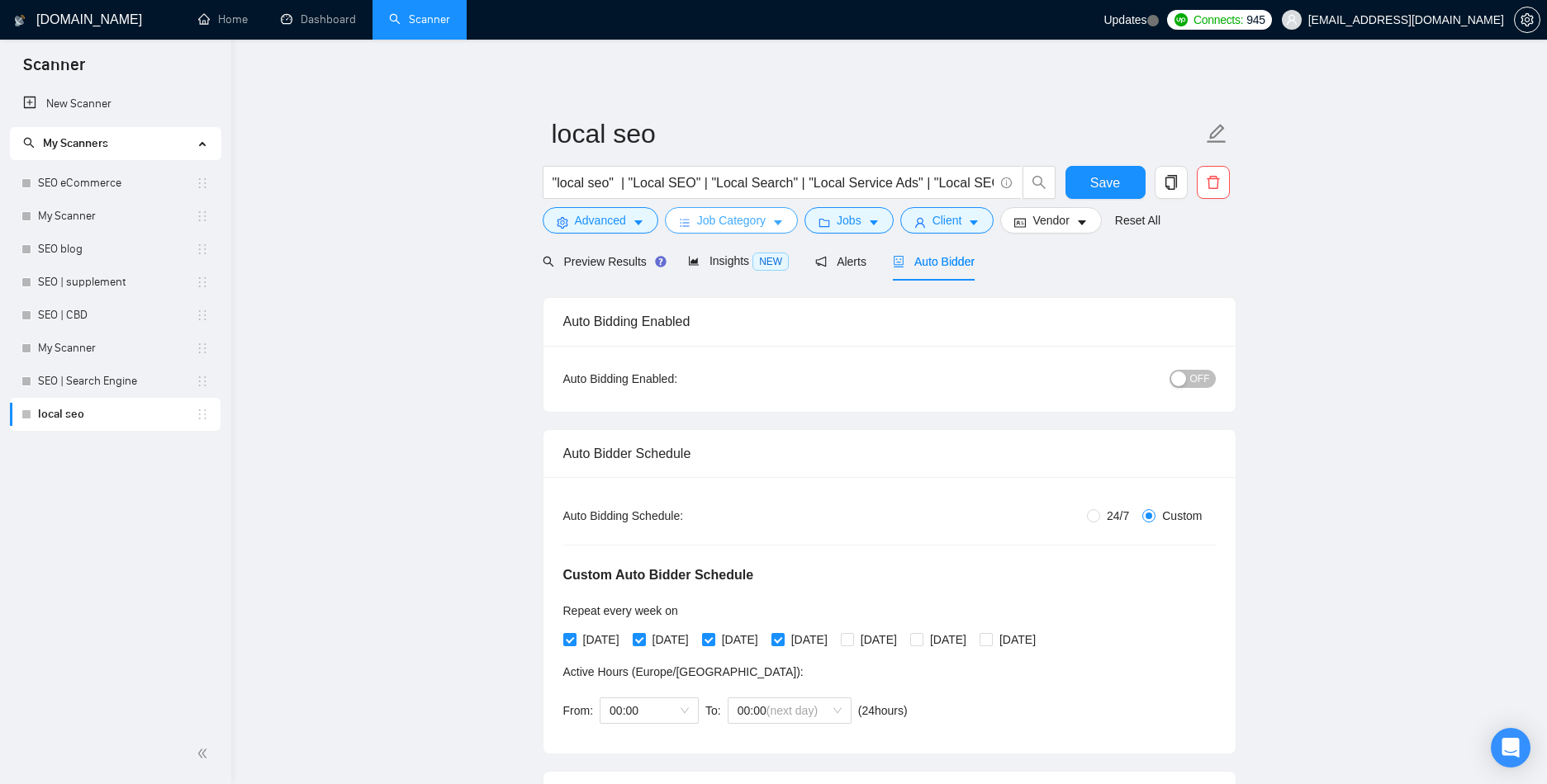
click at [714, 232] on button "Job Category" at bounding box center [731, 220] width 133 height 26
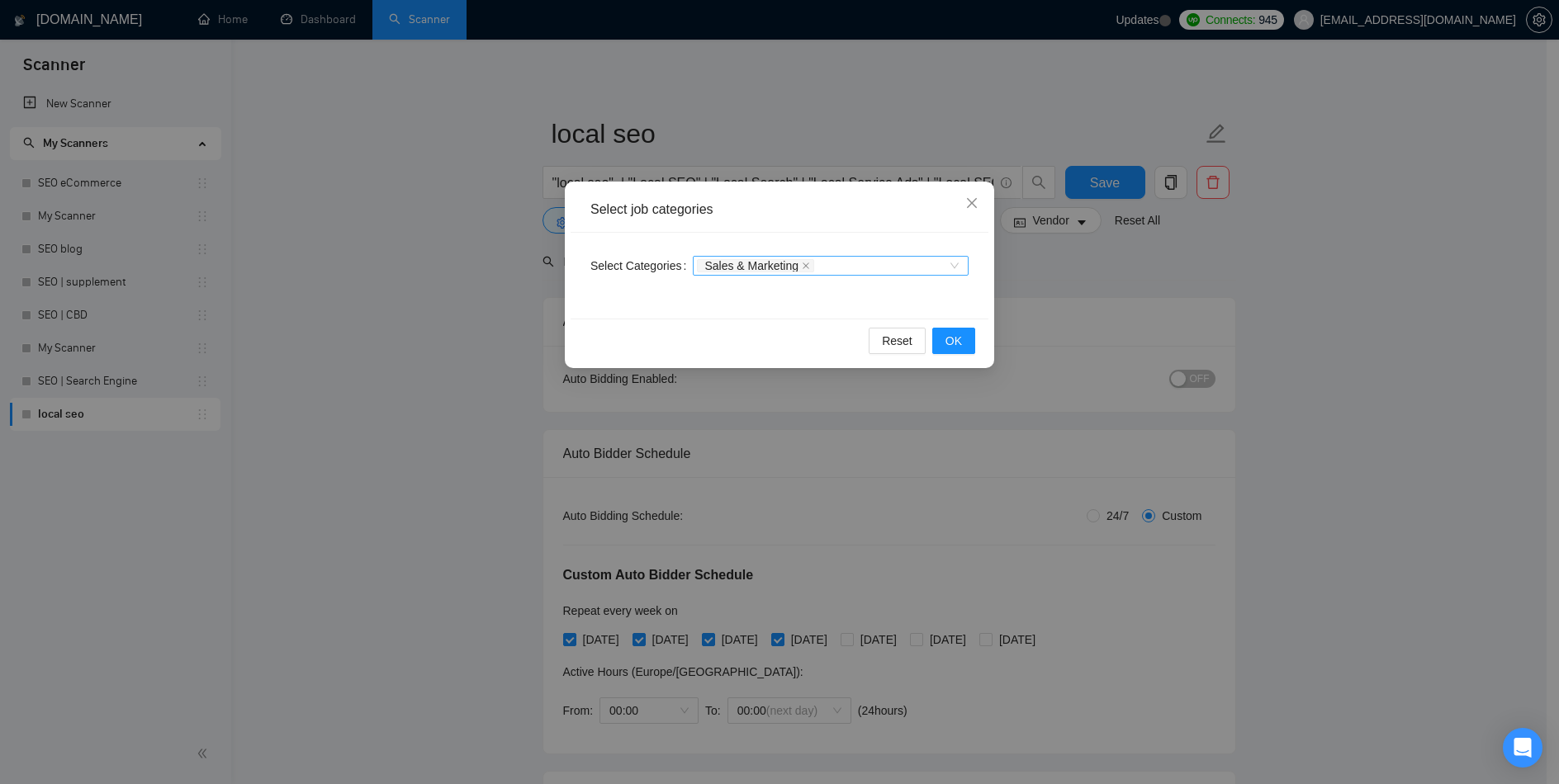
click at [866, 256] on div "Sales & Marketing" at bounding box center [831, 266] width 276 height 20
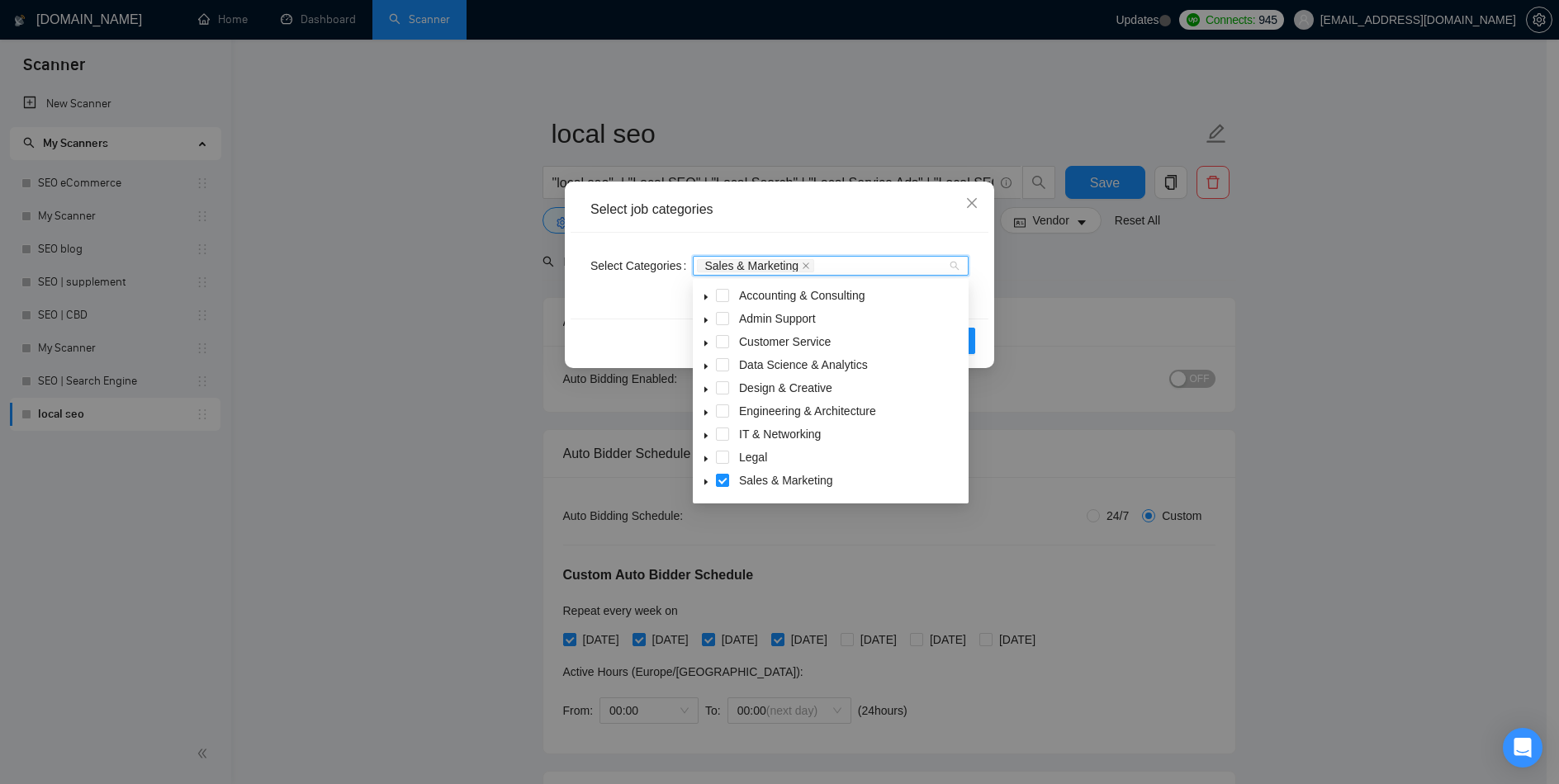
click at [936, 242] on div "Select Categories Sales & Marketing" at bounding box center [780, 276] width 418 height 86
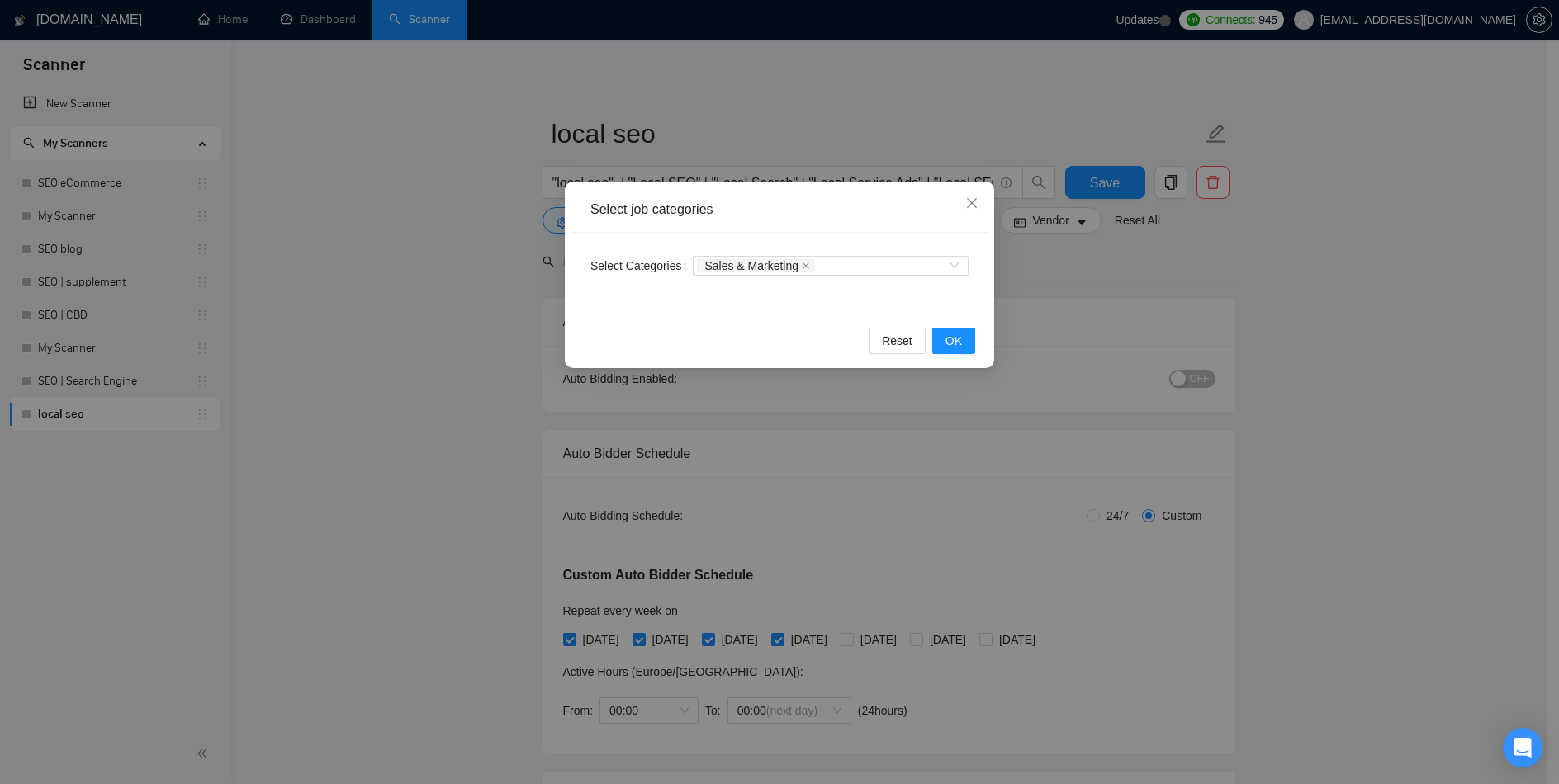
click at [1035, 277] on div "Select job categories Select Categories Sales & Marketing Reset OK" at bounding box center [779, 392] width 1559 height 784
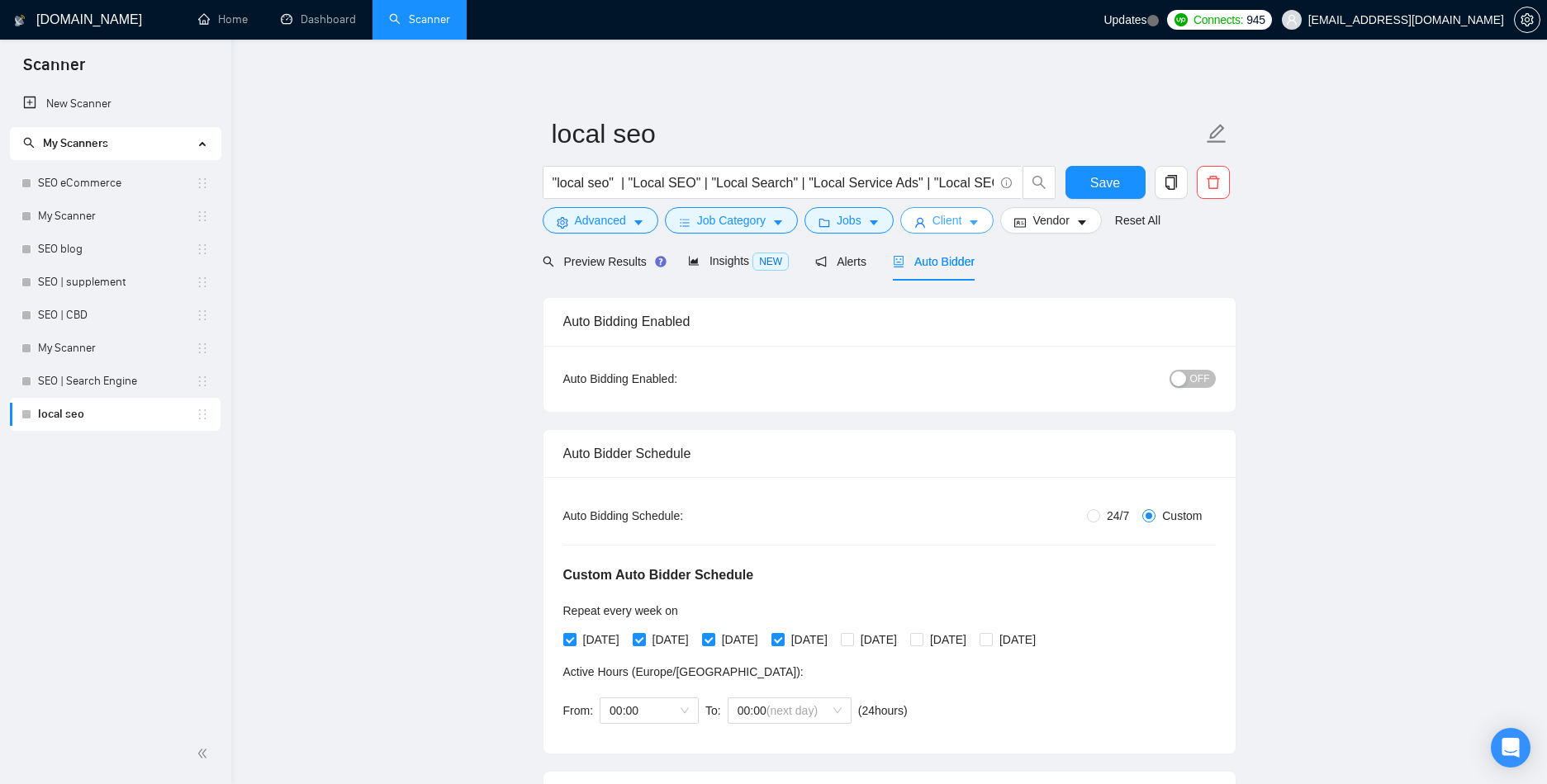
click at [917, 224] on icon "user" at bounding box center [920, 222] width 12 height 12
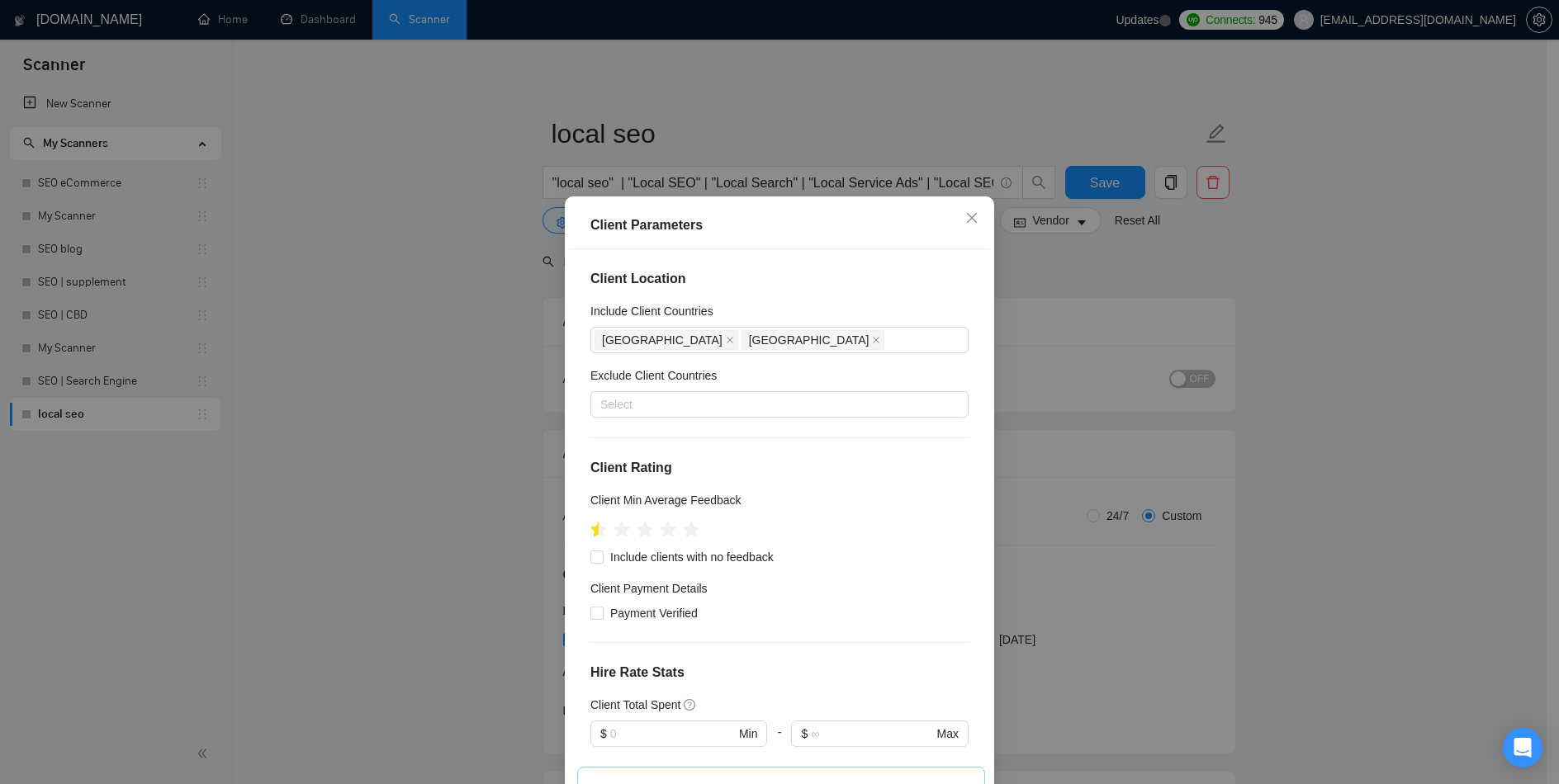
click at [1001, 308] on div "Client Parameters Client Location Include Client Countries United States Canada…" at bounding box center [779, 392] width 1559 height 784
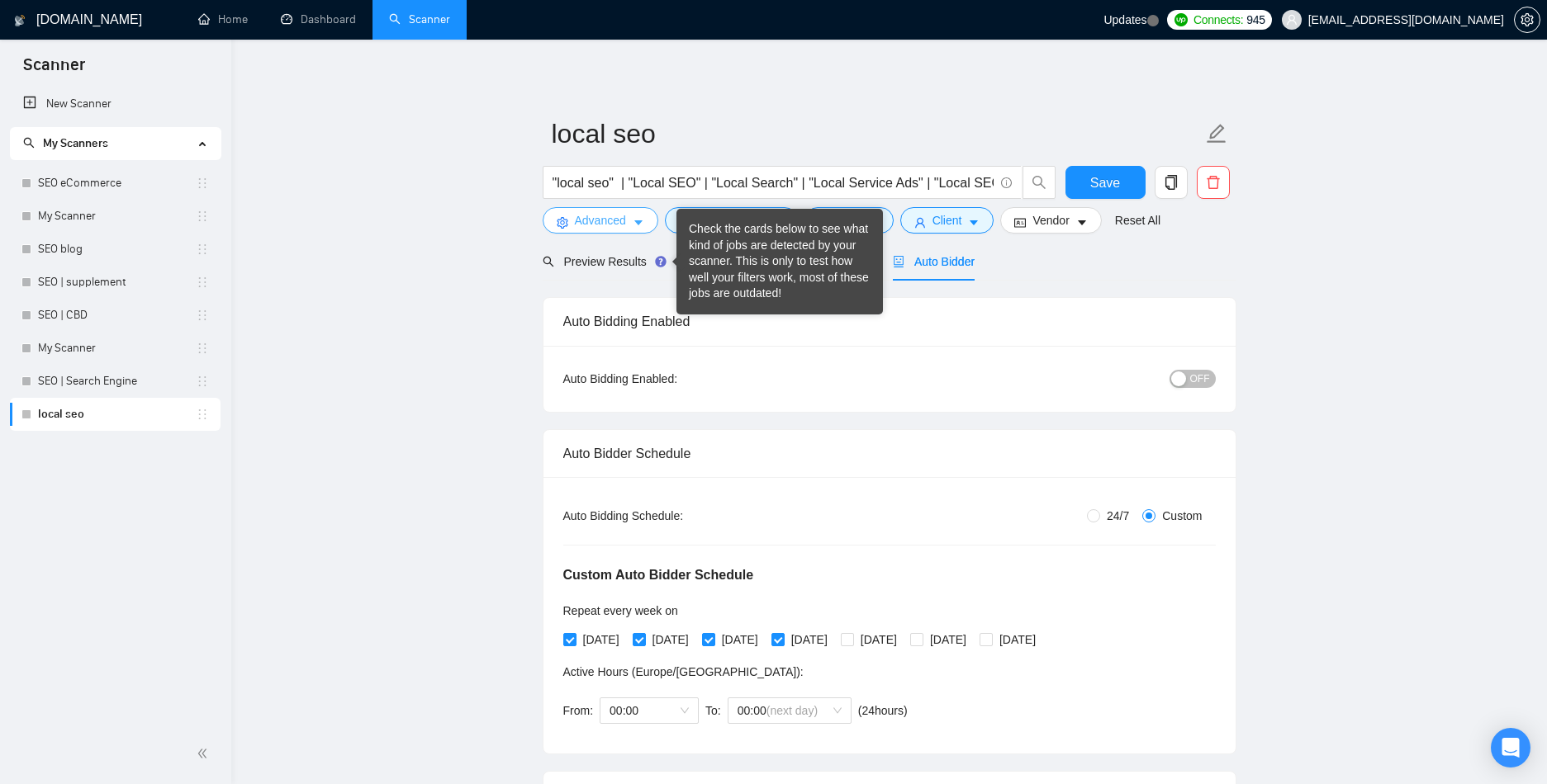
click at [608, 230] on span "Advanced" at bounding box center [600, 220] width 51 height 18
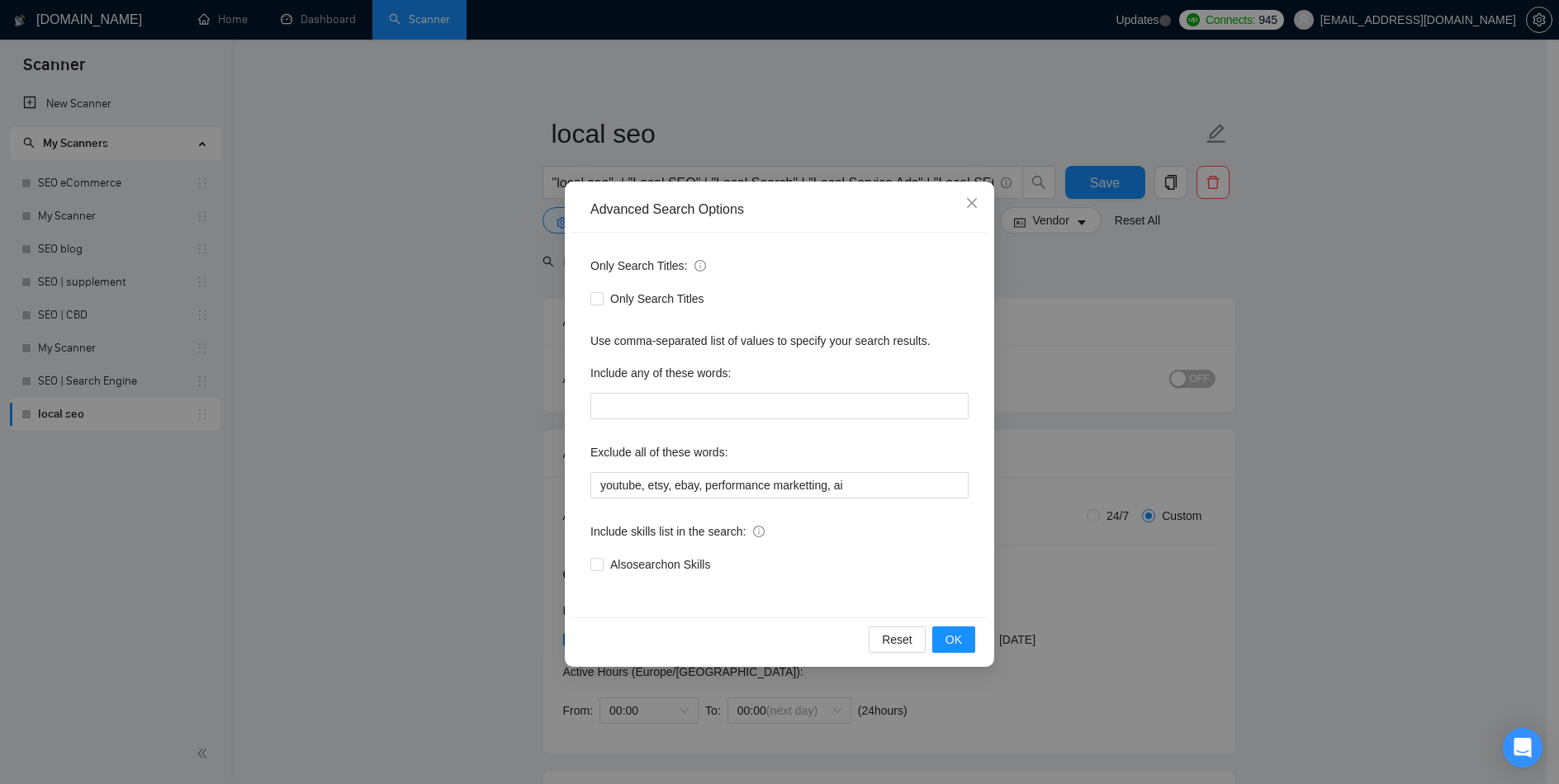
click at [1085, 448] on div "Advanced Search Options Only Search Titles: Only Search Titles Use comma-separa…" at bounding box center [779, 392] width 1559 height 784
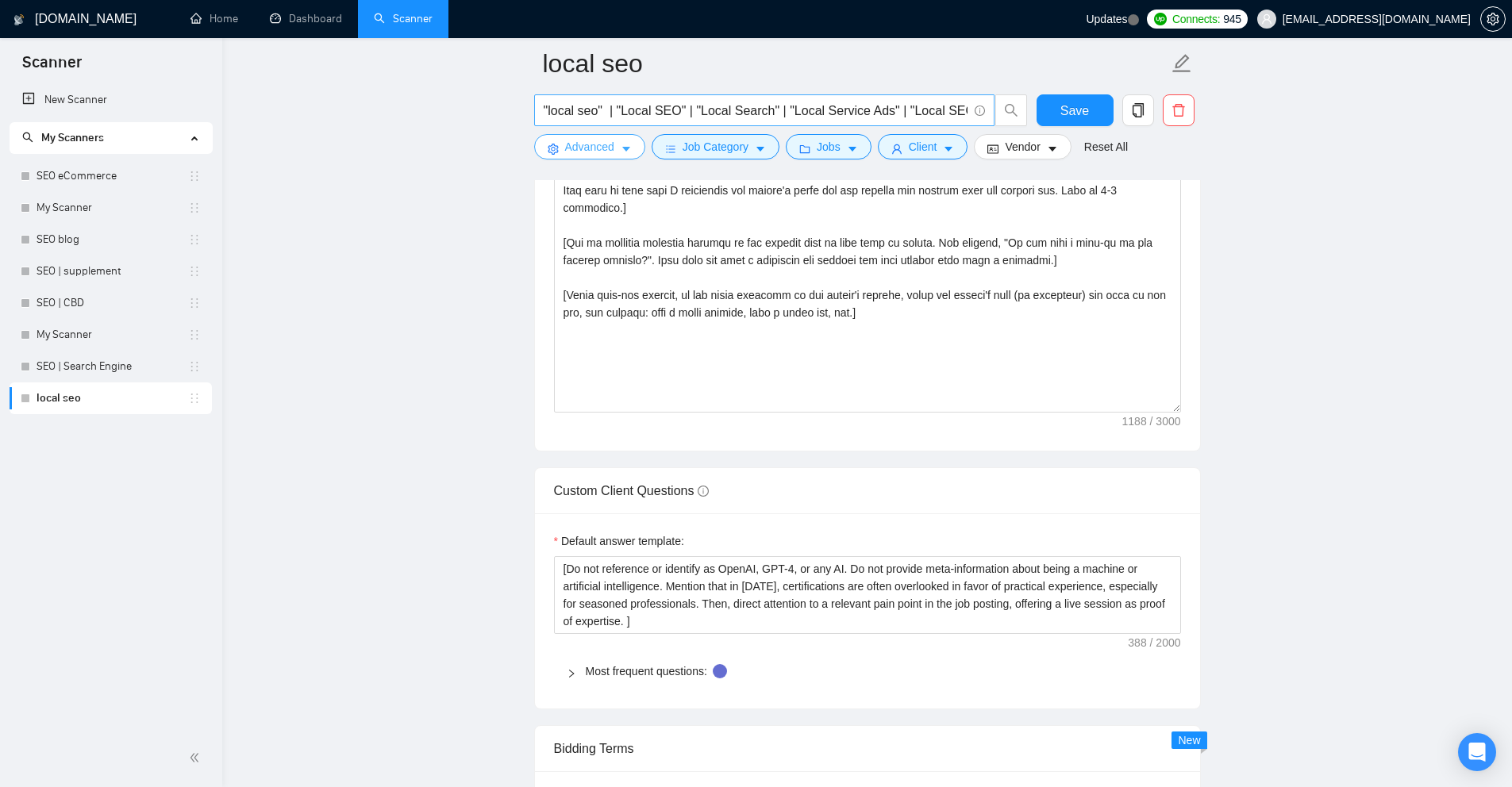
scroll to position [0, 23]
click at [645, 663] on span "Most frequent questions:" at bounding box center [877, 672] width 583 height 17
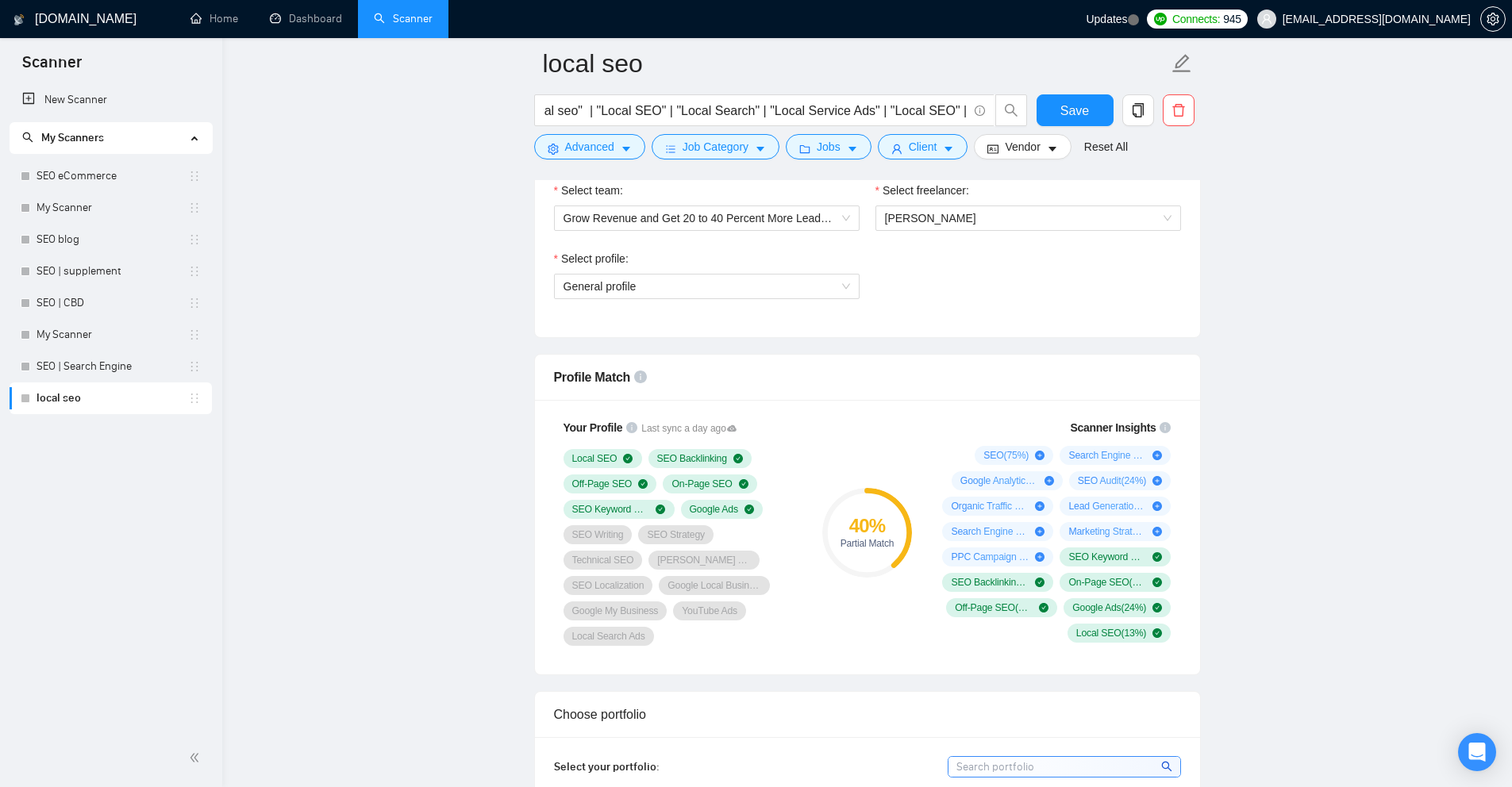
scroll to position [1055, 0]
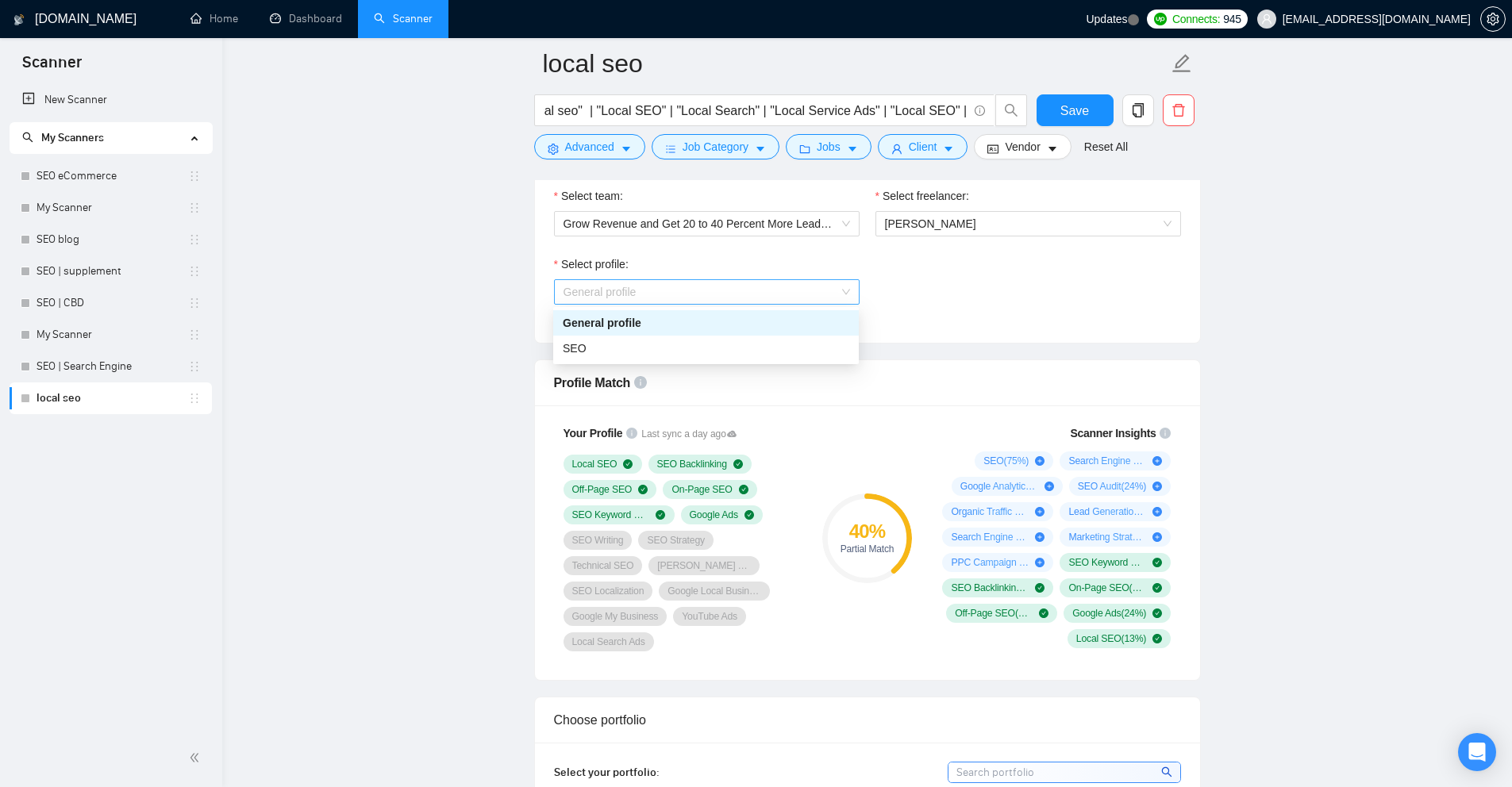
click at [776, 298] on span "General profile" at bounding box center [707, 291] width 286 height 24
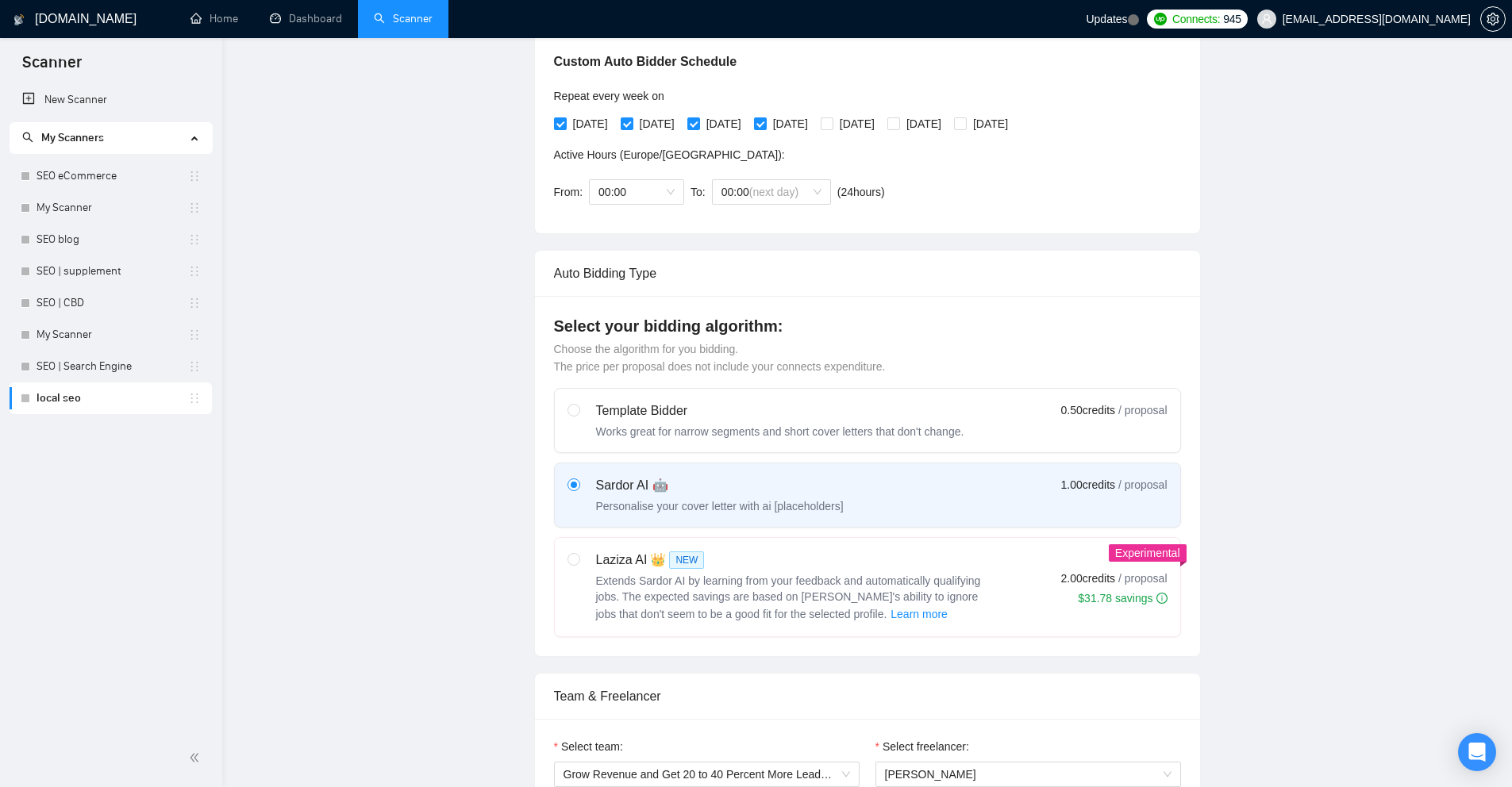
scroll to position [0, 0]
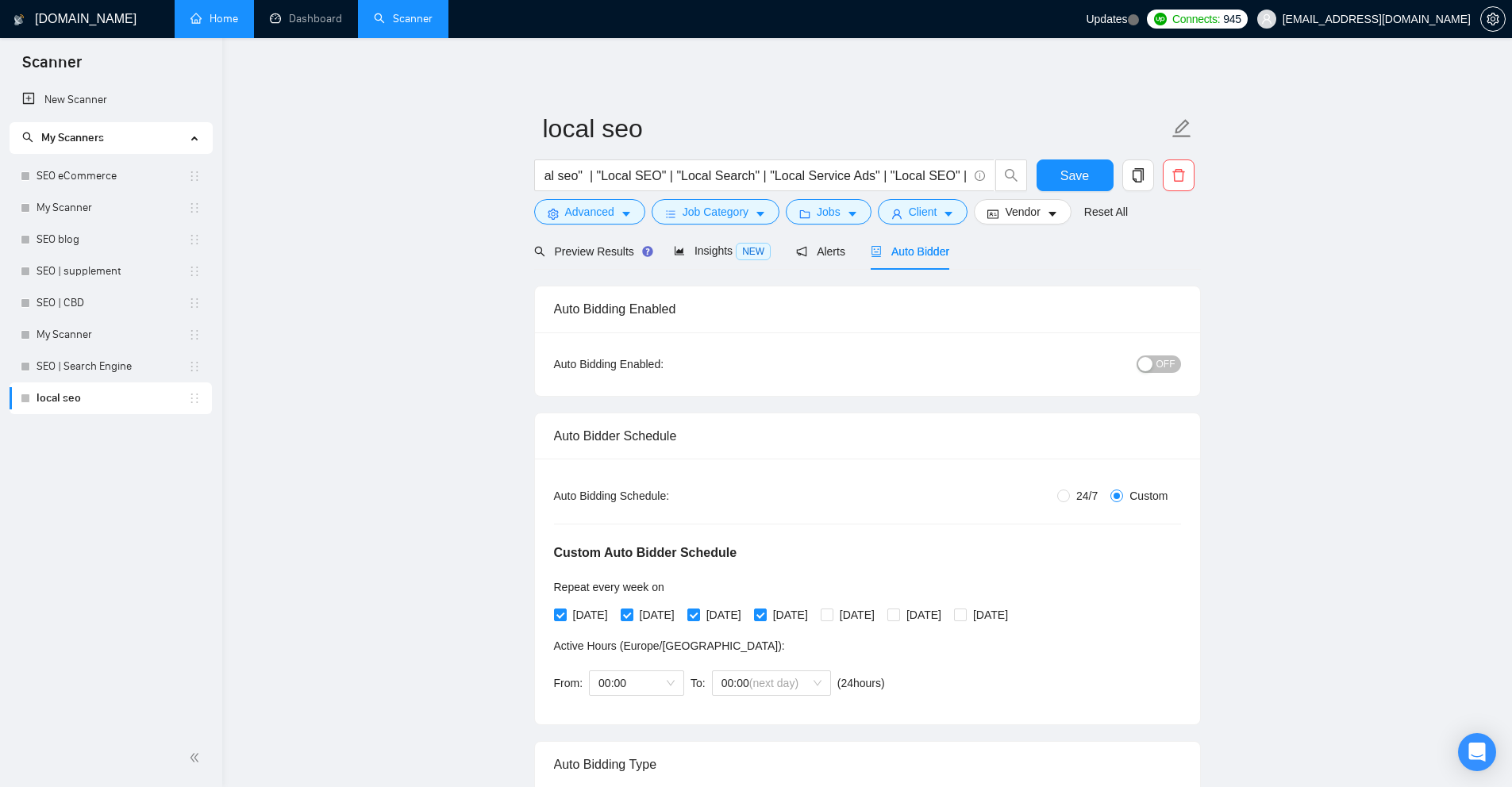
click at [195, 25] on link "Home" at bounding box center [214, 18] width 48 height 13
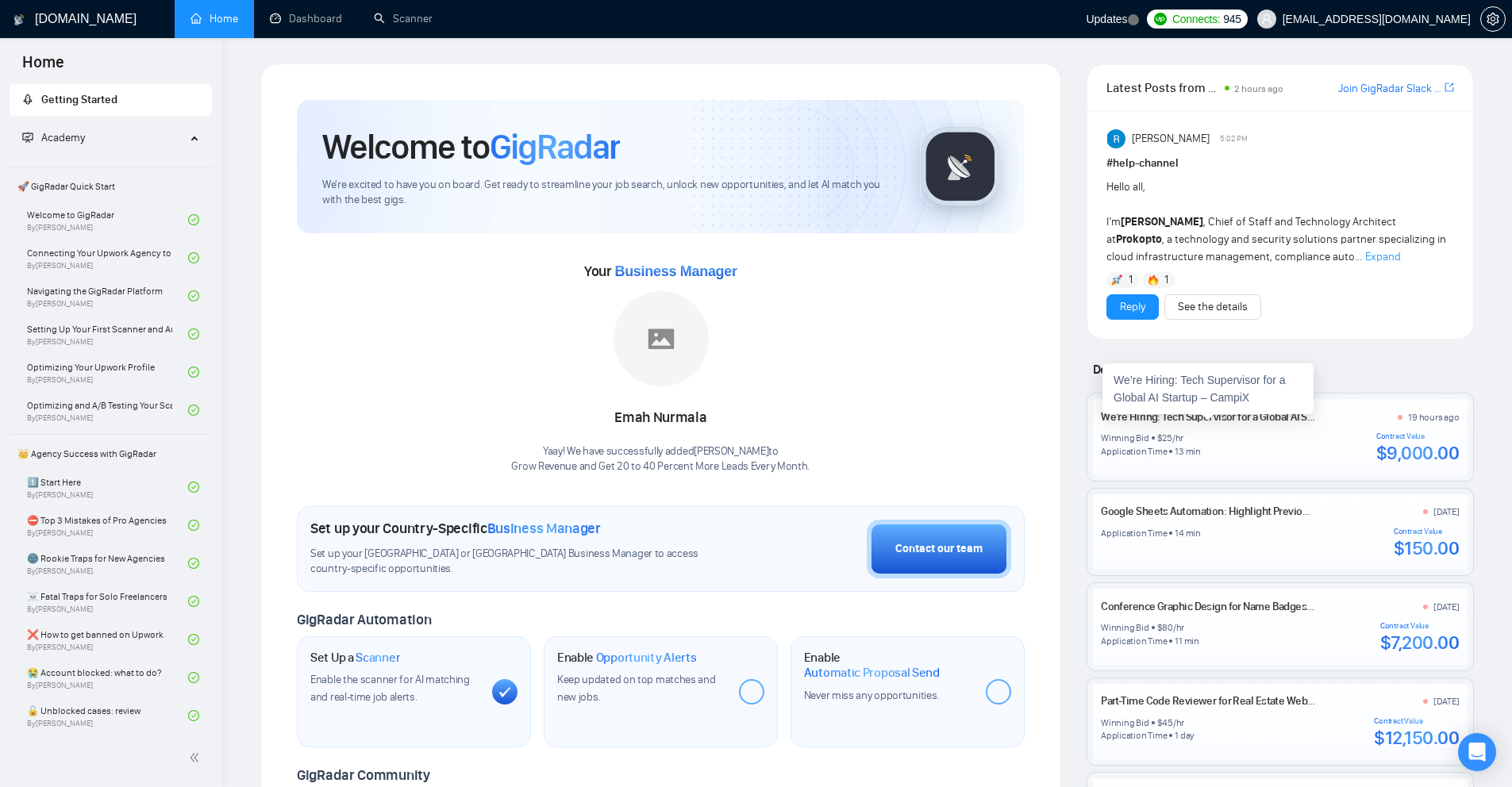
click at [1310, 423] on link "We’re Hiring: Tech Supervisor for a Global AI Startup – CampiX" at bounding box center [1240, 416] width 278 height 13
